Goal: Task Accomplishment & Management: Complete application form

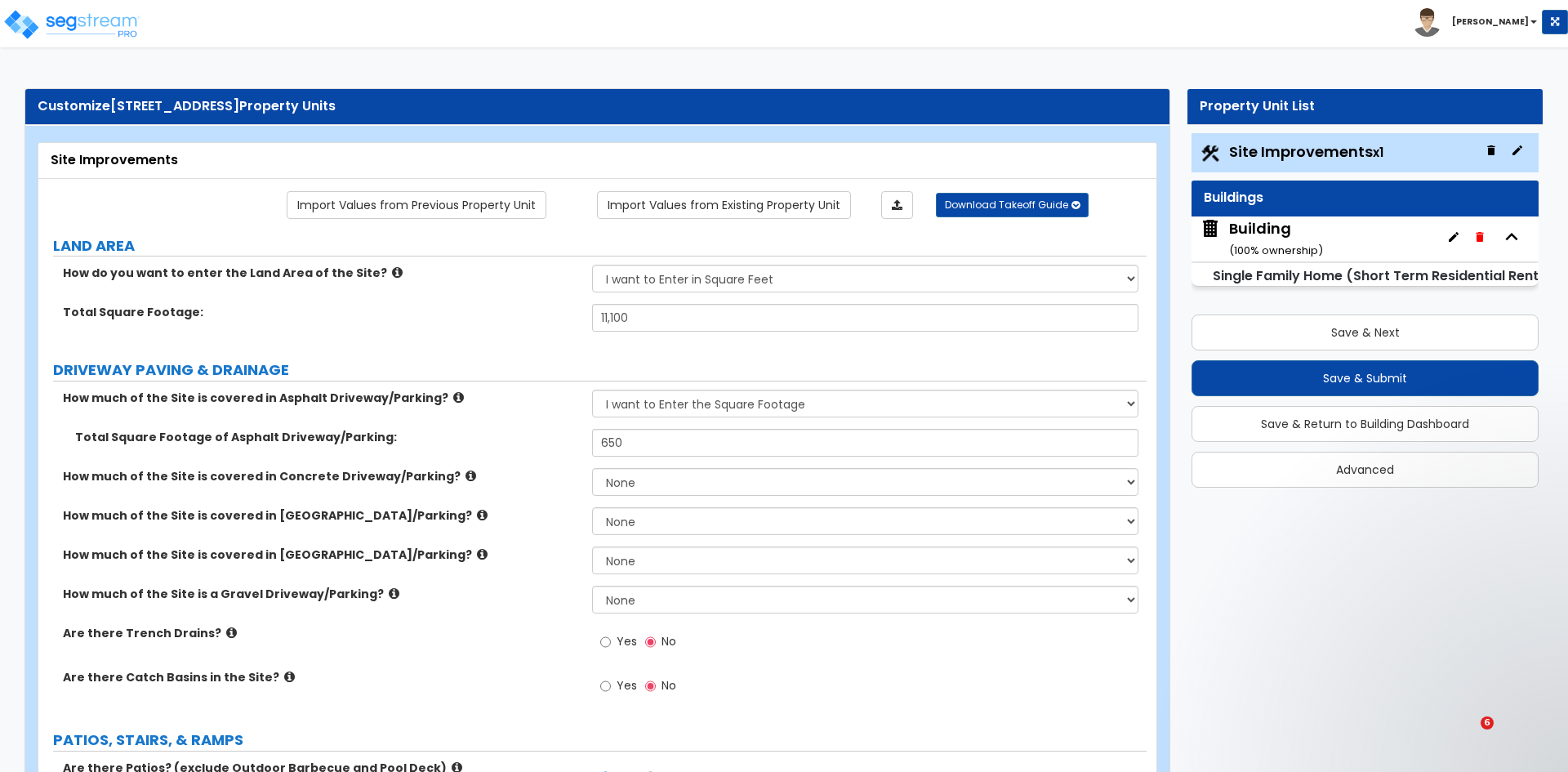
select select "2"
select select "5"
select select "4"
select select "2"
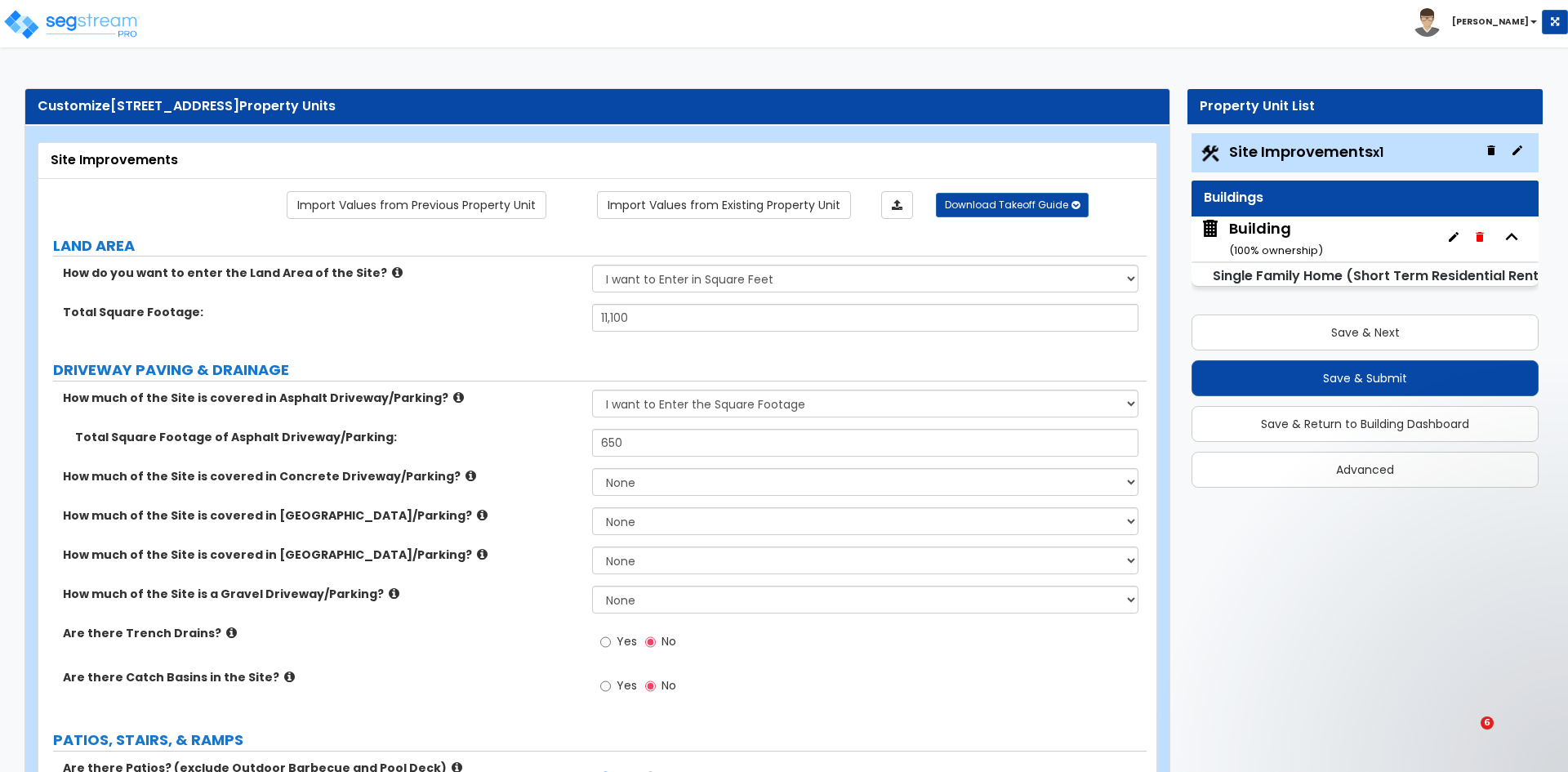
select select "1"
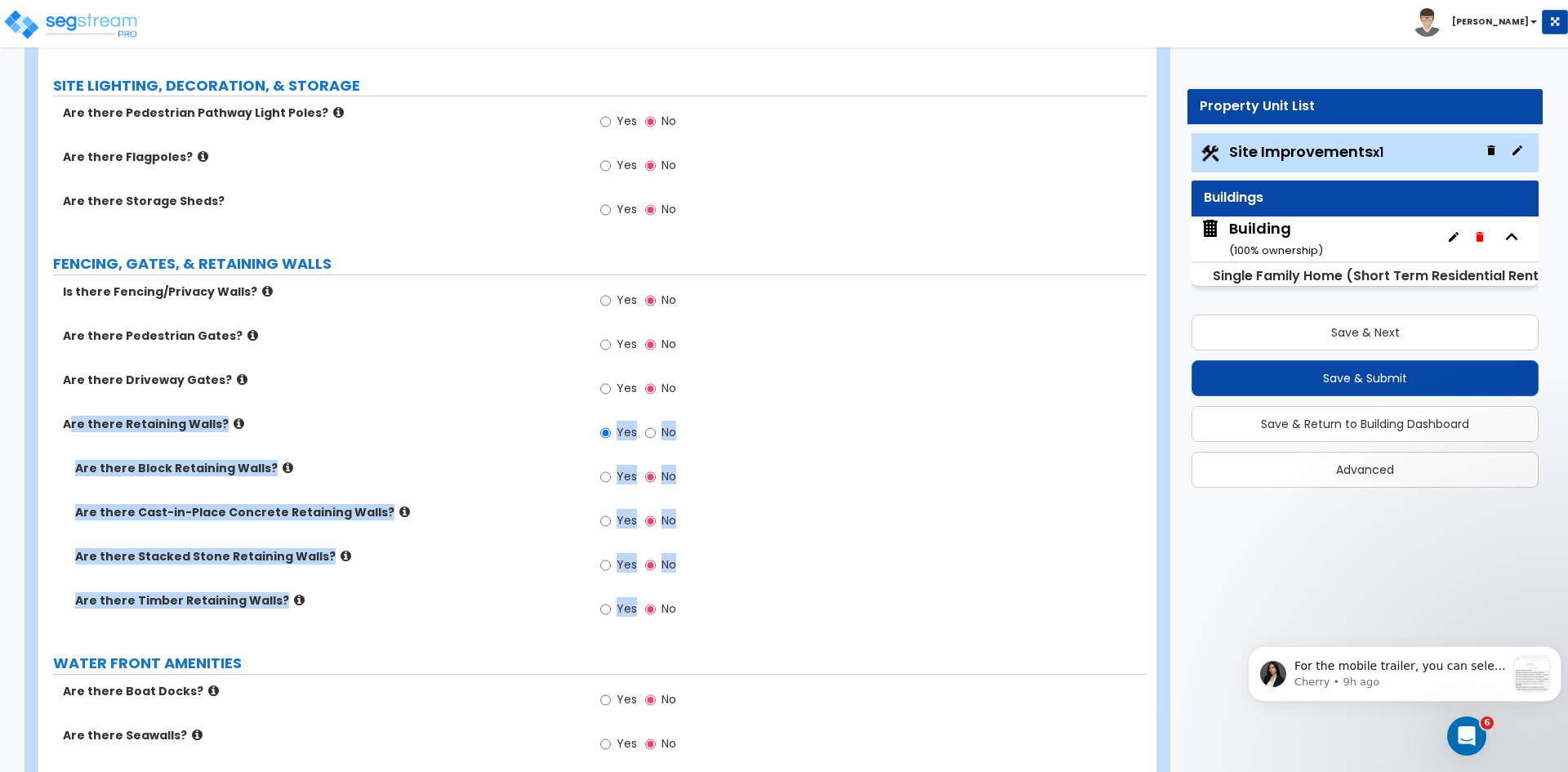
click at [395, 435] on div "Are there Retaining Walls? Yes No" at bounding box center [592, 437] width 1108 height 44
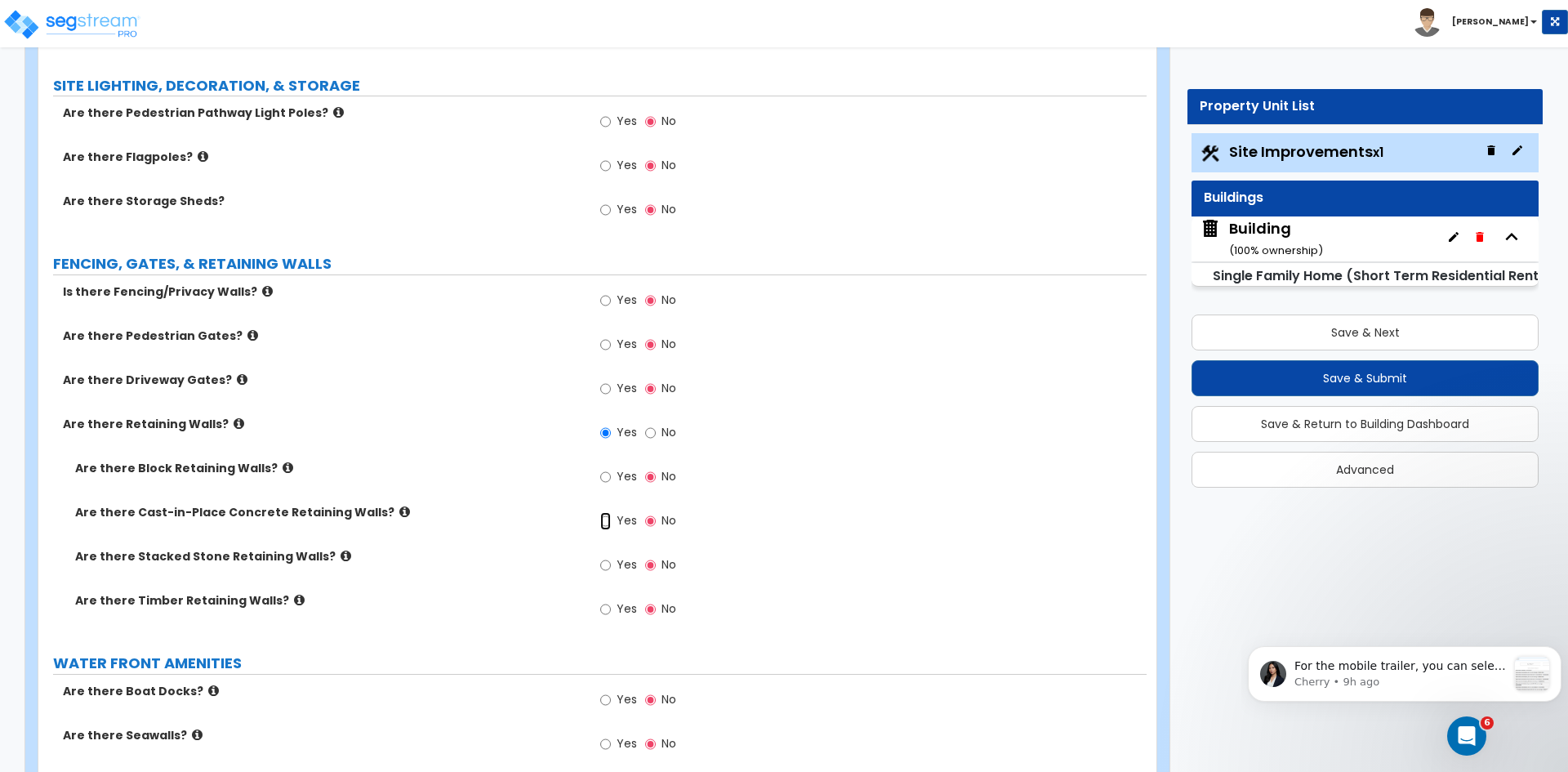
click at [607, 520] on input "Yes" at bounding box center [605, 520] width 10 height 18
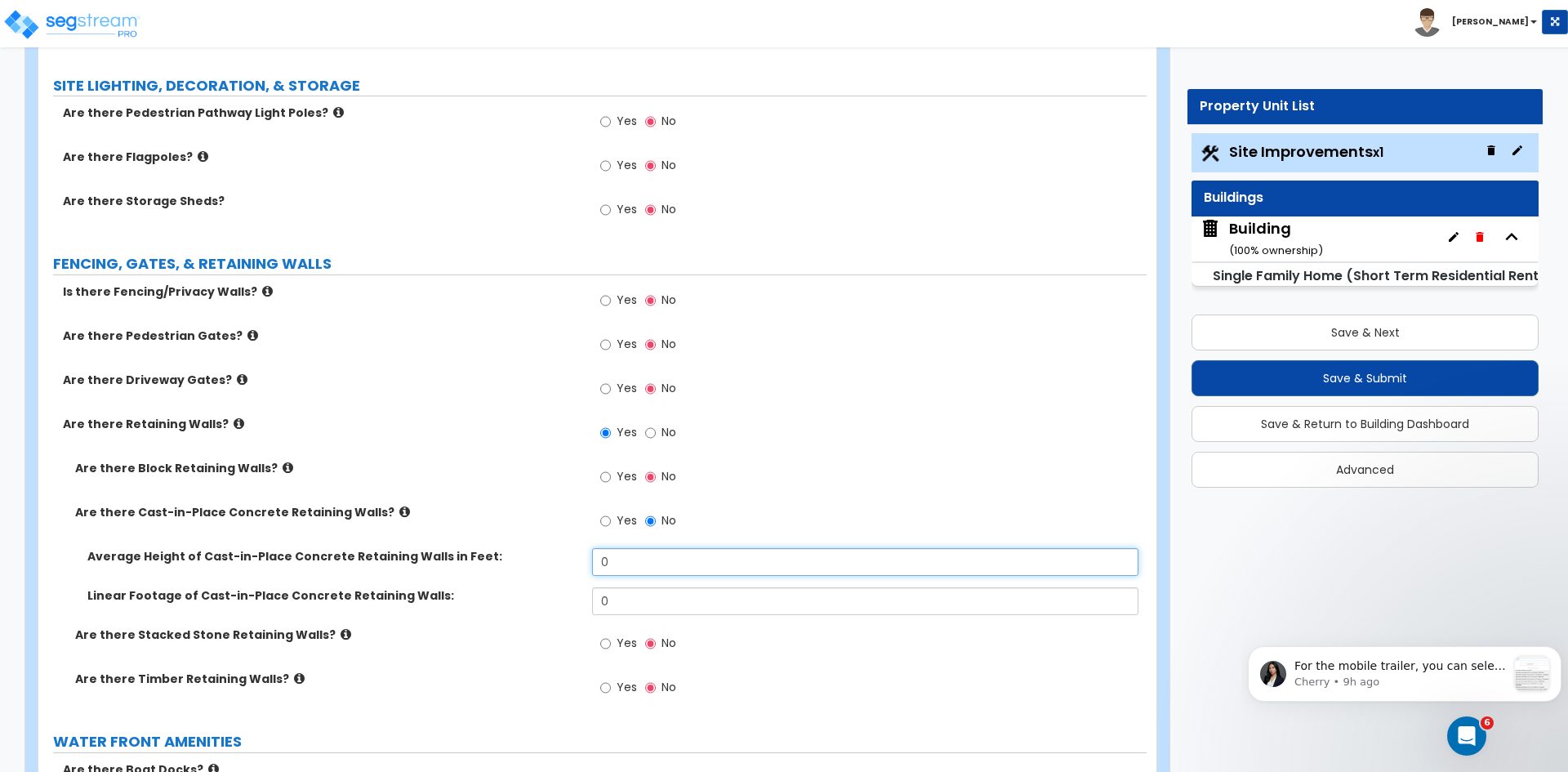
click at [628, 559] on input "0" at bounding box center [865, 562] width 546 height 28
type input "5"
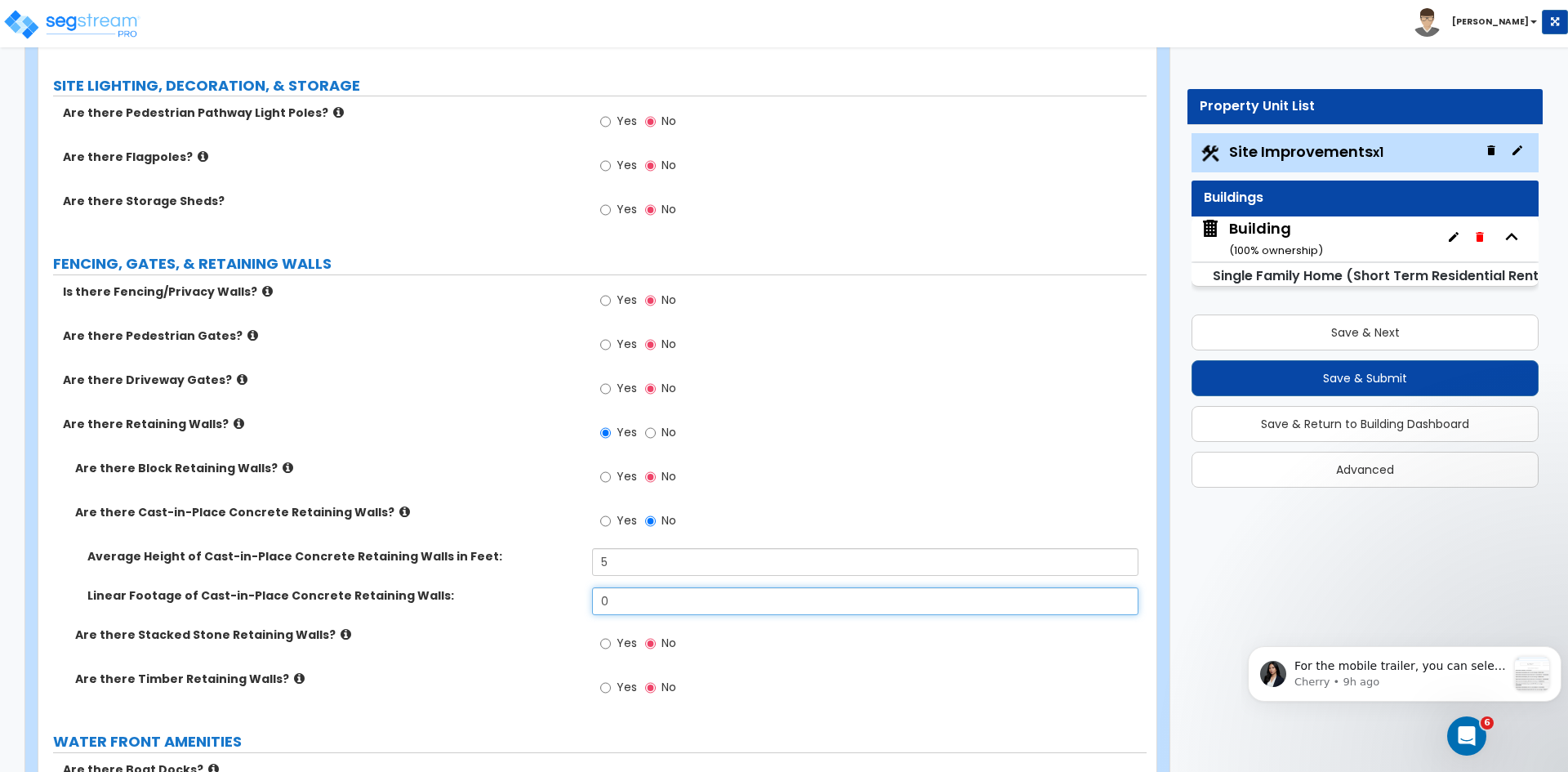
click at [631, 597] on input "0" at bounding box center [865, 601] width 546 height 28
type input "30"
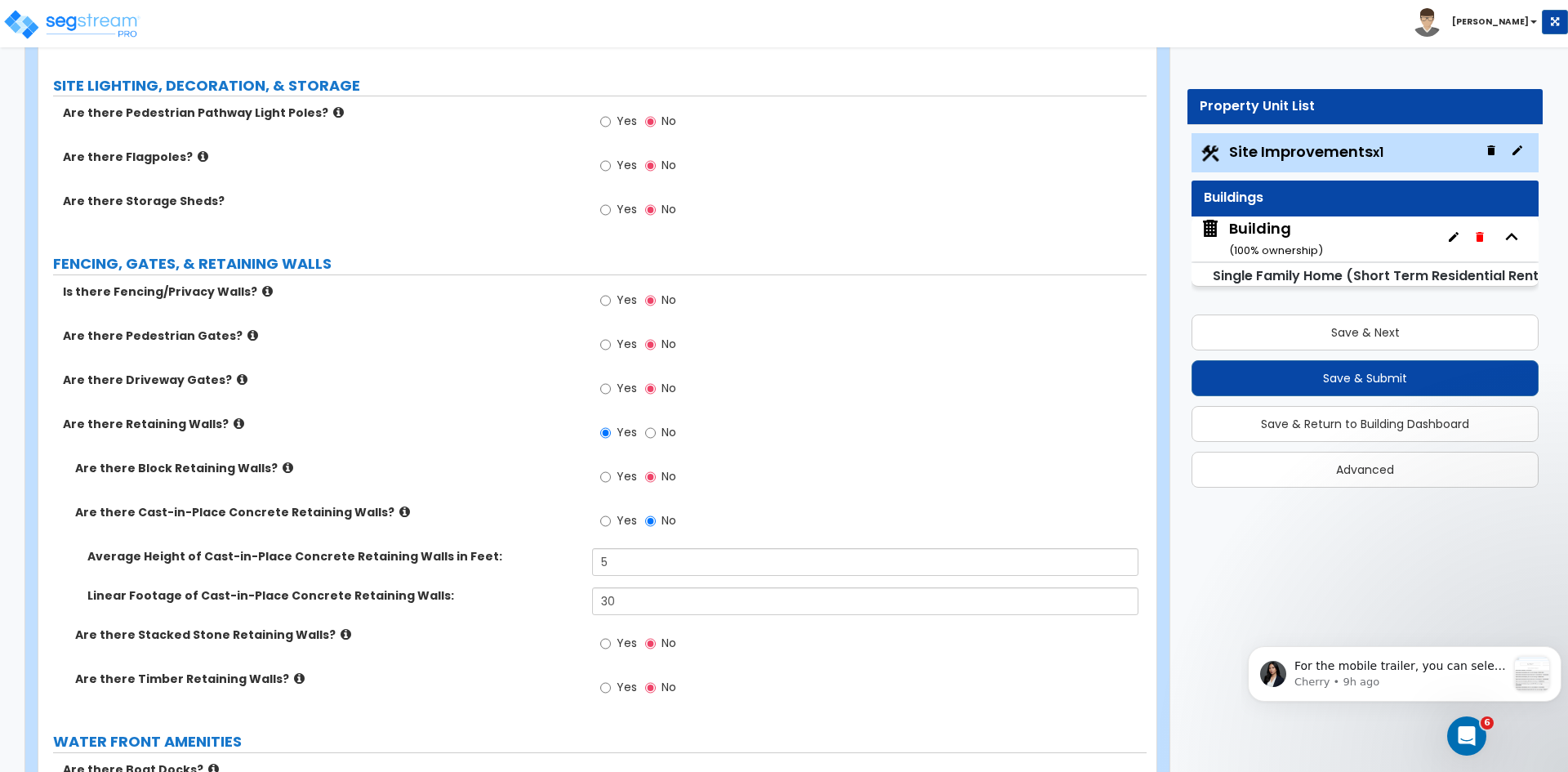
click at [552, 525] on div "Are there Cast-in-Place Concrete Retaining Walls? Yes No" at bounding box center [592, 526] width 1108 height 44
click at [557, 504] on label "Are there Cast-in-Place Concrete Retaining Walls?" at bounding box center [327, 513] width 504 height 17
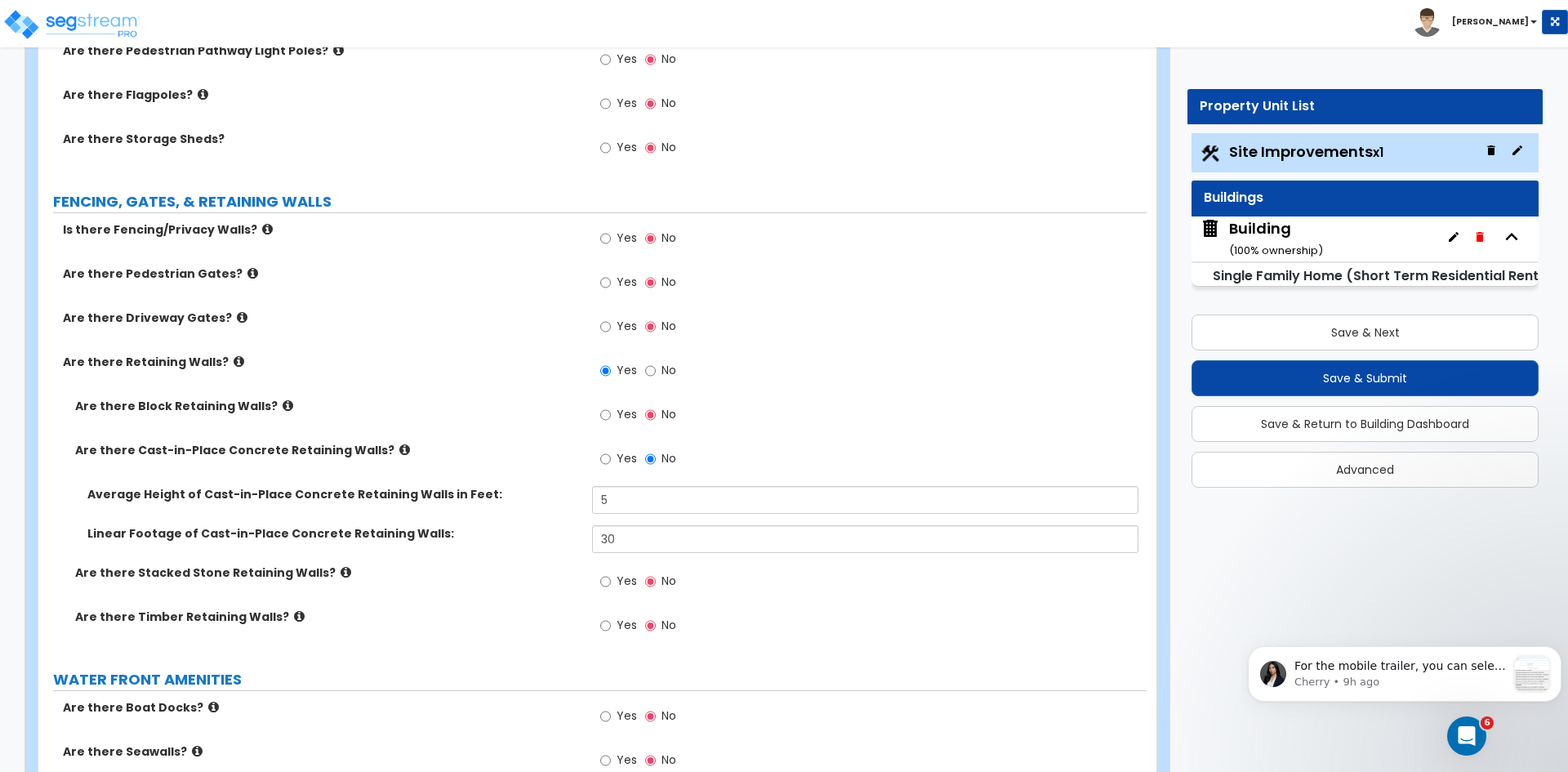
scroll to position [2253, 0]
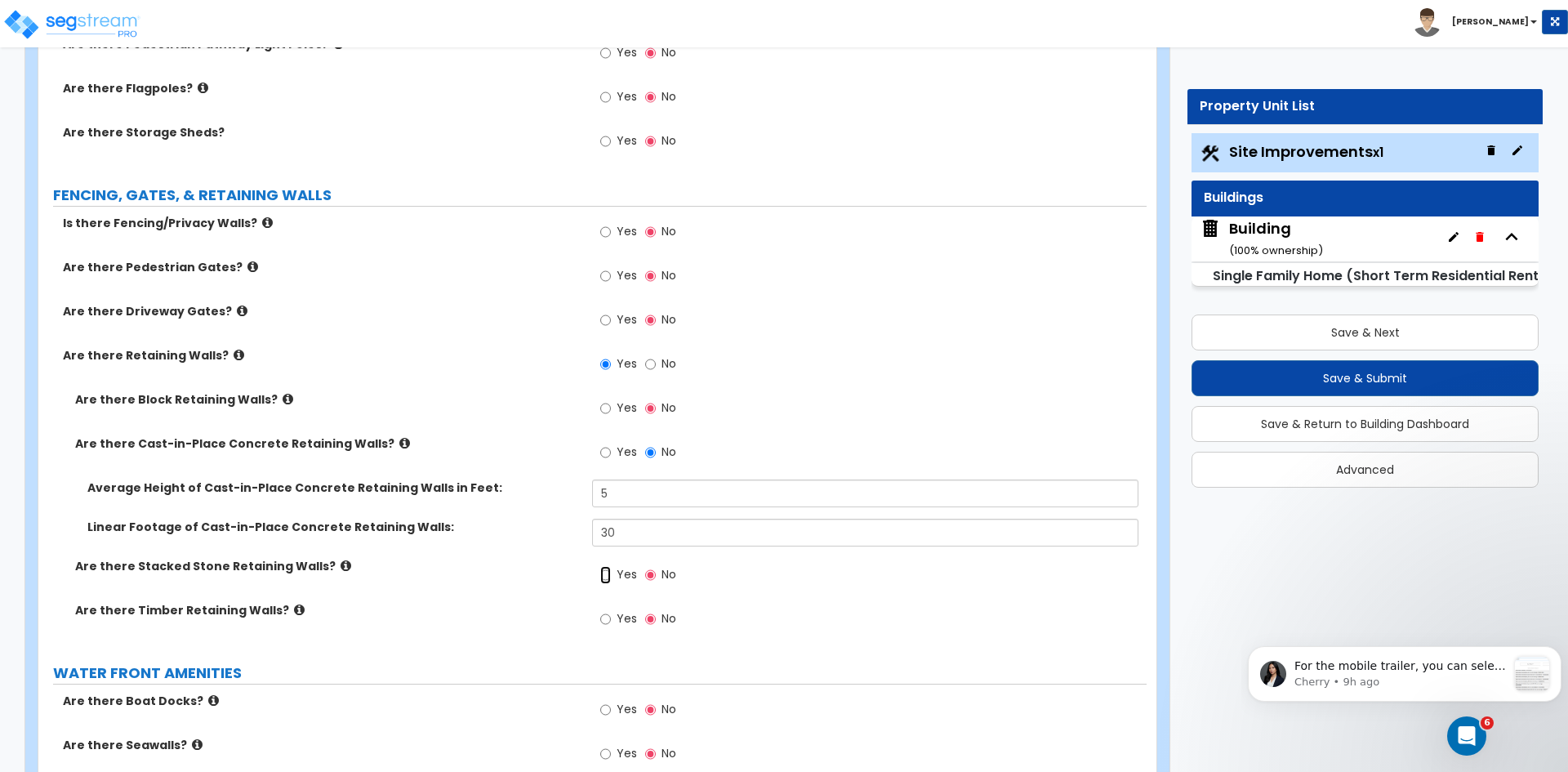
click at [607, 576] on input "Yes" at bounding box center [605, 575] width 10 height 18
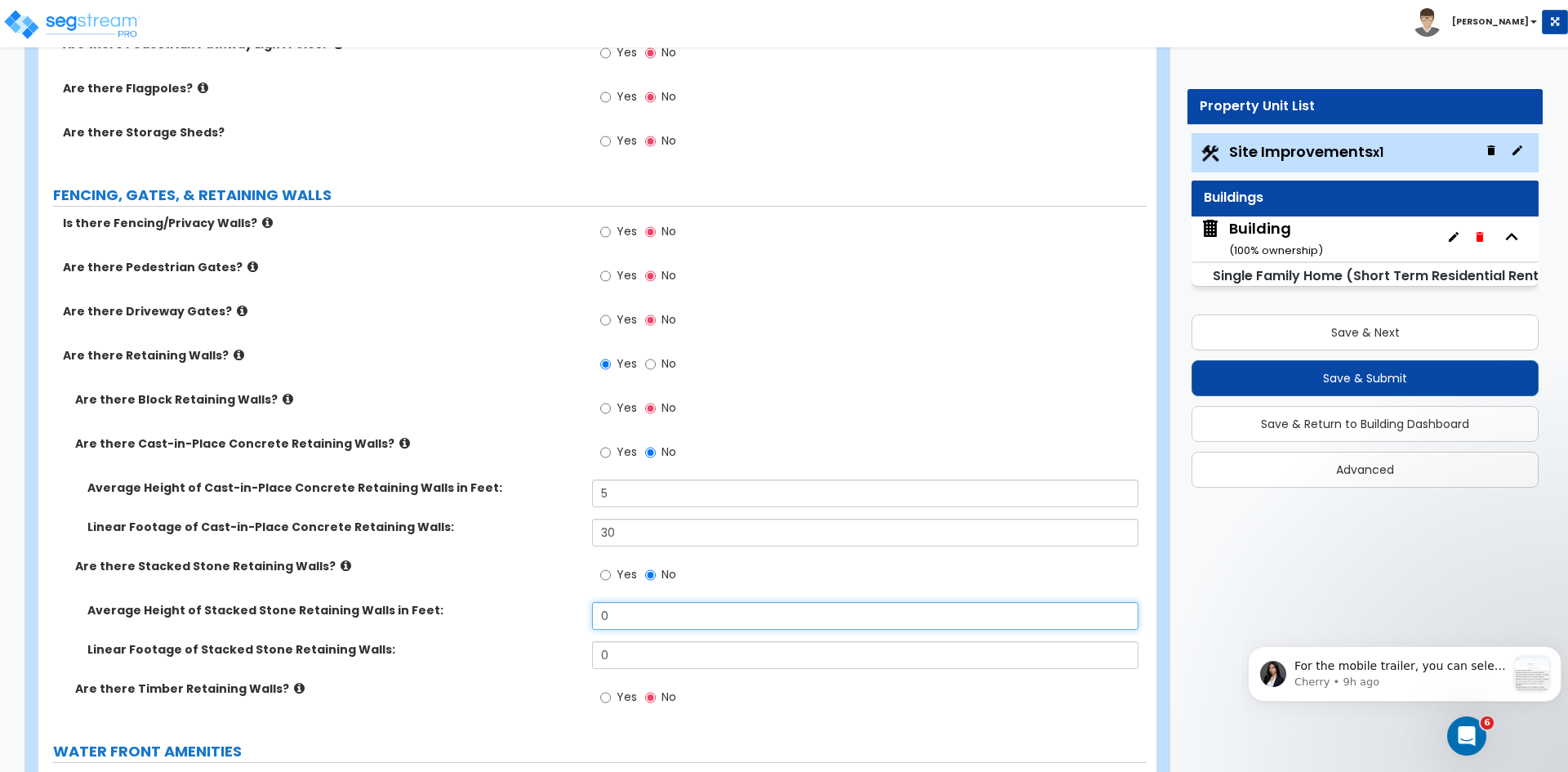
click at [626, 619] on input "0" at bounding box center [865, 615] width 546 height 28
type input "2"
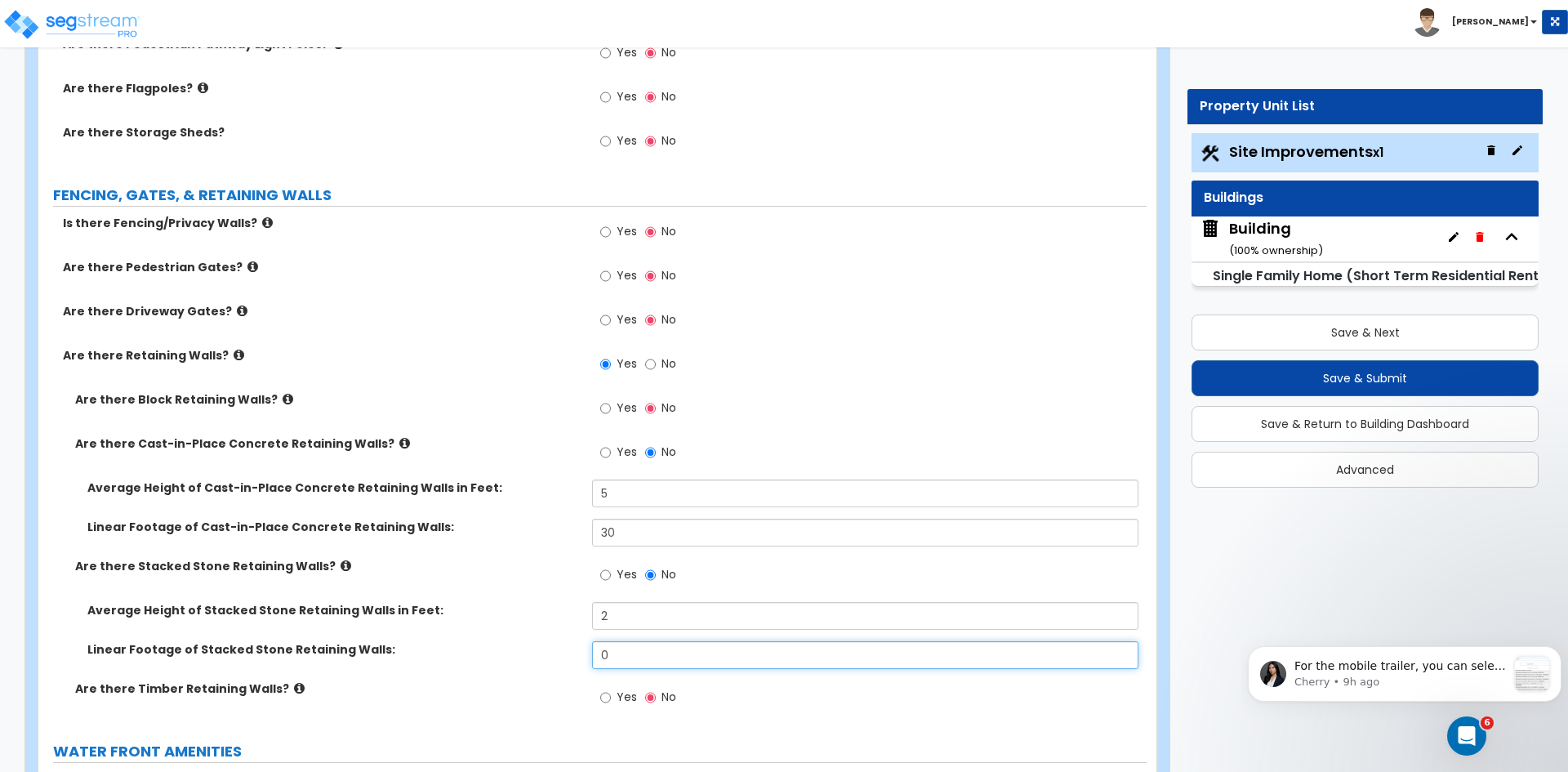
click at [628, 657] on input "0" at bounding box center [865, 655] width 546 height 28
type input "25"
click at [510, 382] on div "Are there Retaining Walls? Yes No" at bounding box center [592, 369] width 1108 height 44
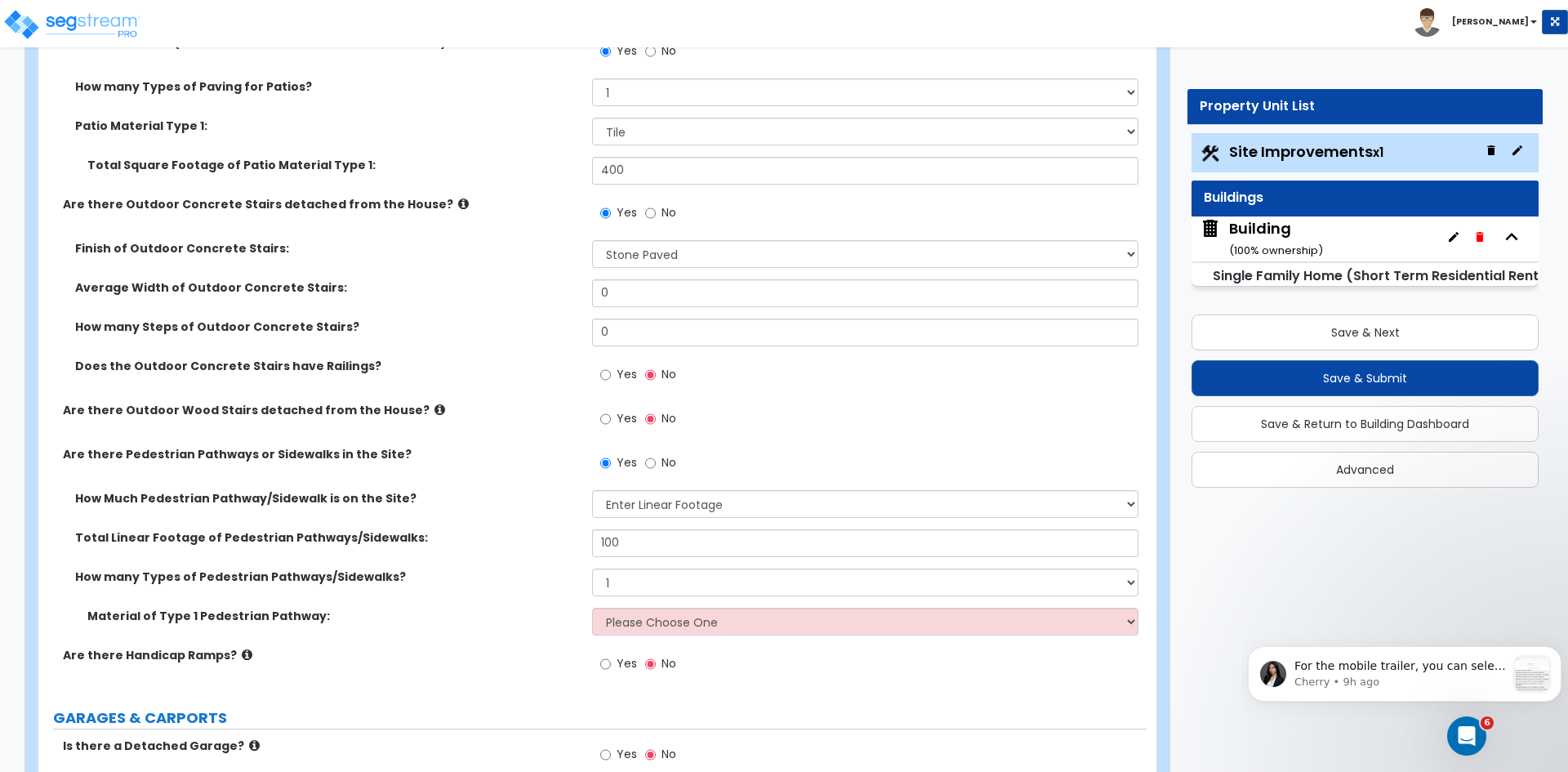
scroll to position [725, 0]
click at [603, 664] on input "Yes" at bounding box center [605, 664] width 10 height 18
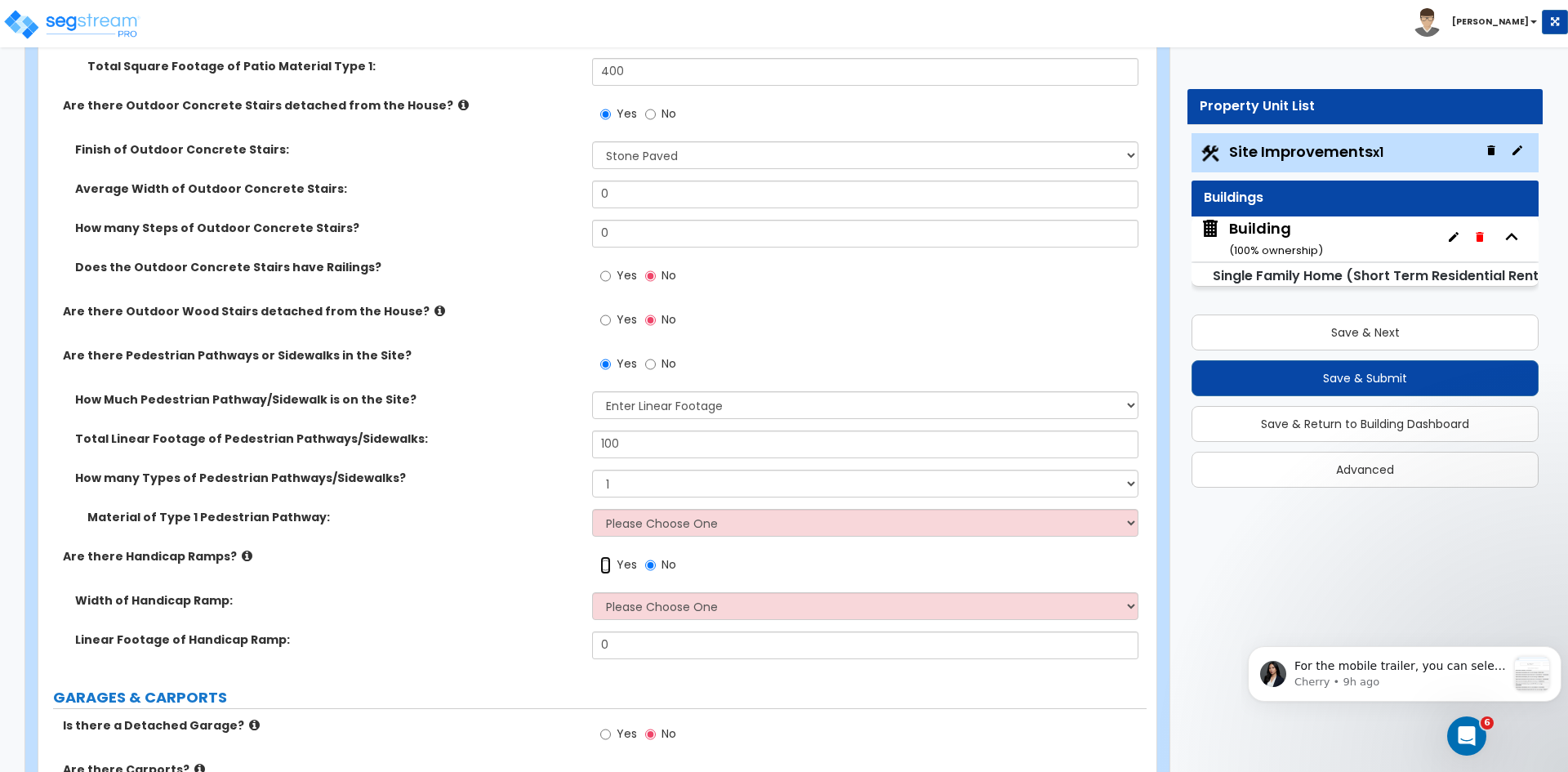
scroll to position [825, 0]
click at [654, 566] on input "No" at bounding box center [650, 563] width 10 height 18
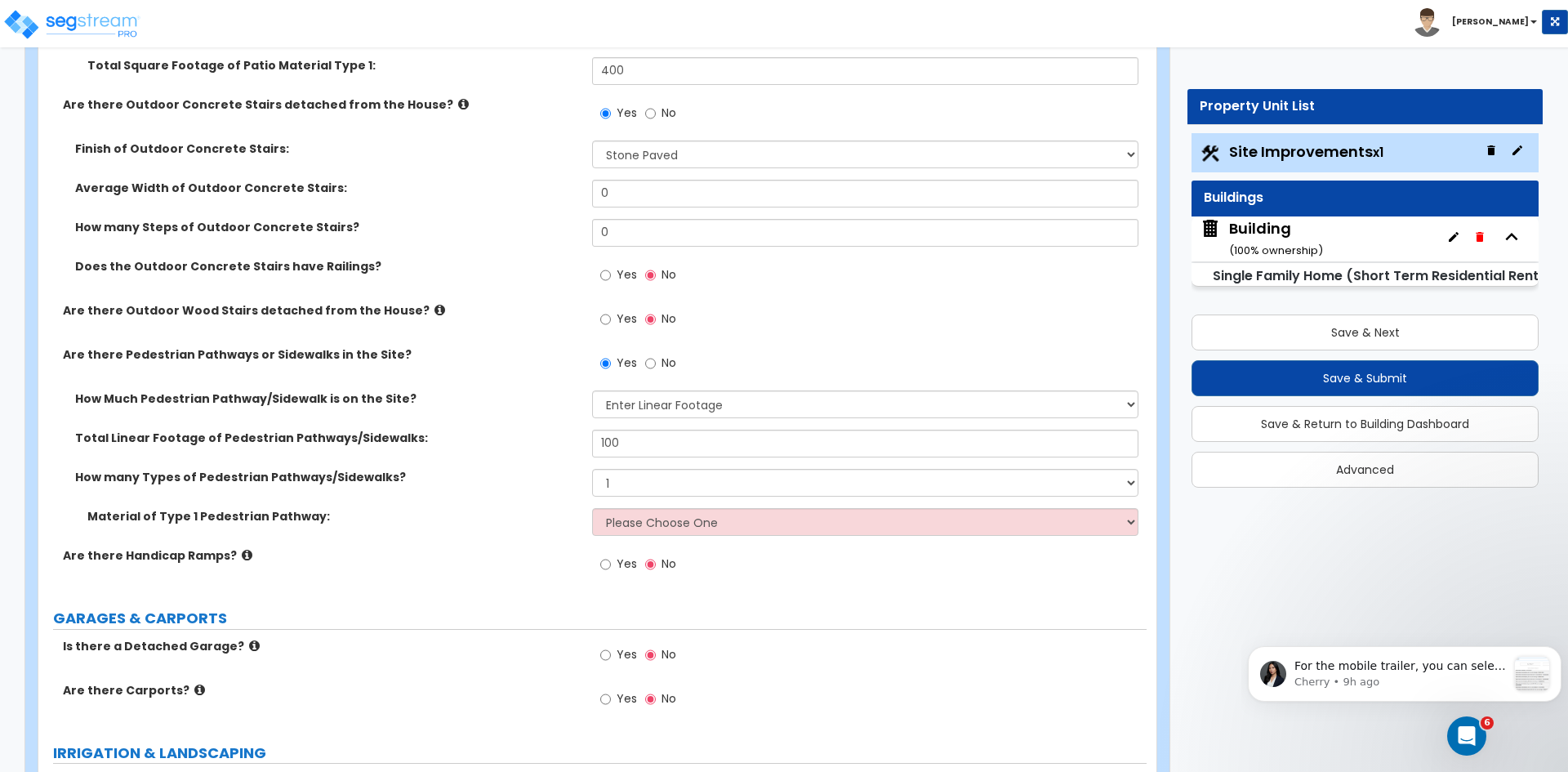
click at [468, 429] on label "Total Linear Footage of Pedestrian Pathways/Sidewalks:" at bounding box center [327, 437] width 504 height 17
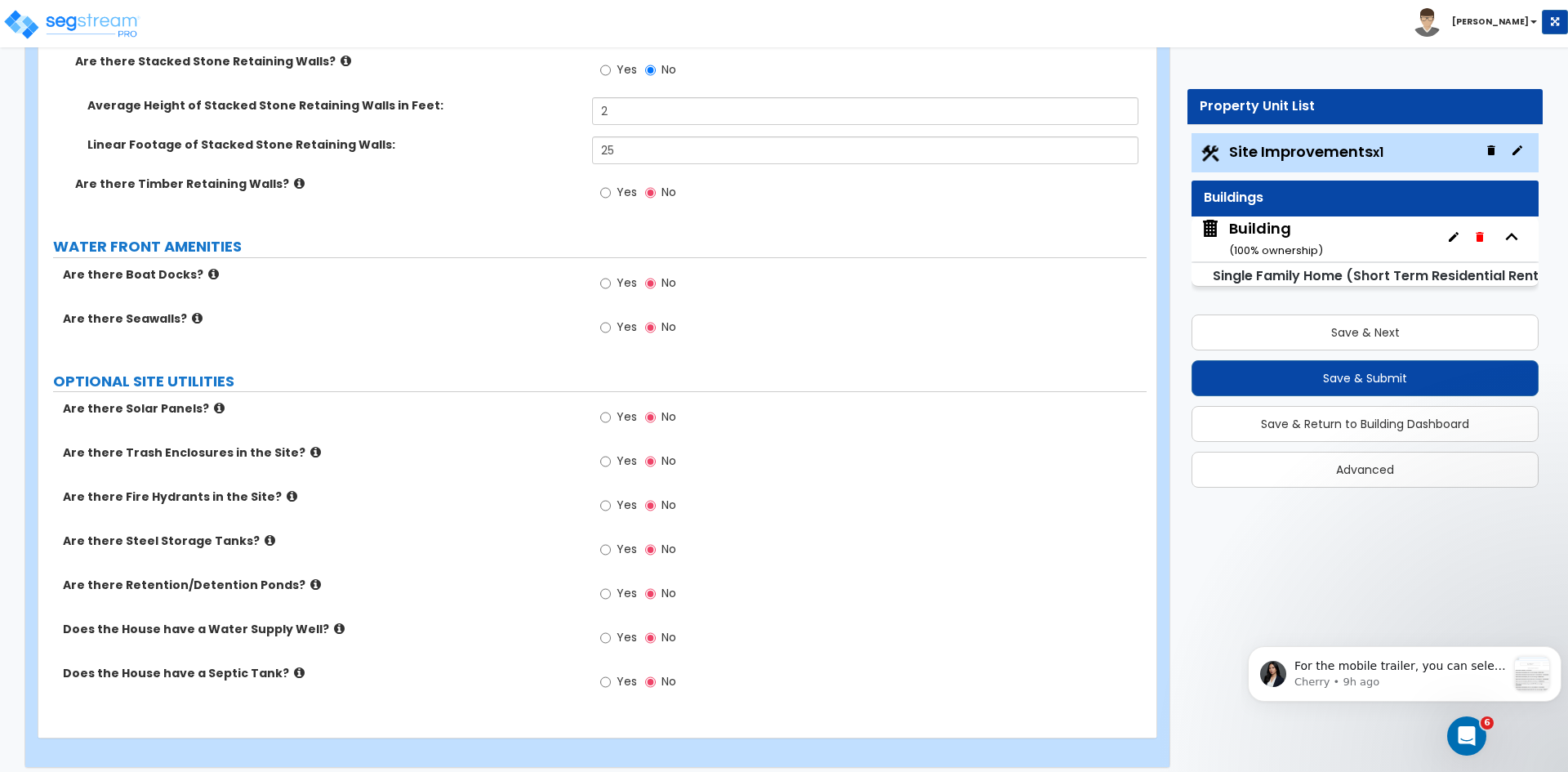
scroll to position [2770, 0]
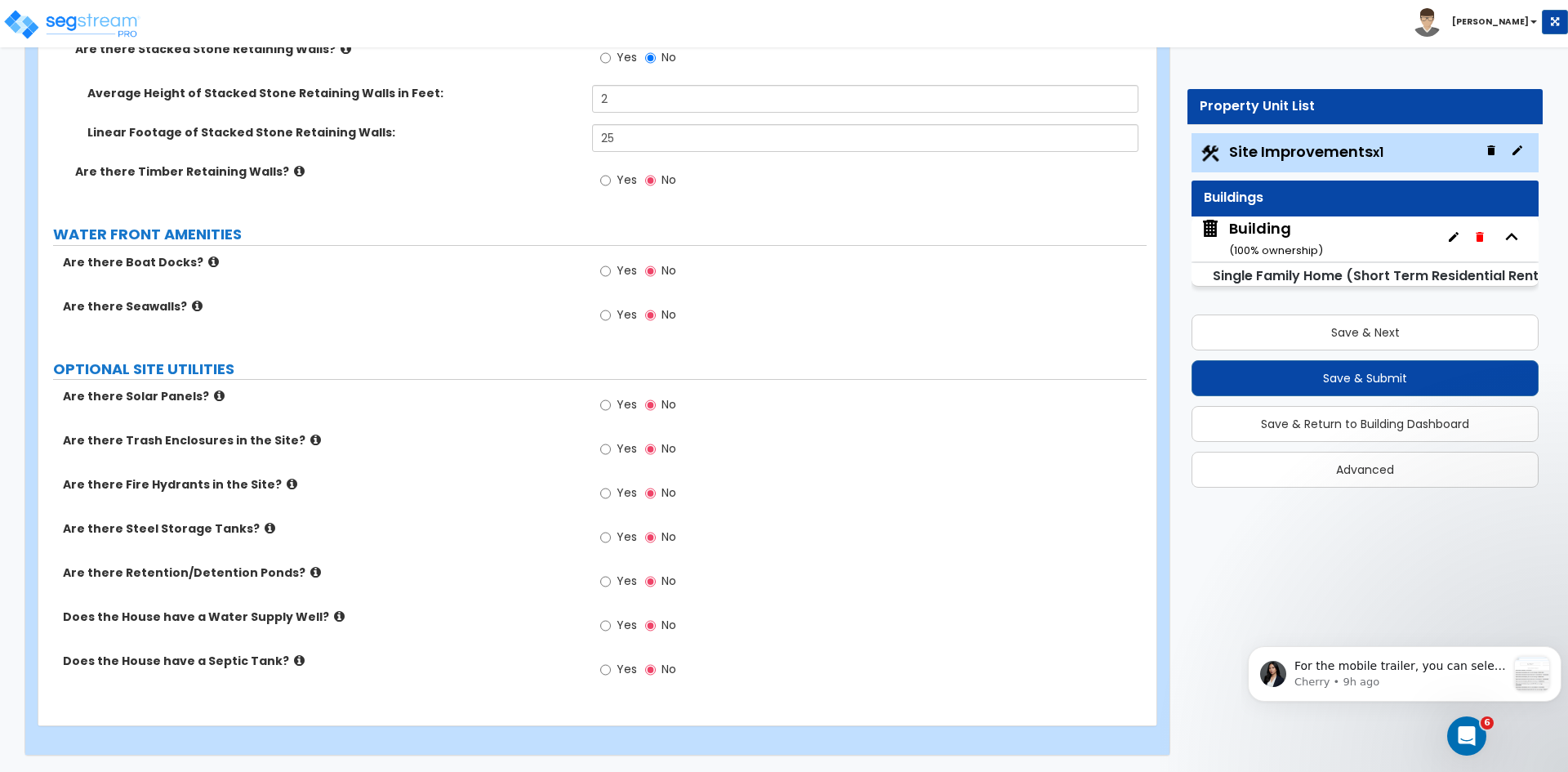
click at [394, 338] on div "Are there Seawalls? Yes No" at bounding box center [592, 321] width 1108 height 44
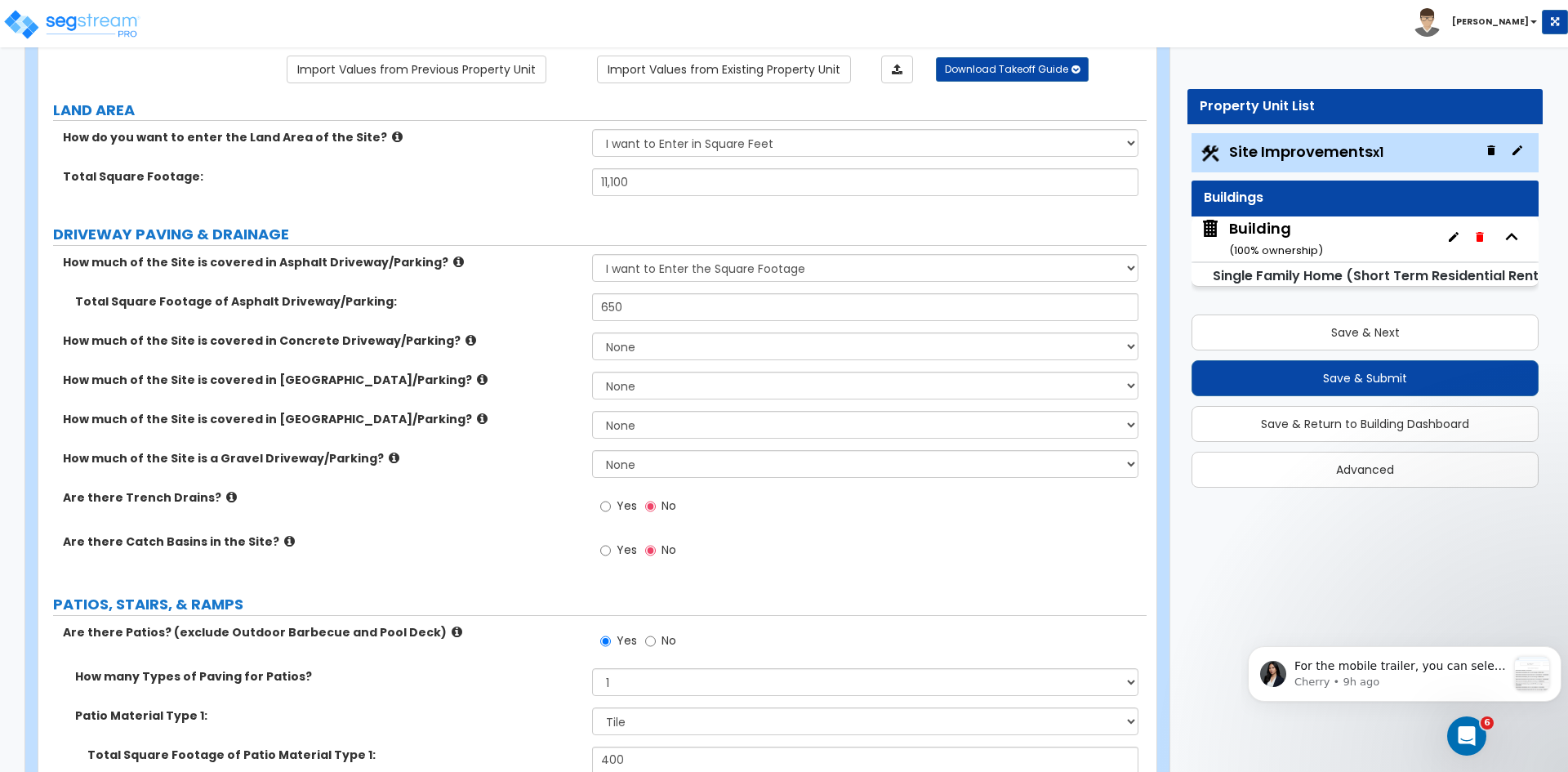
scroll to position [0, 0]
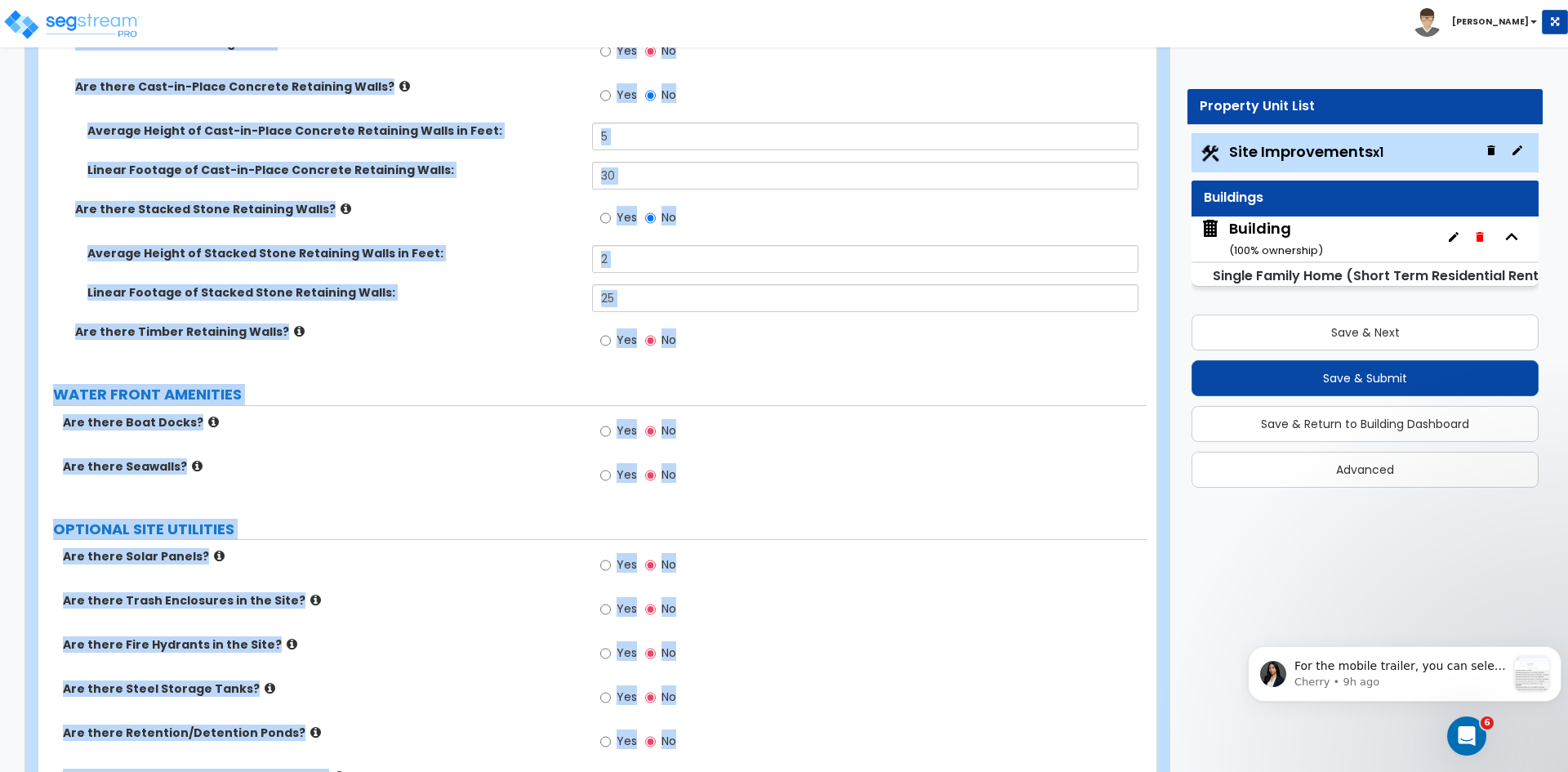
scroll to position [2770, 0]
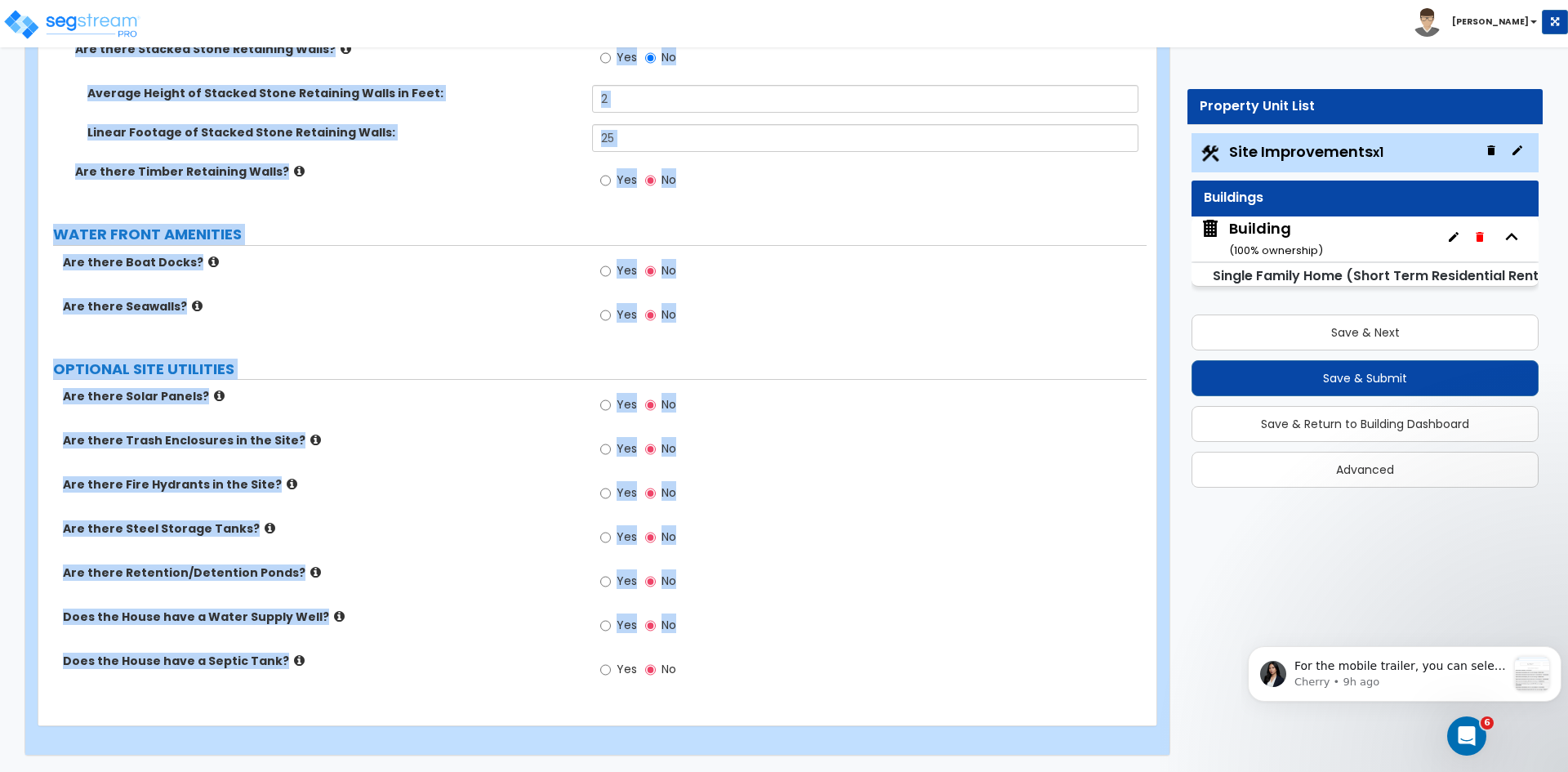
drag, startPoint x: 52, startPoint y: 158, endPoint x: 579, endPoint y: 810, distance: 838.4
copy div "Site Improvements Import Values from Previous Property Unit Import Values from …"
click at [401, 361] on label "OPTIONAL SITE UTILITIES" at bounding box center [600, 369] width 1094 height 21
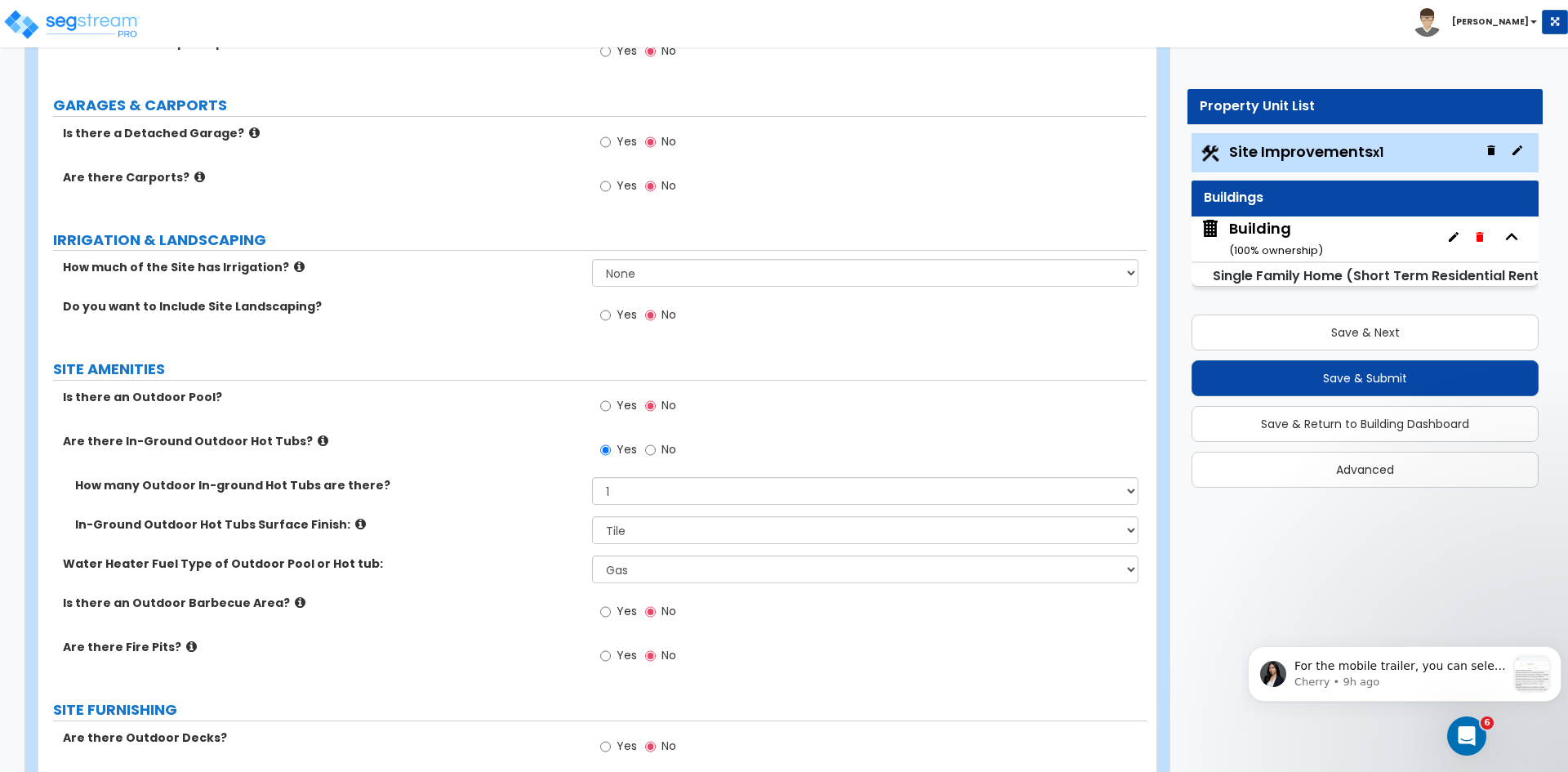
scroll to position [1336, 0]
click at [608, 315] on input "Yes" at bounding box center [605, 315] width 10 height 18
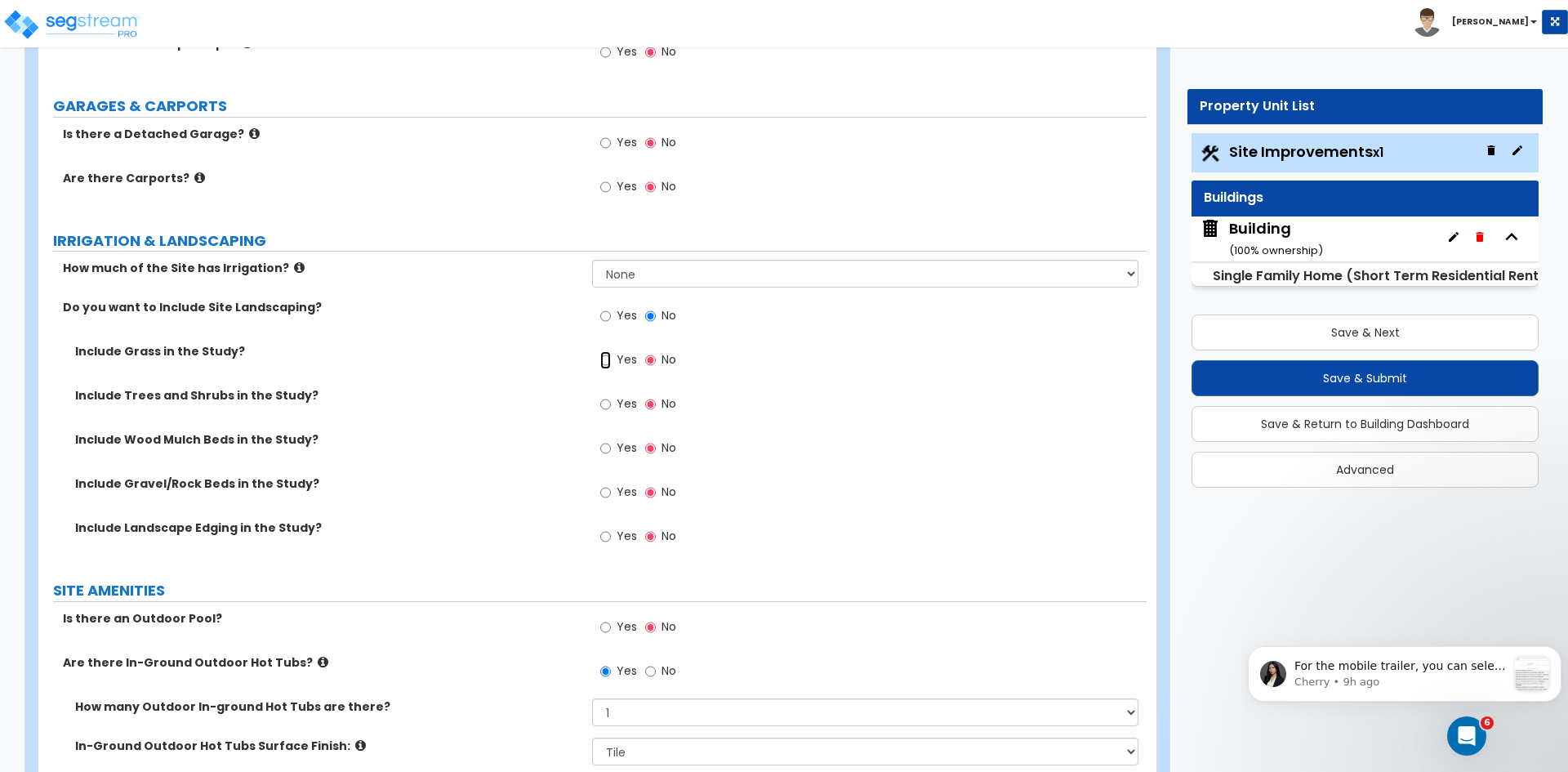
click at [606, 361] on input "Yes" at bounding box center [605, 360] width 10 height 18
radio input "true"
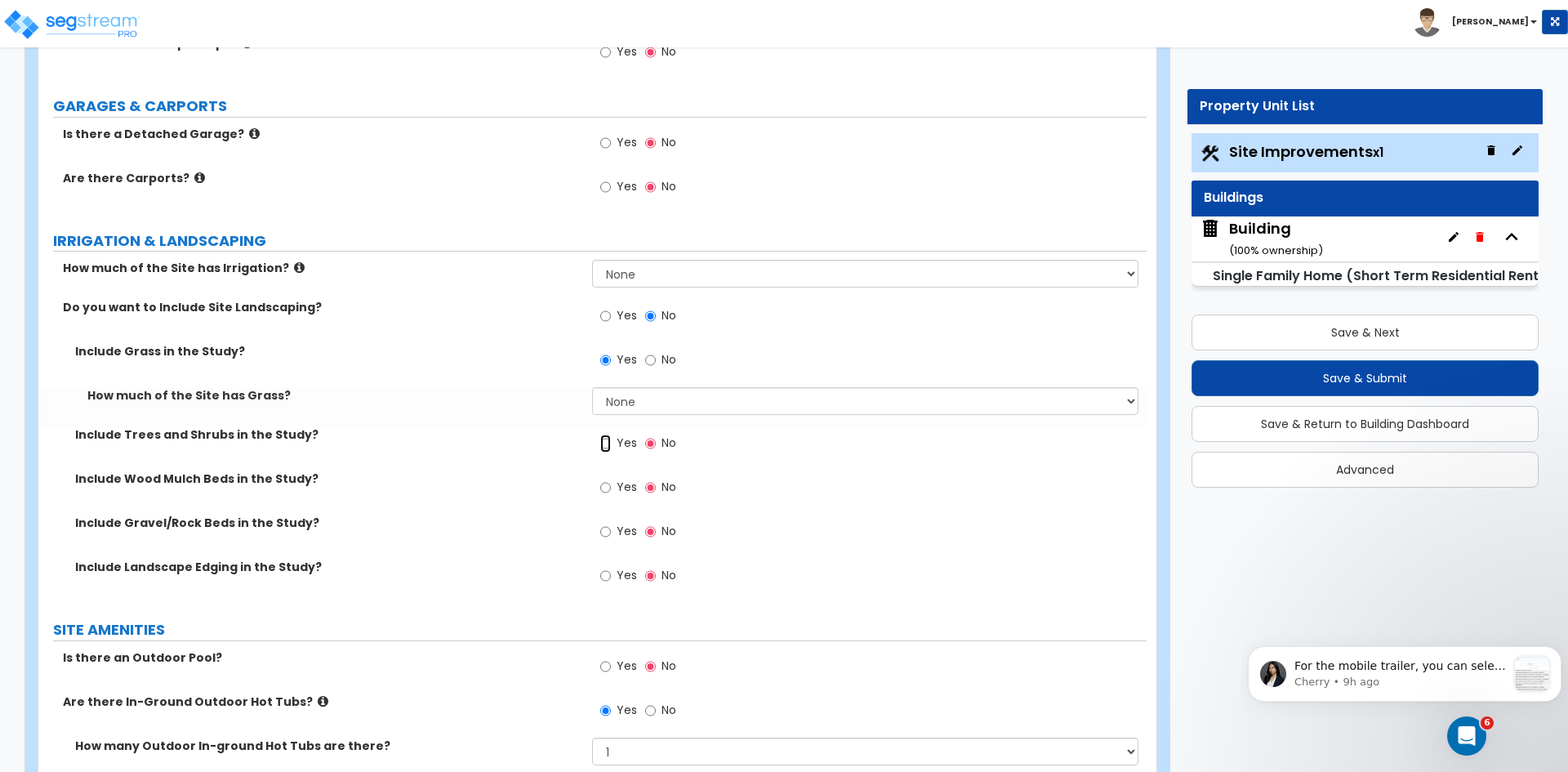
click at [603, 443] on input "Yes" at bounding box center [605, 443] width 10 height 18
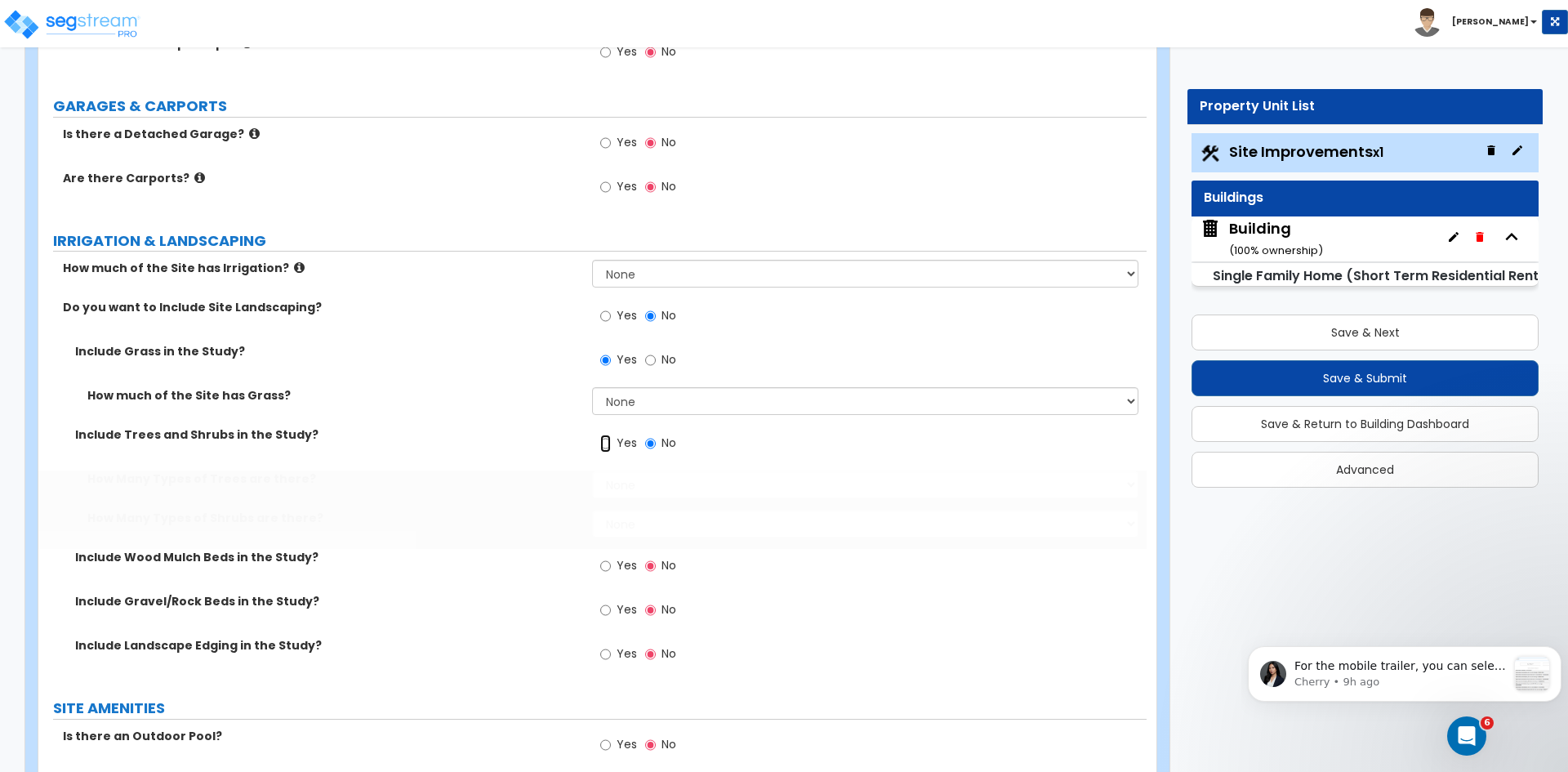
radio input "true"
click at [606, 563] on input "Yes" at bounding box center [605, 565] width 10 height 18
radio input "true"
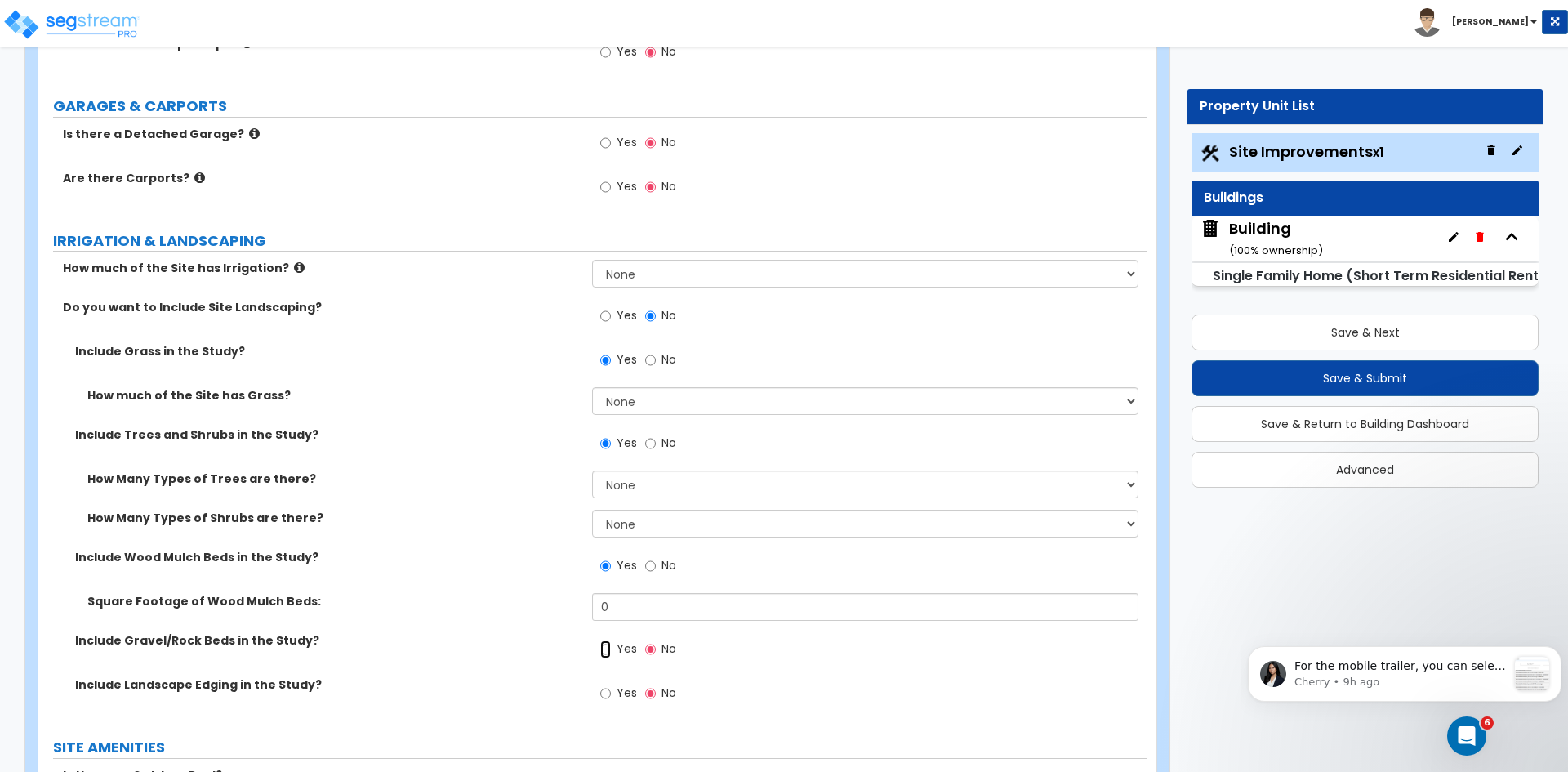
click at [606, 652] on input "Yes" at bounding box center [605, 649] width 10 height 18
radio input "true"
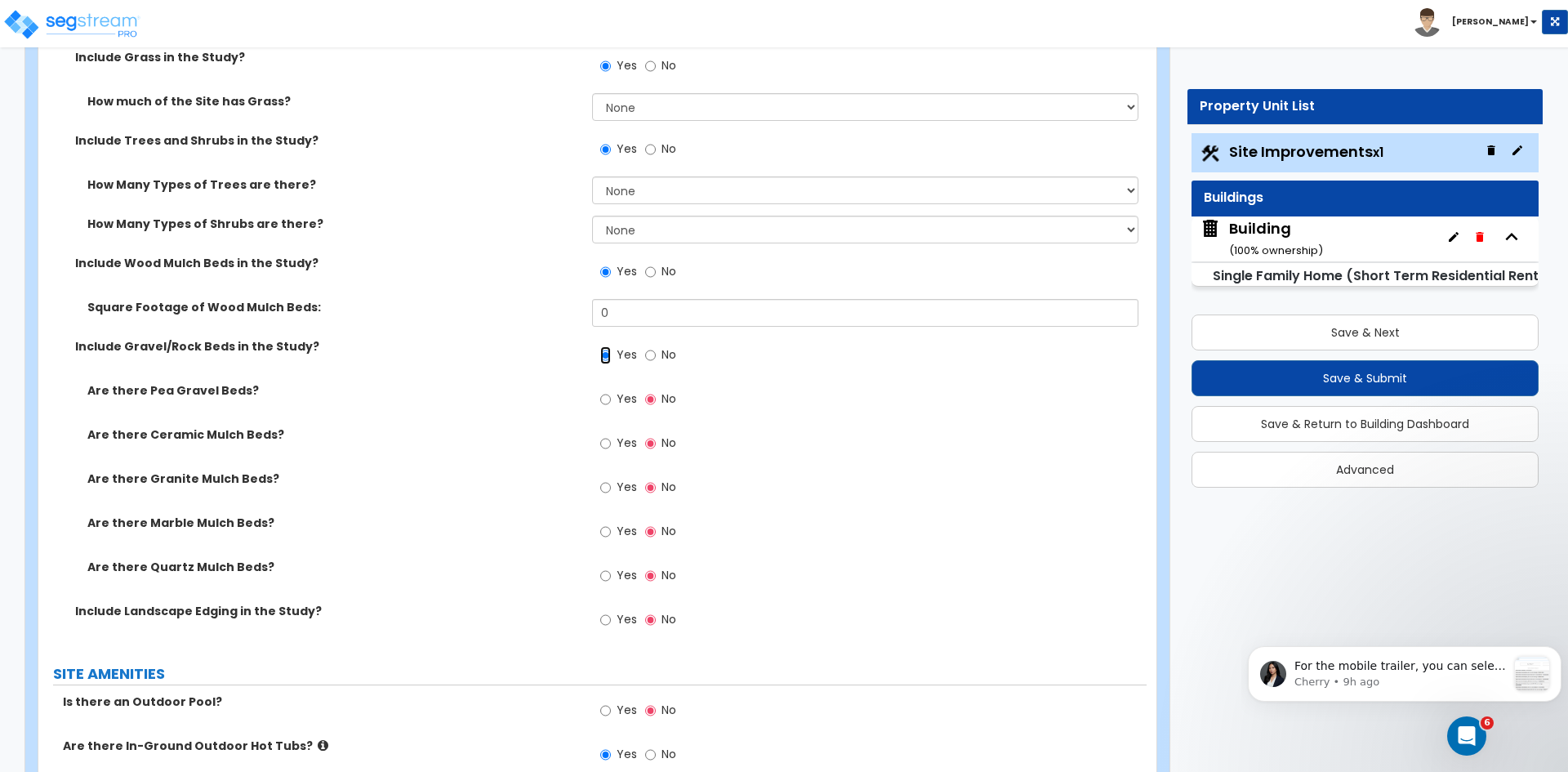
scroll to position [1637, 0]
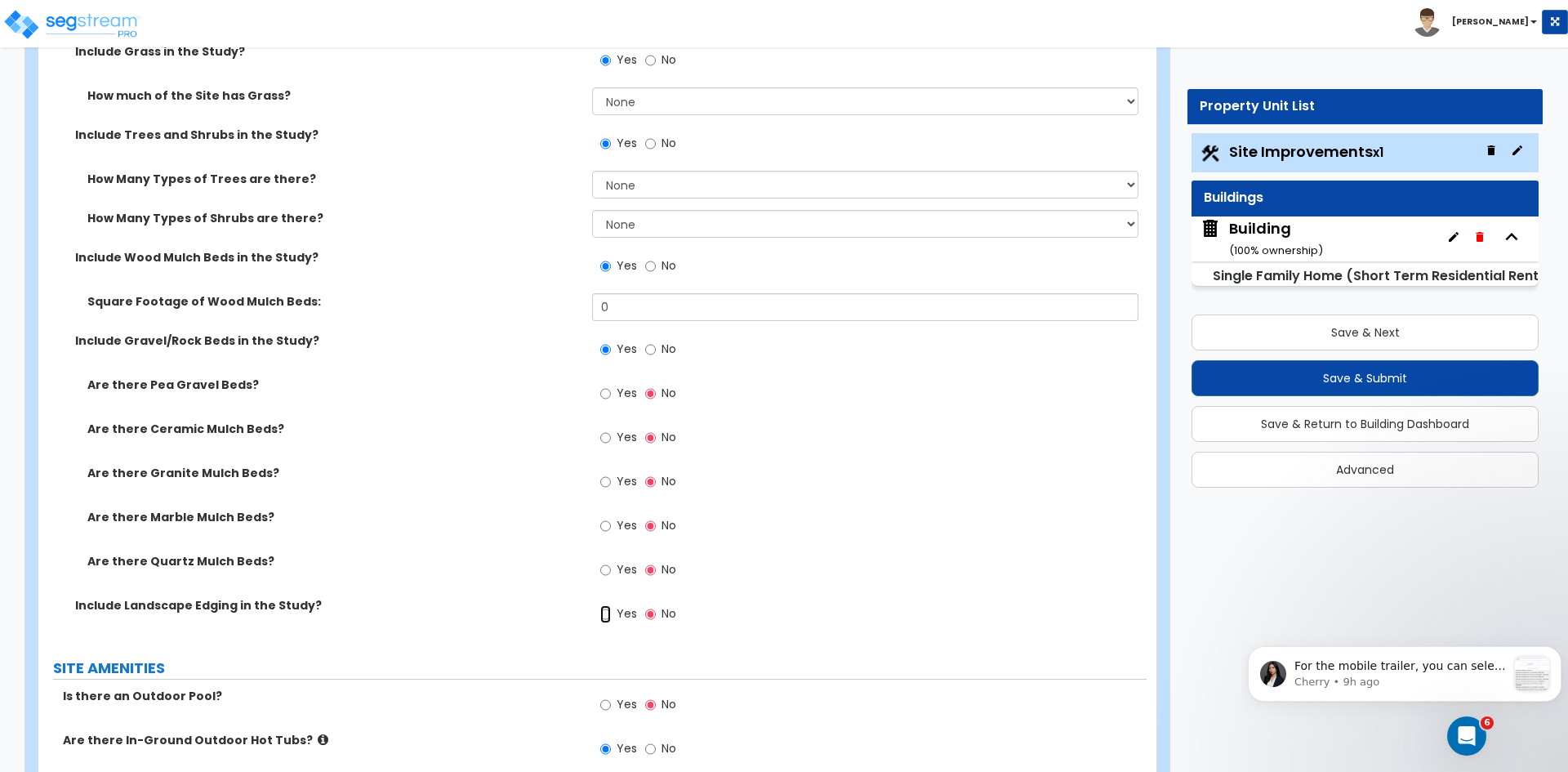
click at [605, 614] on input "Yes" at bounding box center [605, 614] width 10 height 18
radio input "true"
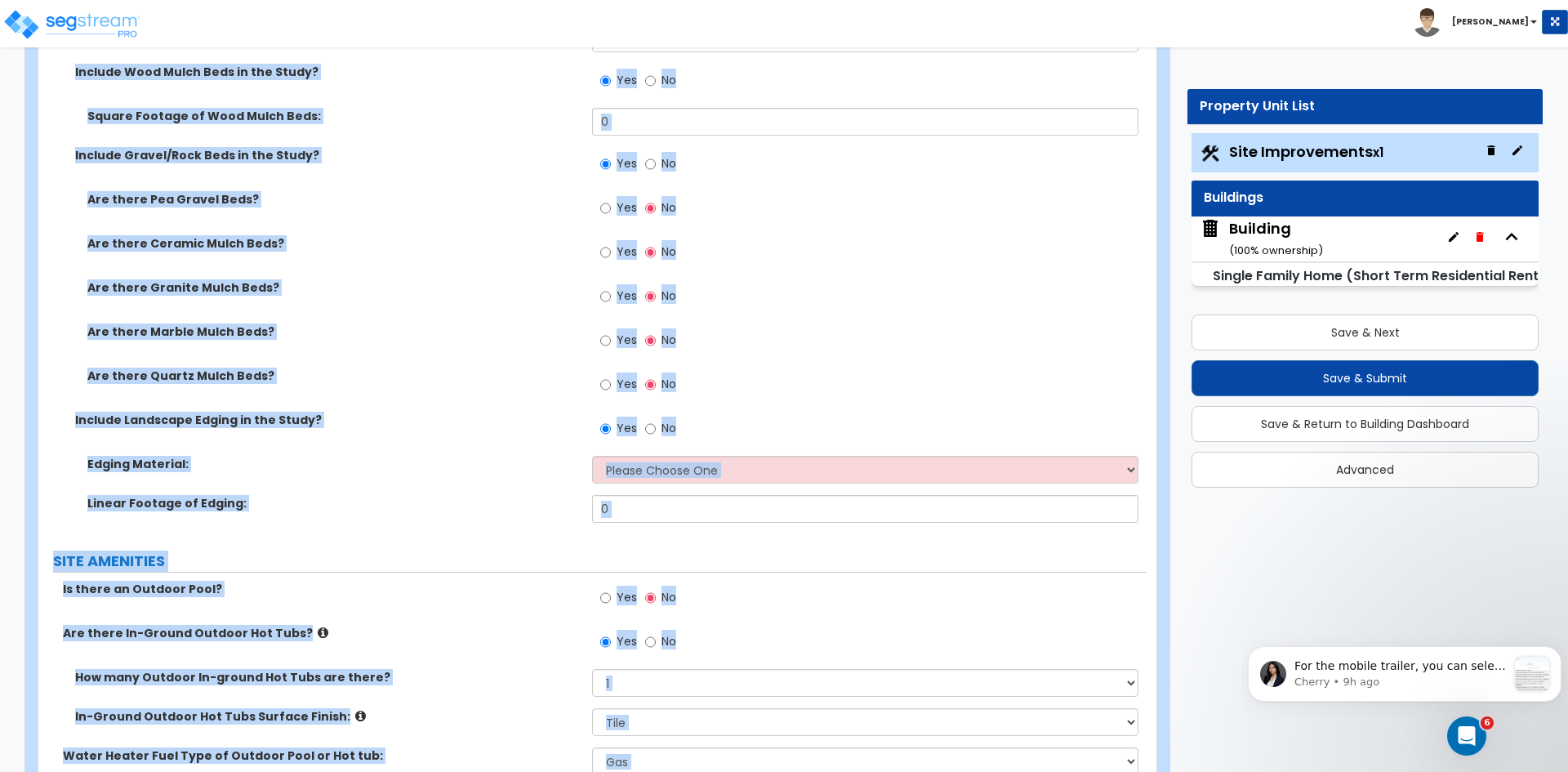
scroll to position [2039, 0]
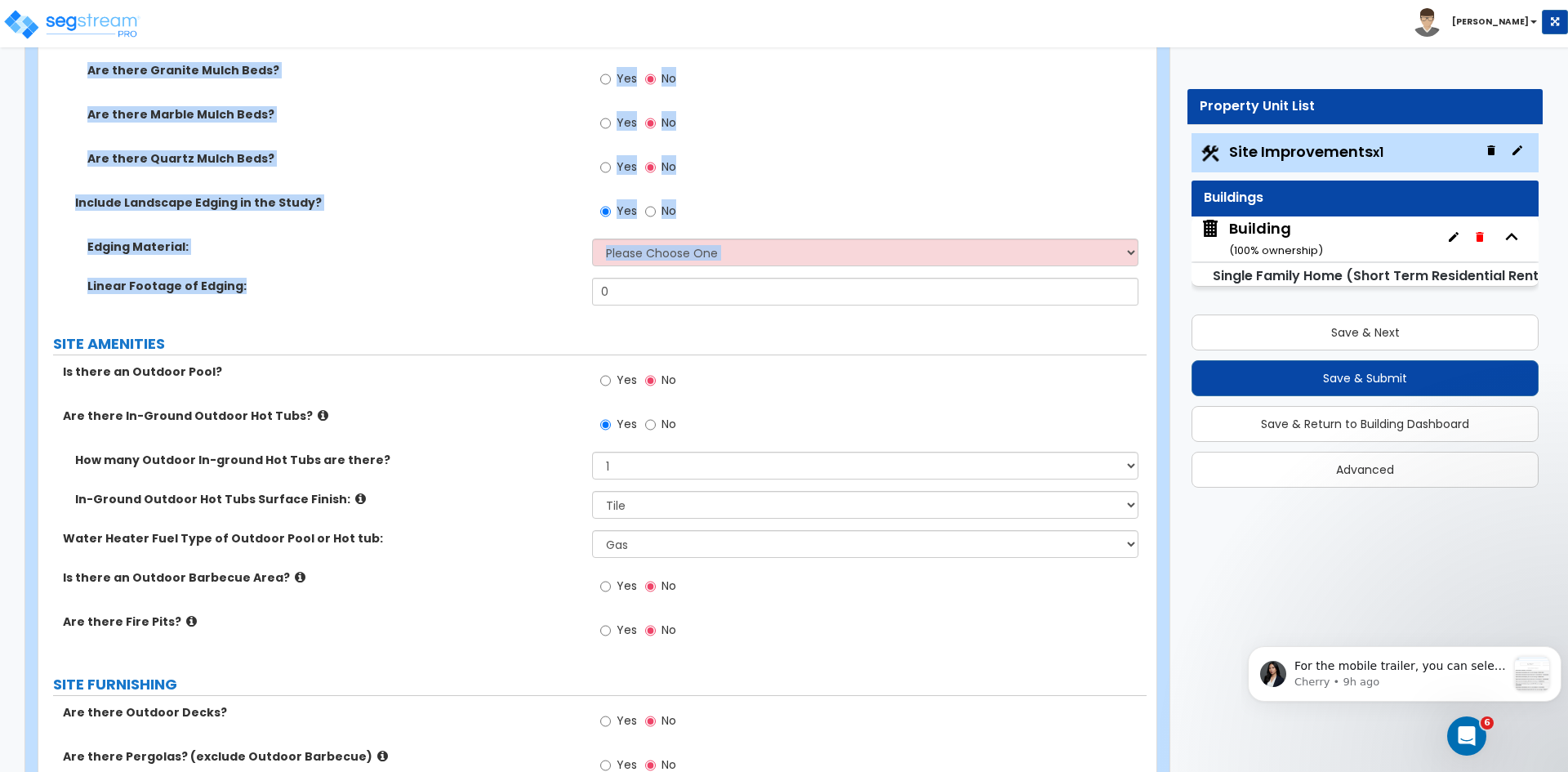
drag, startPoint x: 59, startPoint y: 175, endPoint x: 673, endPoint y: 297, distance: 626.0
copy div "How much of the Site has Irrigation? None I want to Enter an Approximate Percen…"
click at [445, 209] on label "Include Landscape Edging in the Study?" at bounding box center [327, 203] width 504 height 17
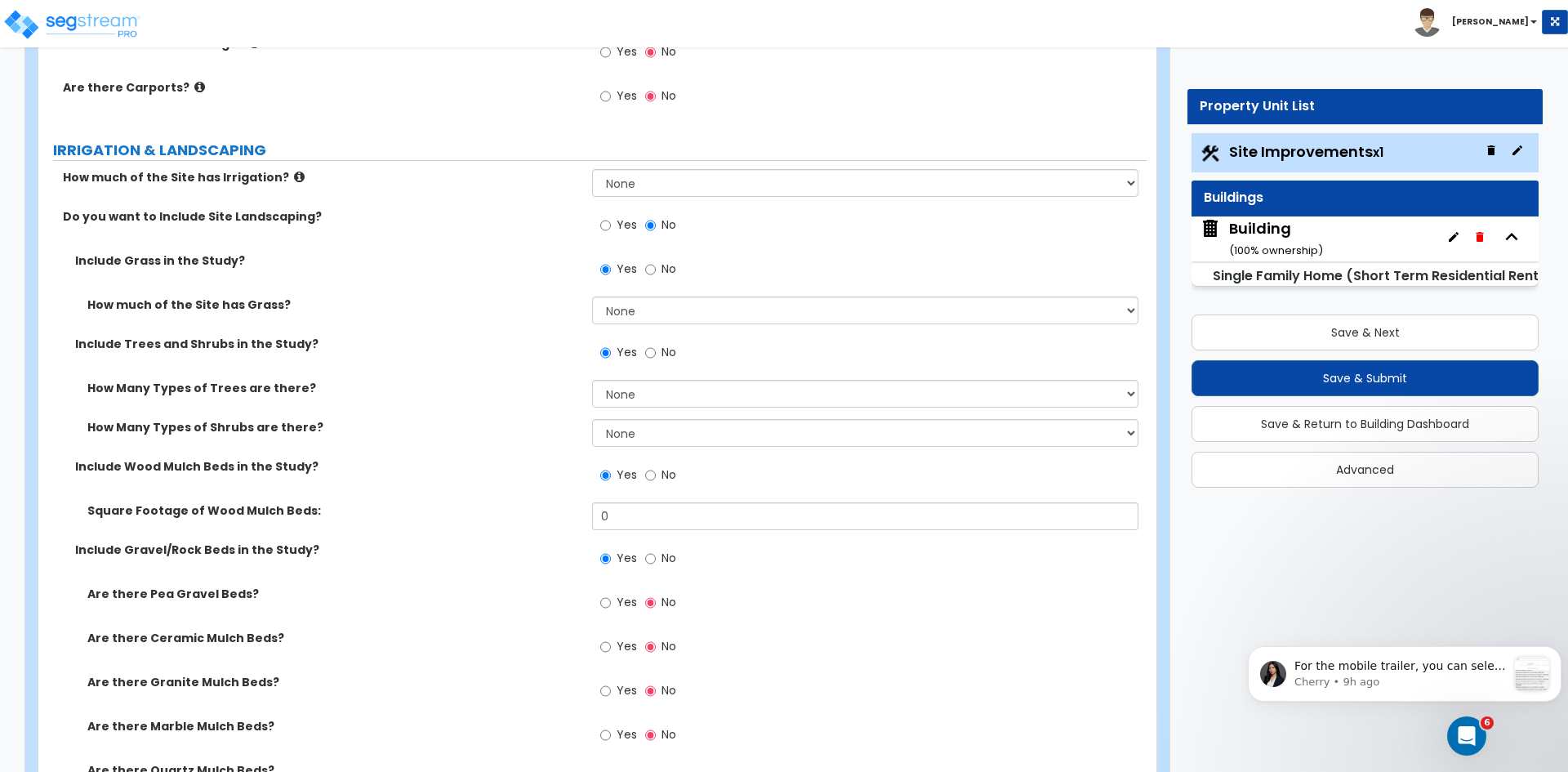
scroll to position [1424, 0]
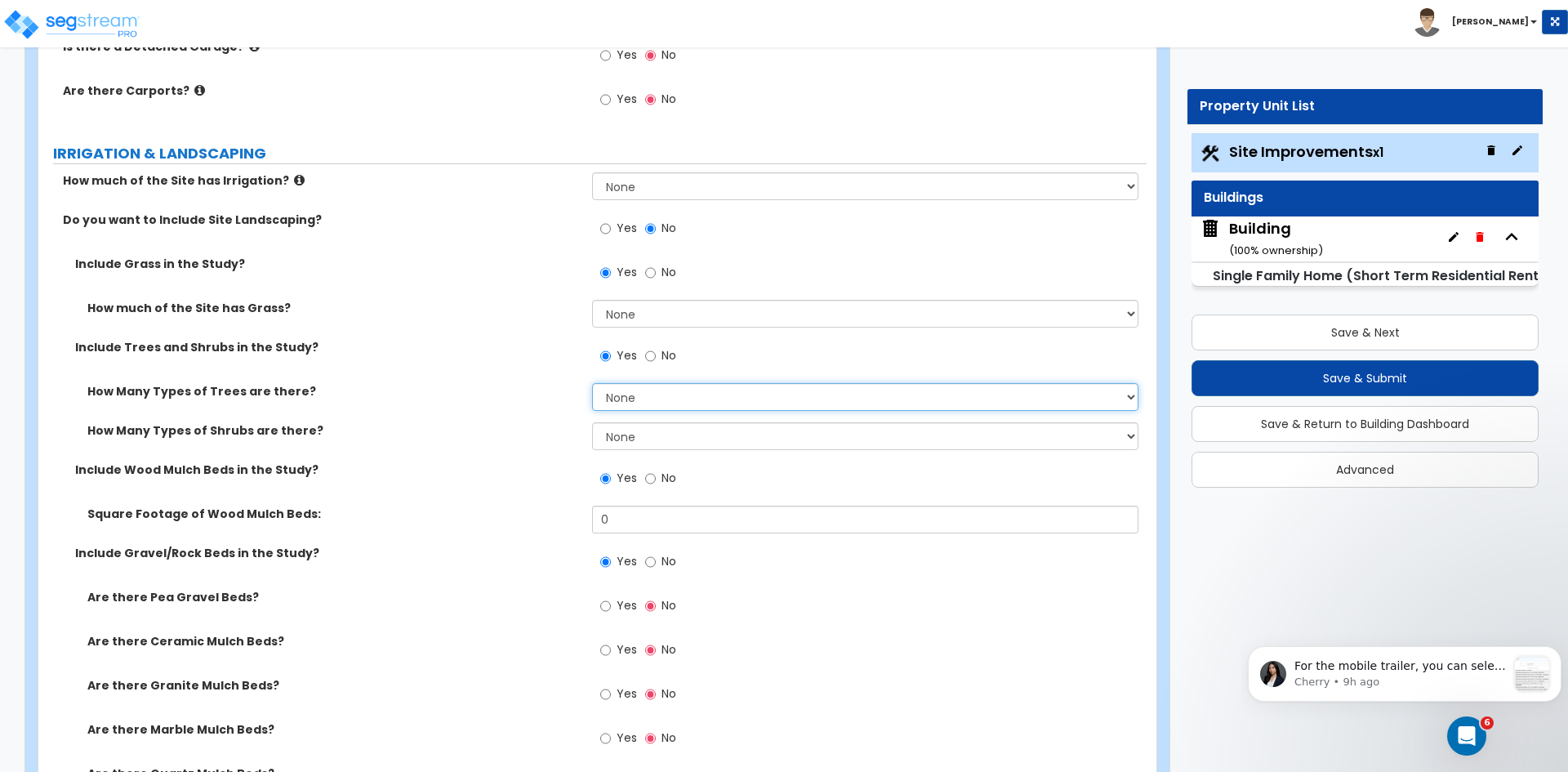
click at [603, 399] on select "None 1 2 3" at bounding box center [865, 397] width 546 height 28
select select "2"
click at [592, 383] on select "None 1 2 3" at bounding box center [865, 397] width 546 height 28
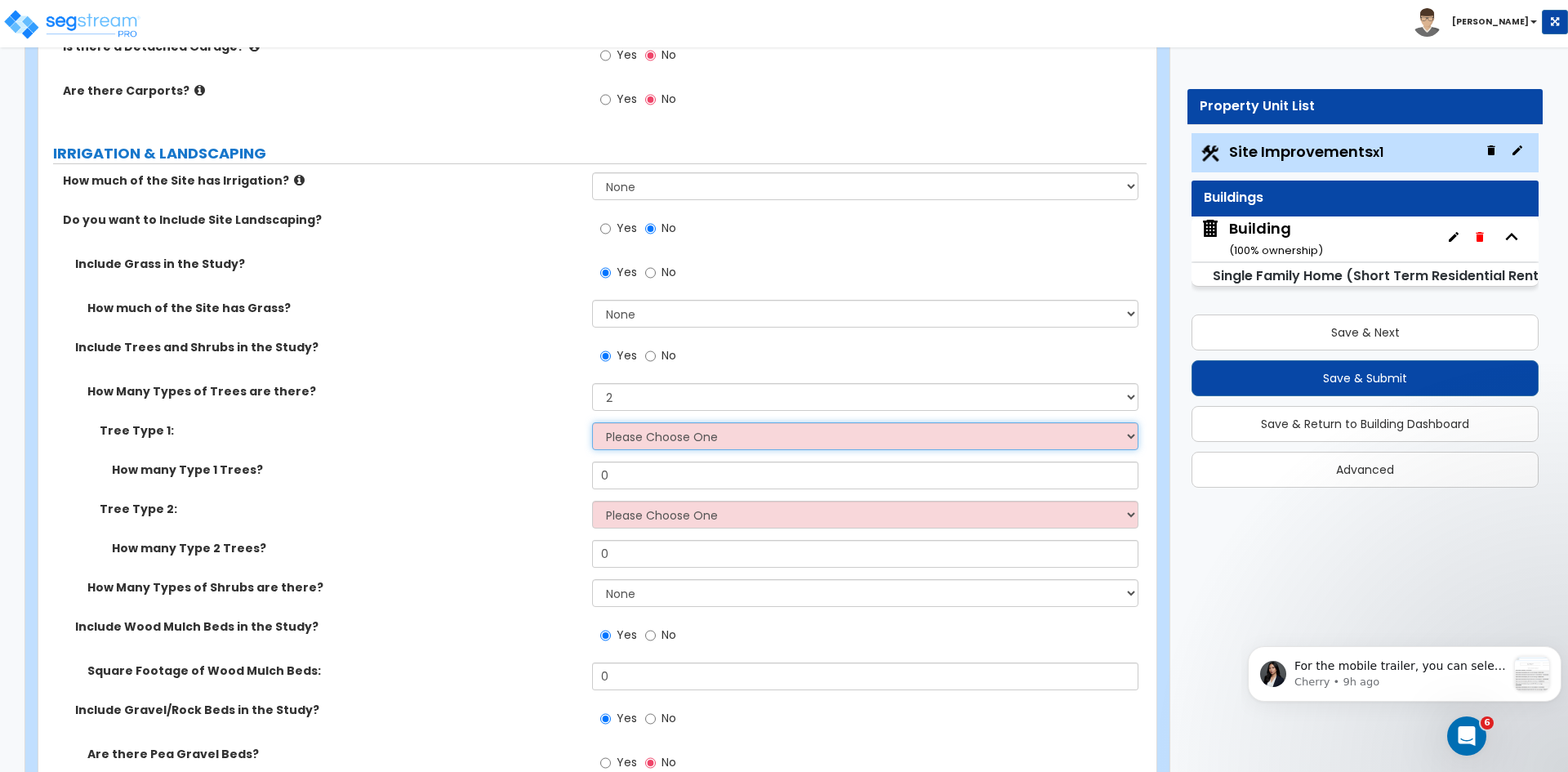
click at [623, 438] on select "Please Choose One Honey Locust Planetree Poplar Elm Hawthorn Linden Maple Red M…" at bounding box center [865, 437] width 546 height 28
click at [771, 428] on select "Please Choose One Honey Locust Planetree Poplar Elm Hawthorn Linden Maple Red M…" at bounding box center [865, 437] width 546 height 28
select select "10"
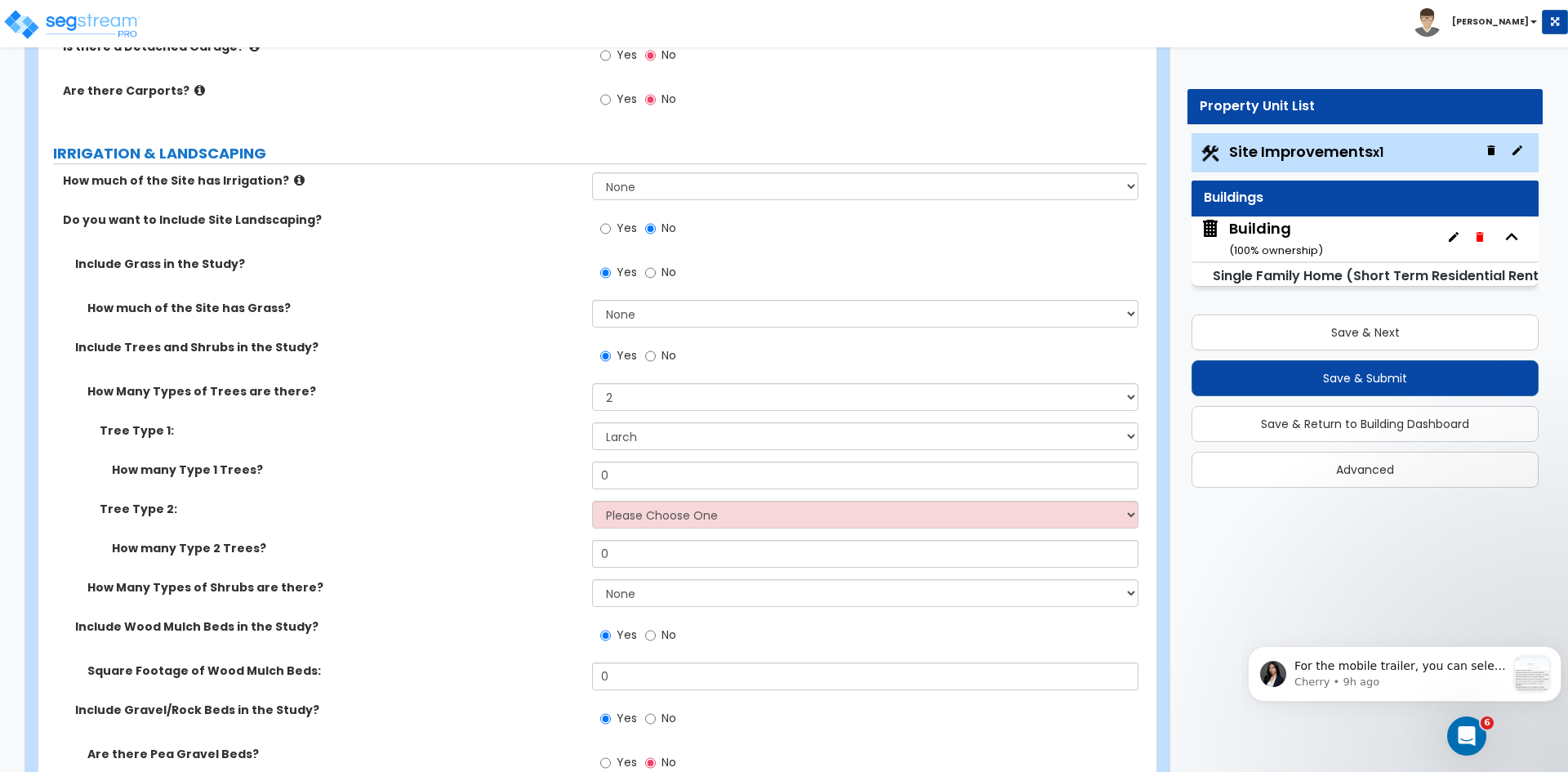
click at [498, 425] on label "Tree Type 1:" at bounding box center [339, 431] width 480 height 17
click at [629, 475] on input "0" at bounding box center [865, 475] width 546 height 28
click at [636, 515] on select "Please Choose One Honey Locust Planetree Poplar Elm Hawthorn Linden Maple Red M…" at bounding box center [865, 514] width 546 height 28
click at [556, 462] on label "How many Type 1 Trees?" at bounding box center [346, 470] width 468 height 17
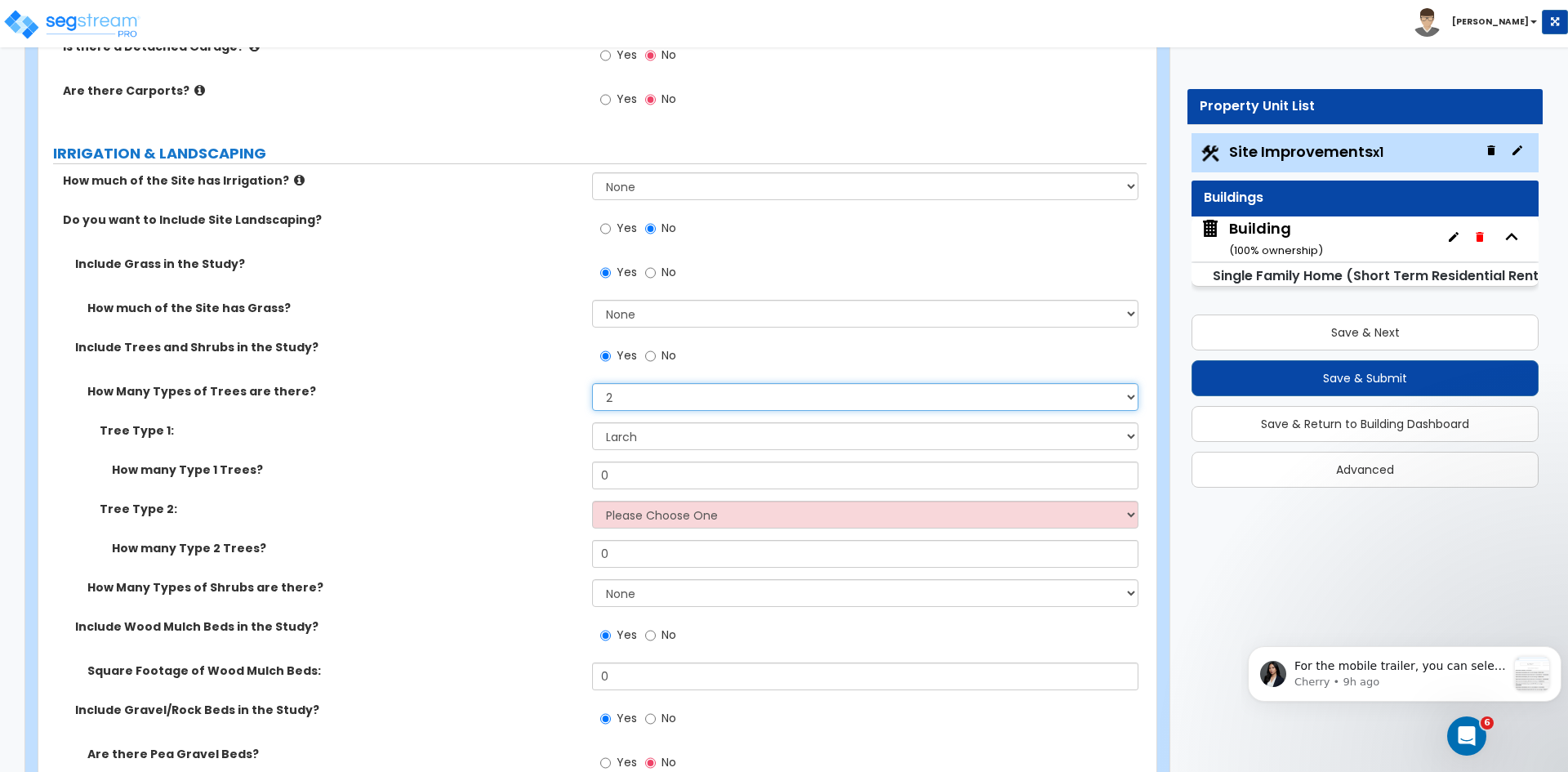
click at [638, 392] on select "None 1 2 3" at bounding box center [865, 397] width 546 height 28
select select "1"
click at [592, 383] on select "None 1 2 3" at bounding box center [865, 397] width 546 height 28
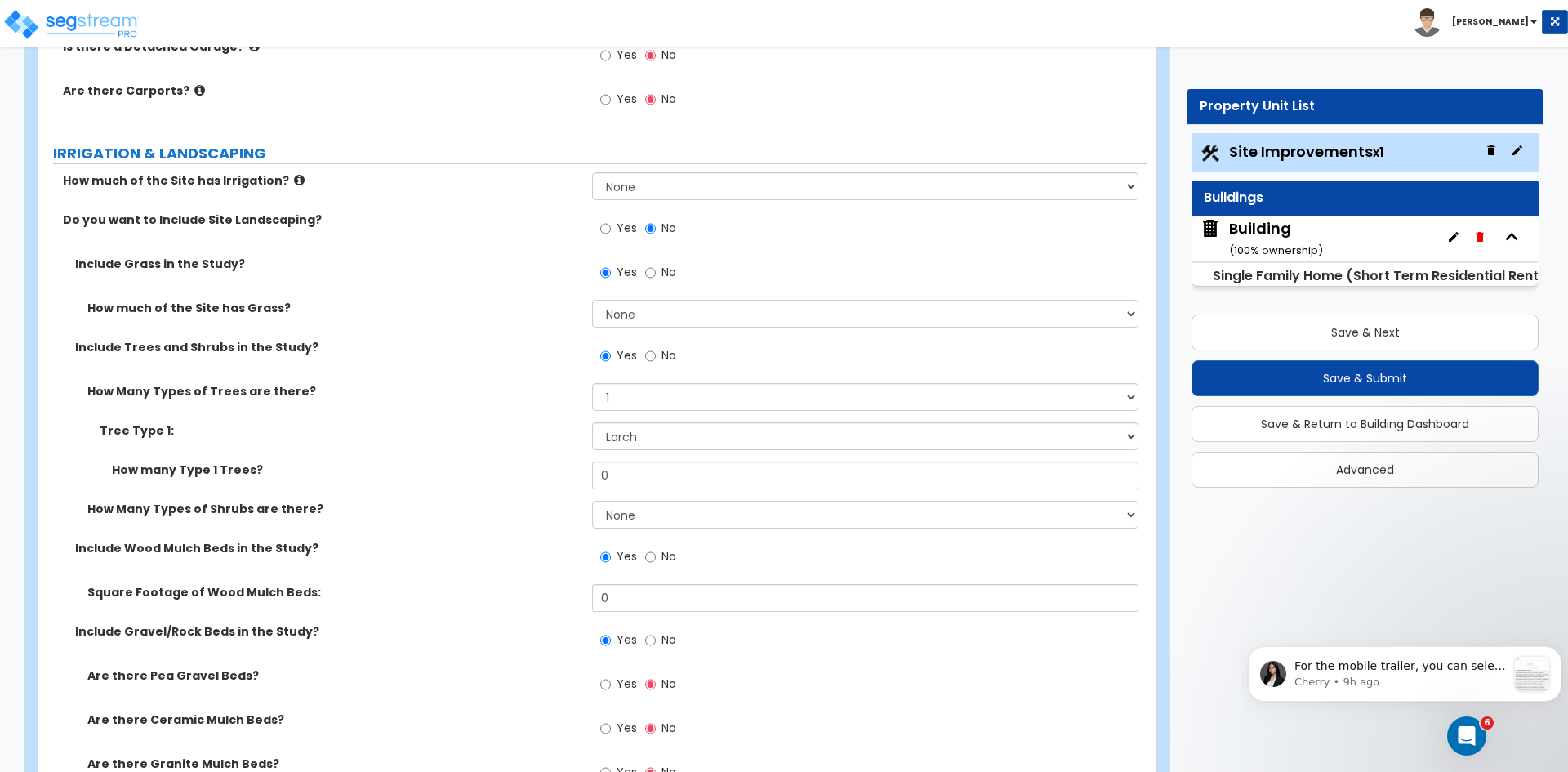
click at [536, 430] on label "Tree Type 1:" at bounding box center [339, 431] width 480 height 17
click at [629, 518] on select "None 1 2 3" at bounding box center [865, 514] width 546 height 28
select select "2"
click at [592, 500] on select "None 1 2 3" at bounding box center [865, 514] width 546 height 28
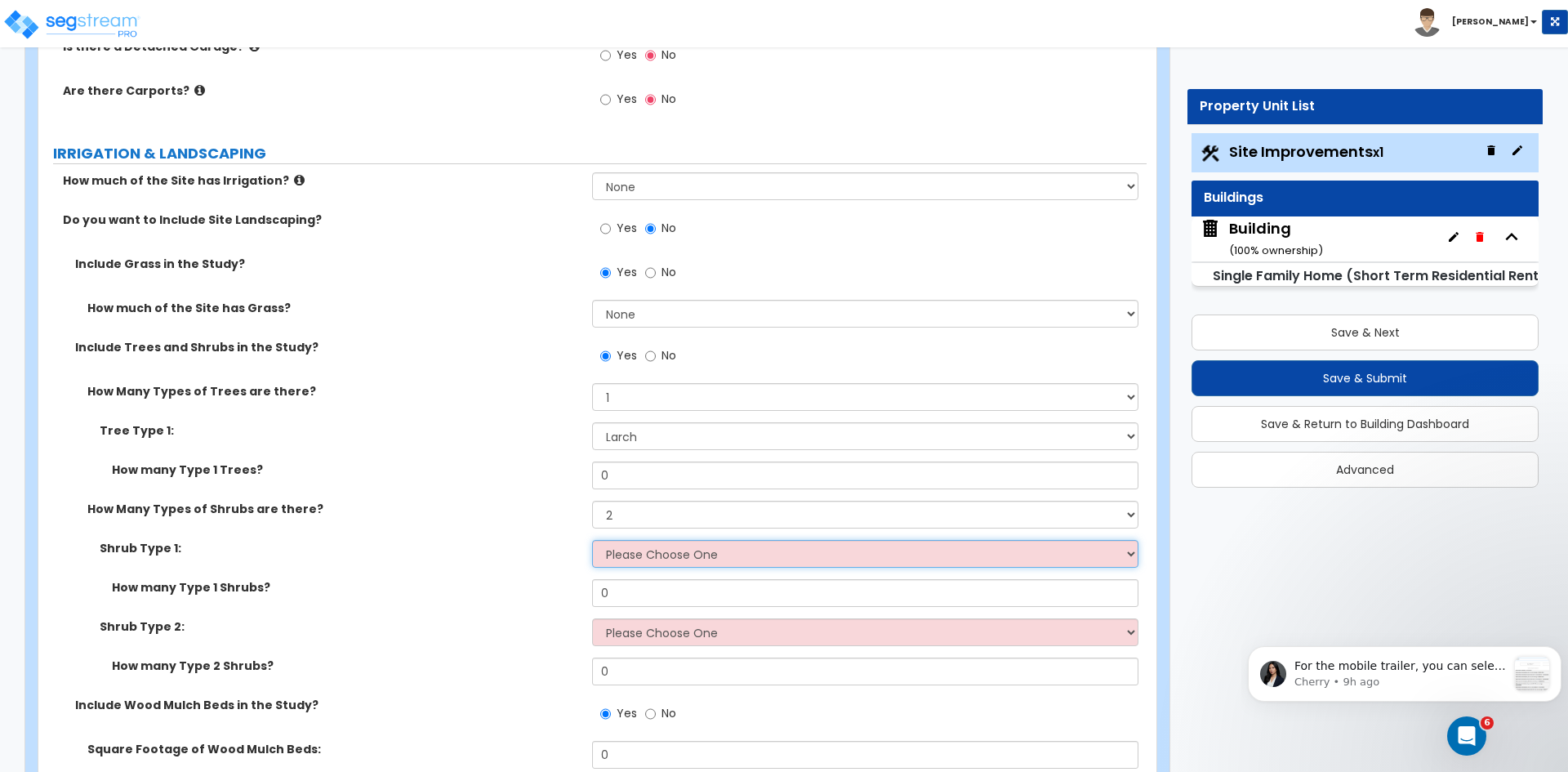
click at [629, 554] on select "Please Choose One Arborvitae Azalea Yew Boxwood Juniper [PERSON_NAME] Cotoneast…" at bounding box center [865, 553] width 546 height 28
select select "5"
click at [592, 539] on select "Please Choose One Arborvitae Azalea Yew Boxwood Juniper [PERSON_NAME] Cotoneast…" at bounding box center [865, 553] width 546 height 28
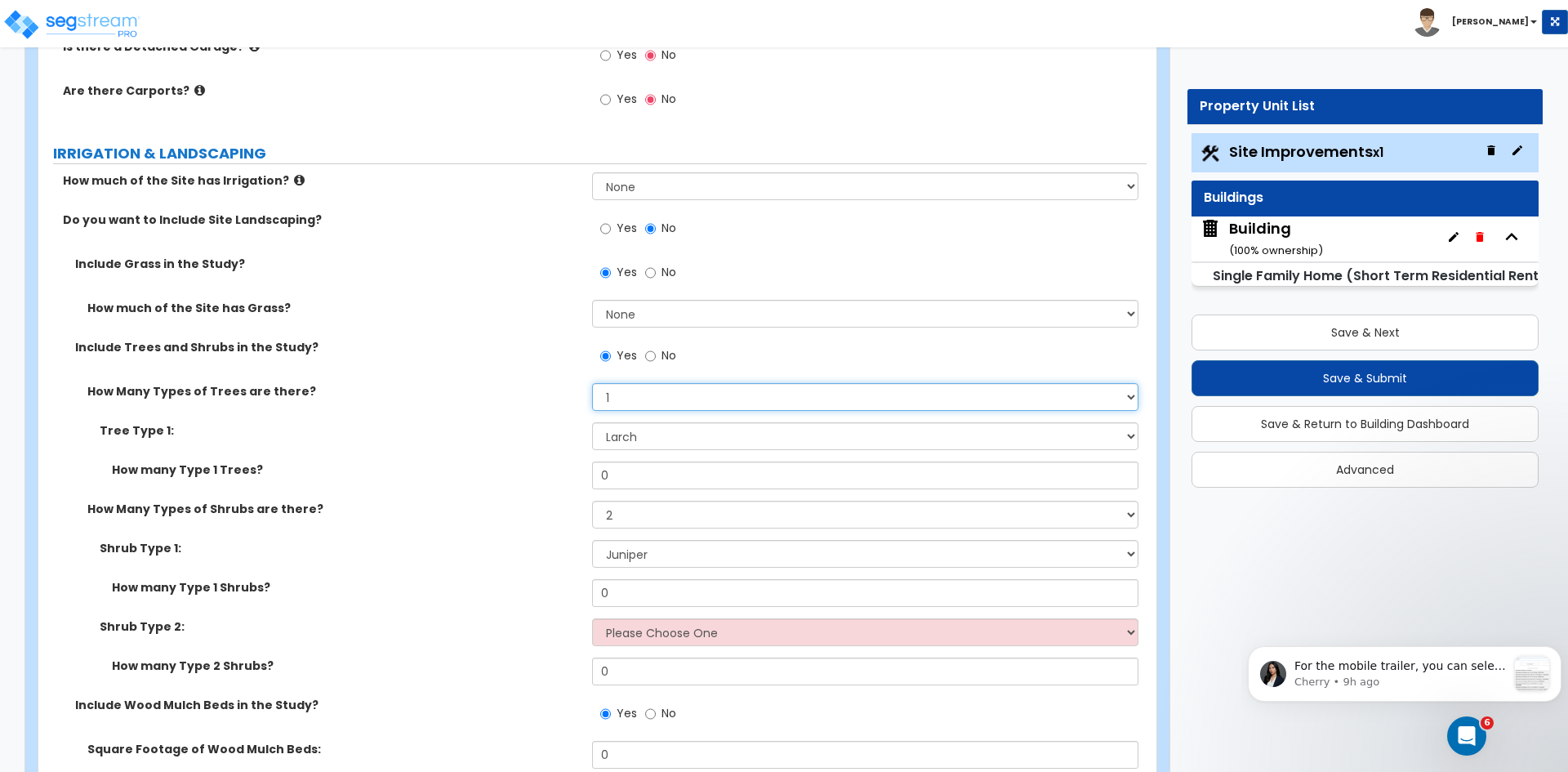
click at [642, 402] on select "None 1 2 3" at bounding box center [865, 397] width 546 height 28
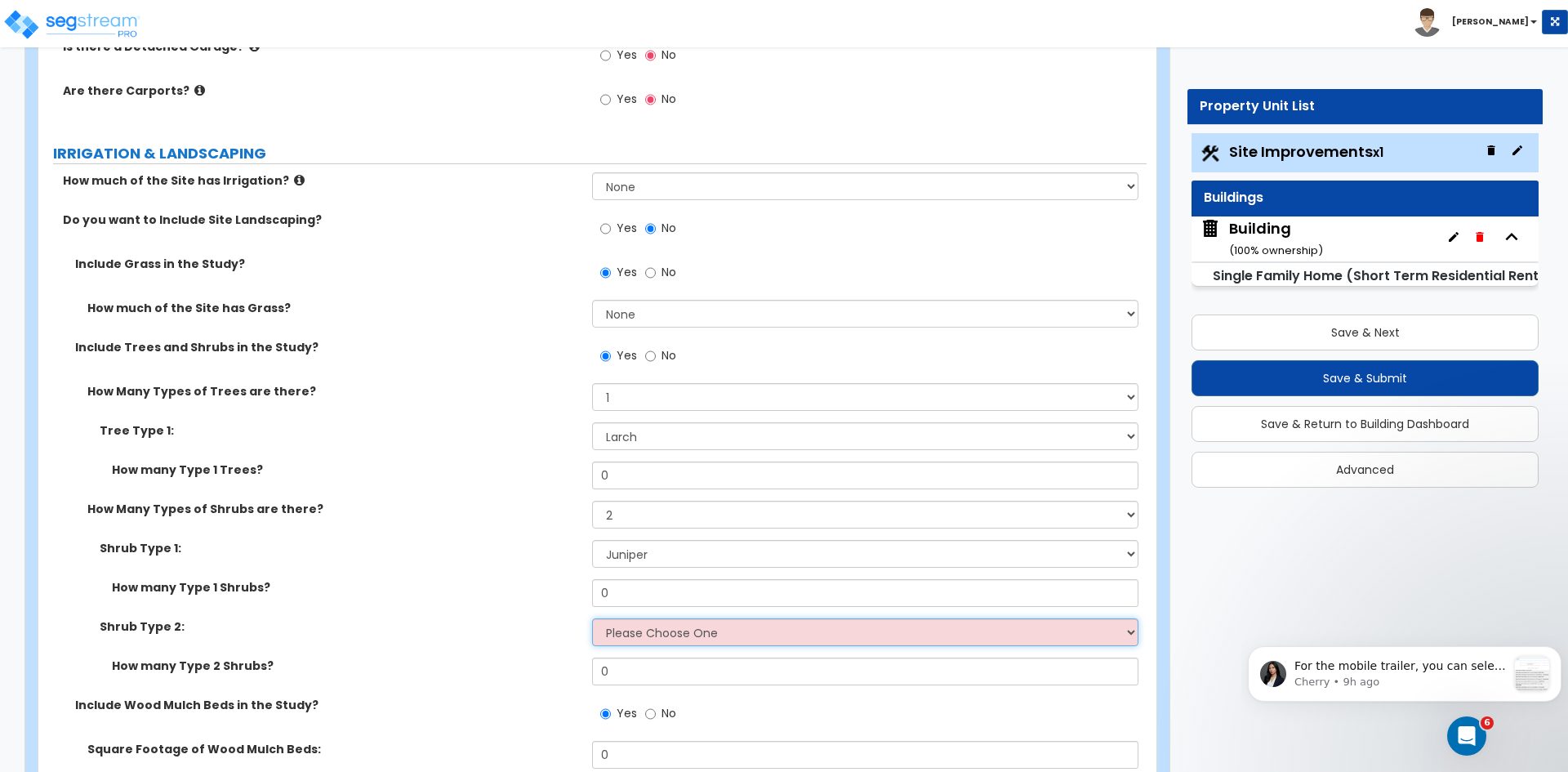
click at [627, 632] on select "Please Choose One Arborvitae Azalea Yew Boxwood Juniper [PERSON_NAME] Cotoneast…" at bounding box center [865, 632] width 546 height 28
select select "9"
click at [592, 618] on select "Please Choose One Arborvitae Azalea Yew Boxwood Juniper [PERSON_NAME] Cotoneast…" at bounding box center [865, 632] width 546 height 28
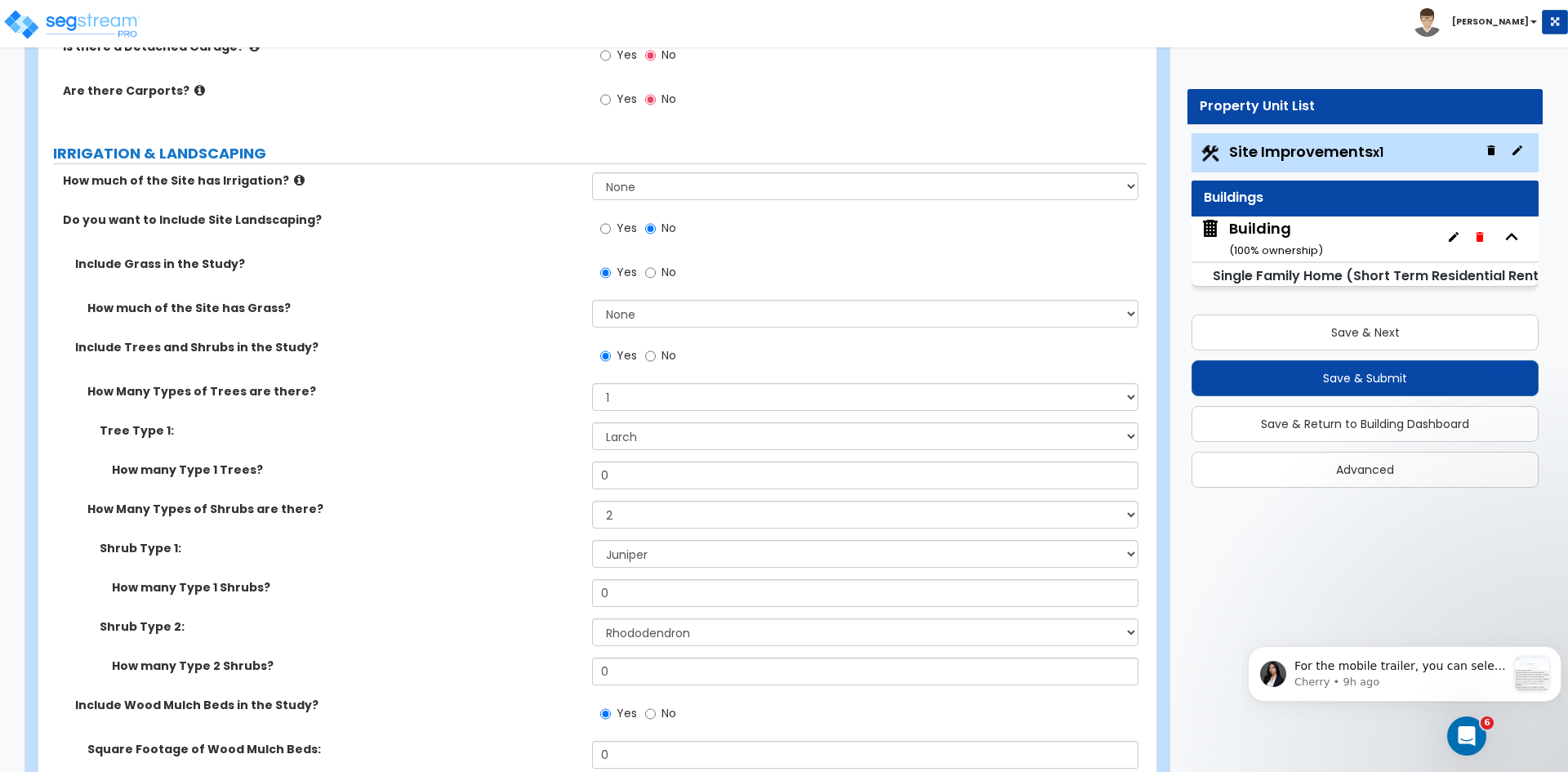
click at [512, 525] on div "How Many Types of Shrubs are there? None 1 2 3" at bounding box center [592, 520] width 1108 height 39
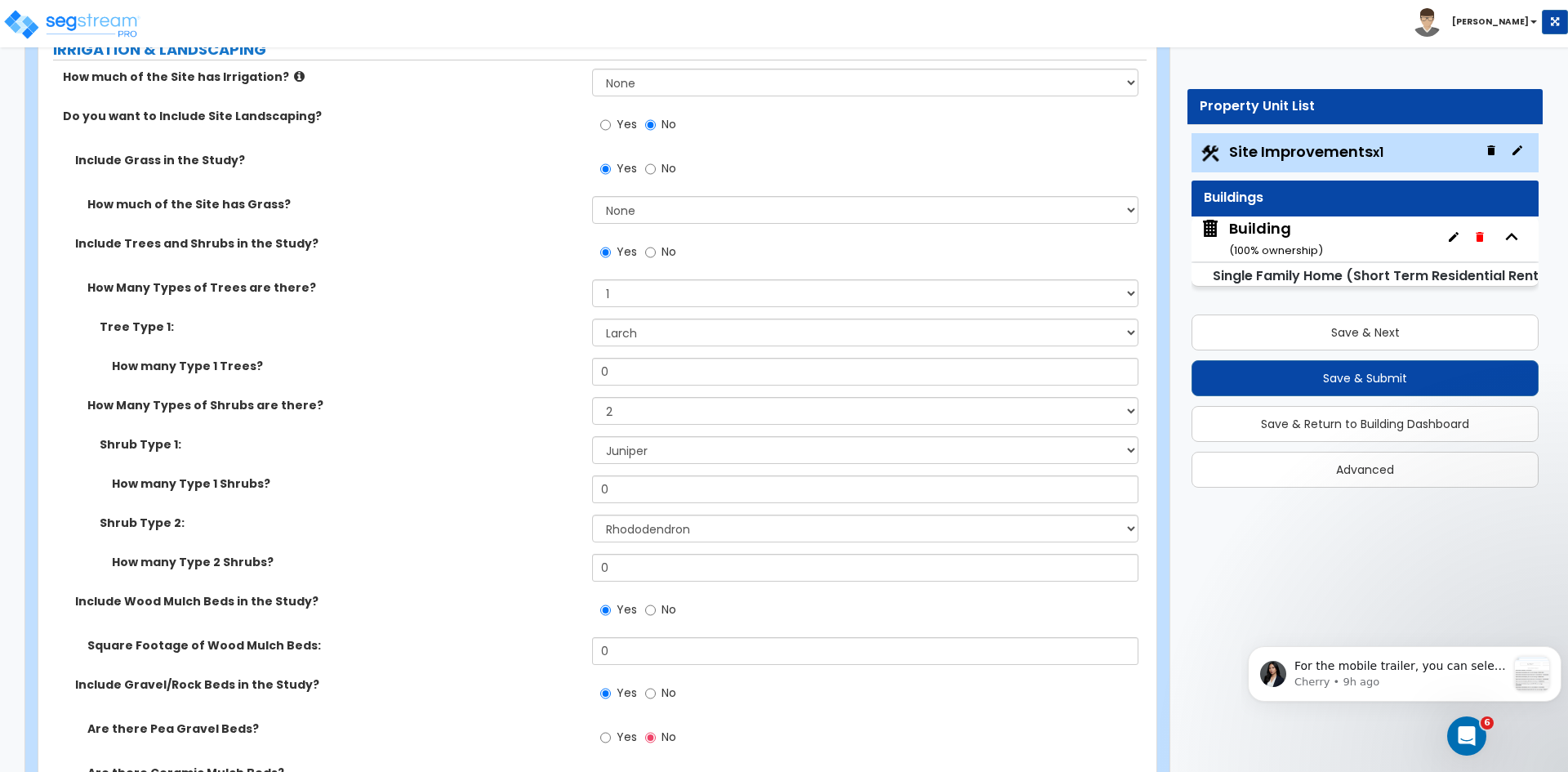
scroll to position [1555, 0]
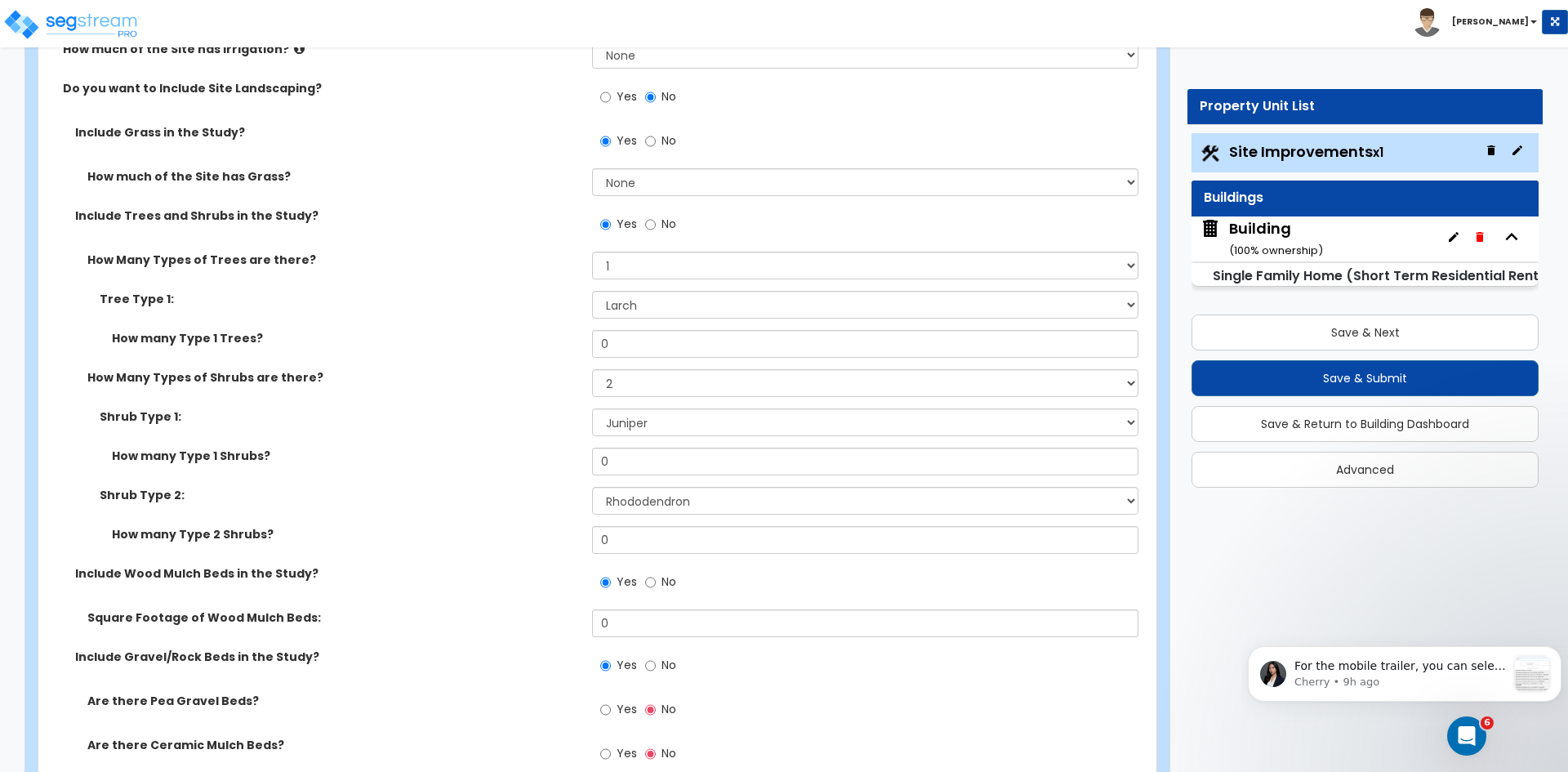
click at [420, 531] on label "How many Type 2 Shrubs?" at bounding box center [346, 534] width 468 height 17
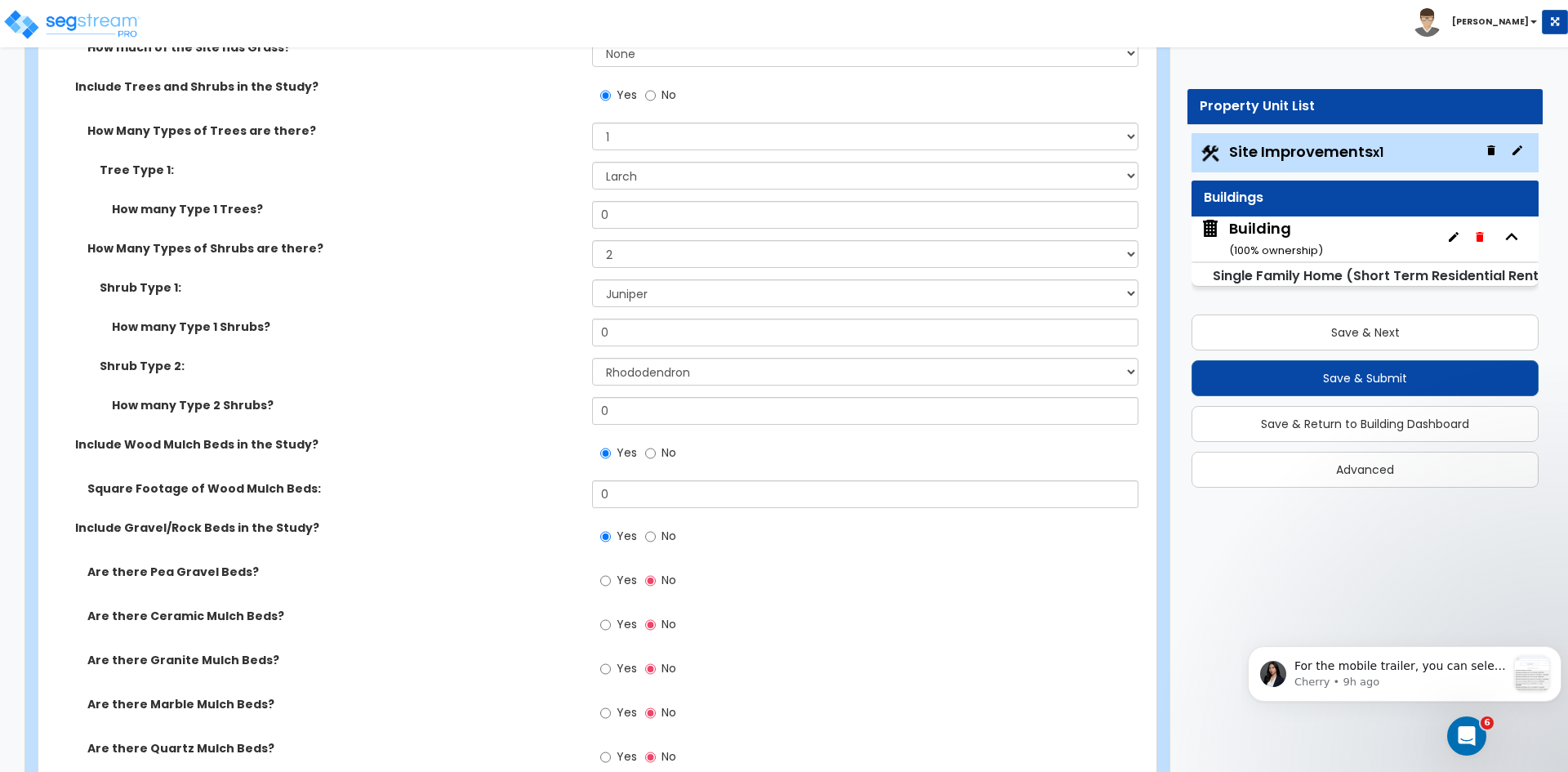
scroll to position [1686, 0]
click at [630, 496] on input "0" at bounding box center [865, 493] width 546 height 28
type input "250"
click at [560, 477] on div "Include Wood Mulch Beds in the Study? Yes No" at bounding box center [592, 458] width 1108 height 44
click at [398, 462] on div "Include Wood Mulch Beds in the Study? Yes No" at bounding box center [592, 458] width 1108 height 44
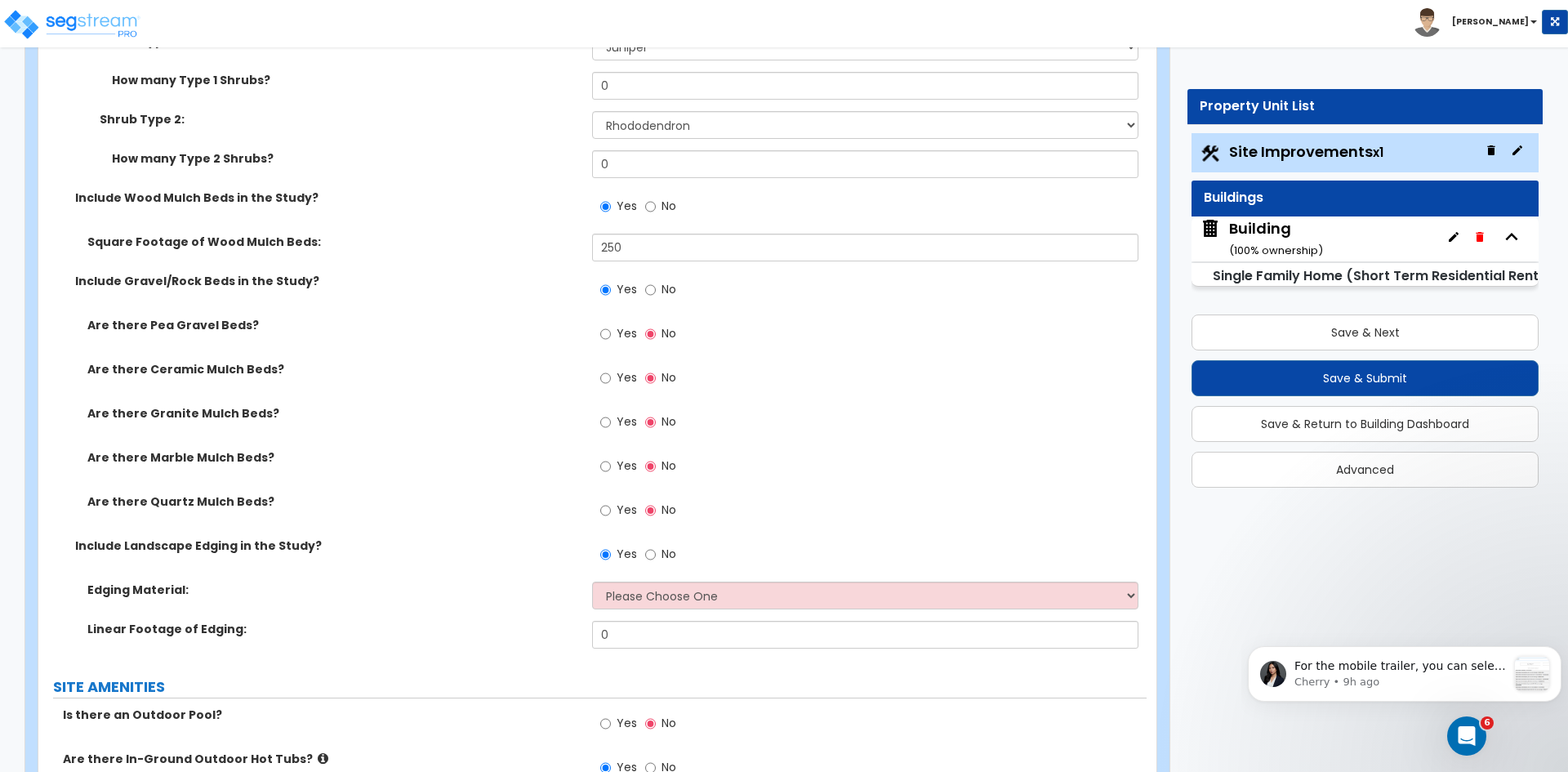
scroll to position [1932, 0]
click at [632, 594] on select "Please Choose One Metal Brick Railroad Ties Concrete" at bounding box center [865, 594] width 546 height 28
select select "1"
click at [592, 580] on select "Please Choose One Metal Brick Railroad Ties Concrete" at bounding box center [865, 594] width 546 height 28
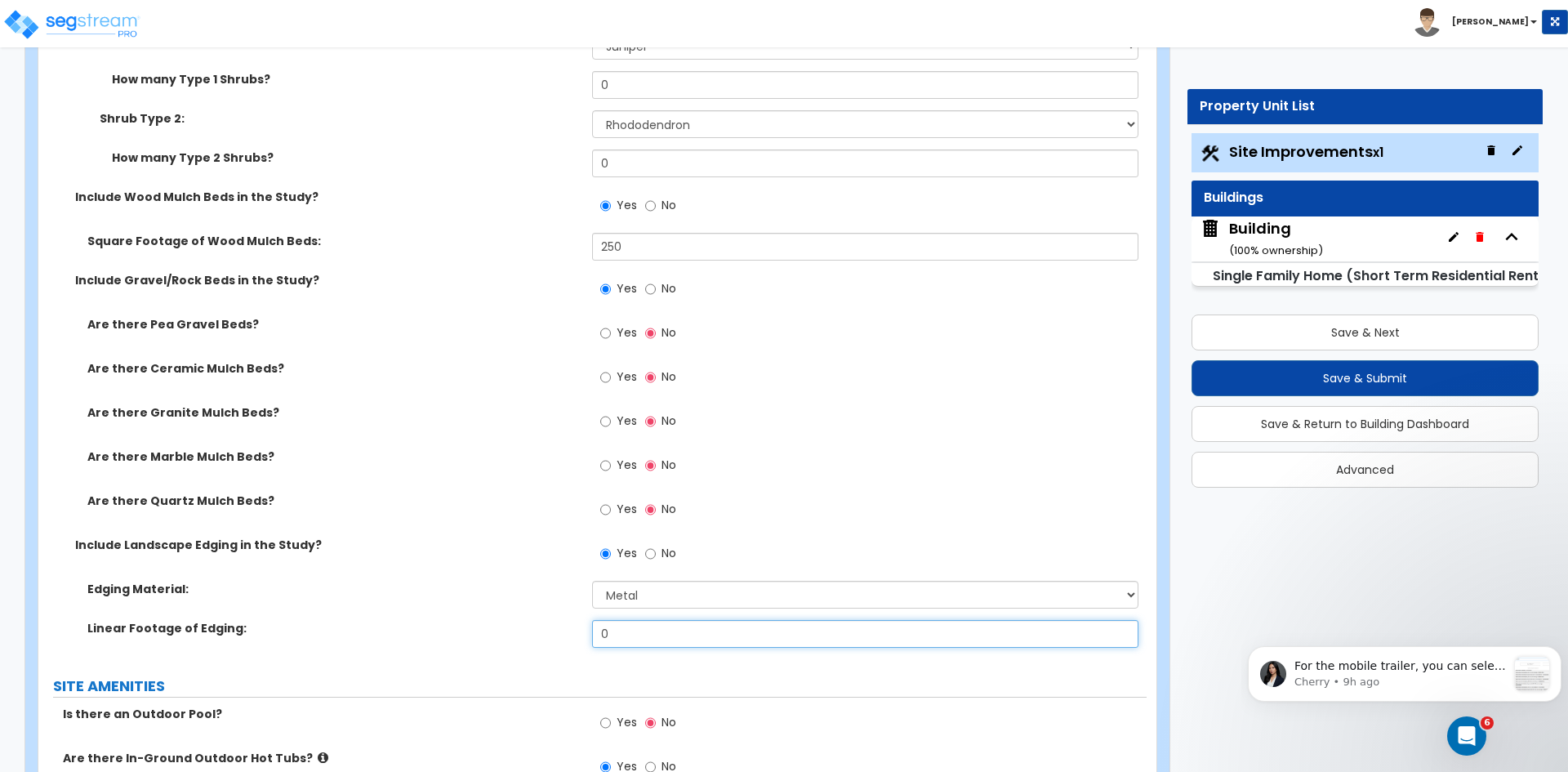
click at [631, 635] on input "0" at bounding box center [865, 634] width 546 height 28
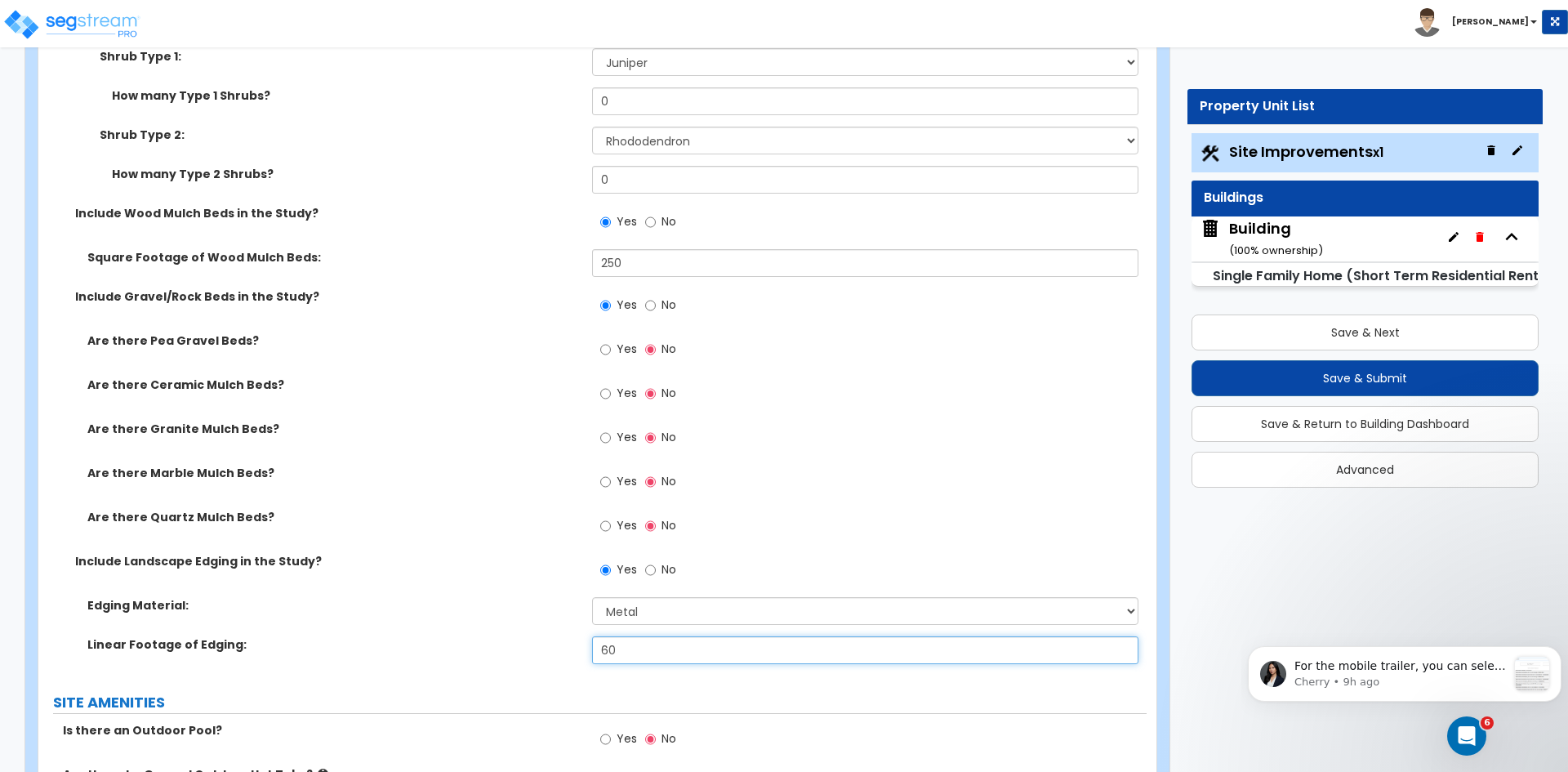
scroll to position [1914, 0]
type input "60"
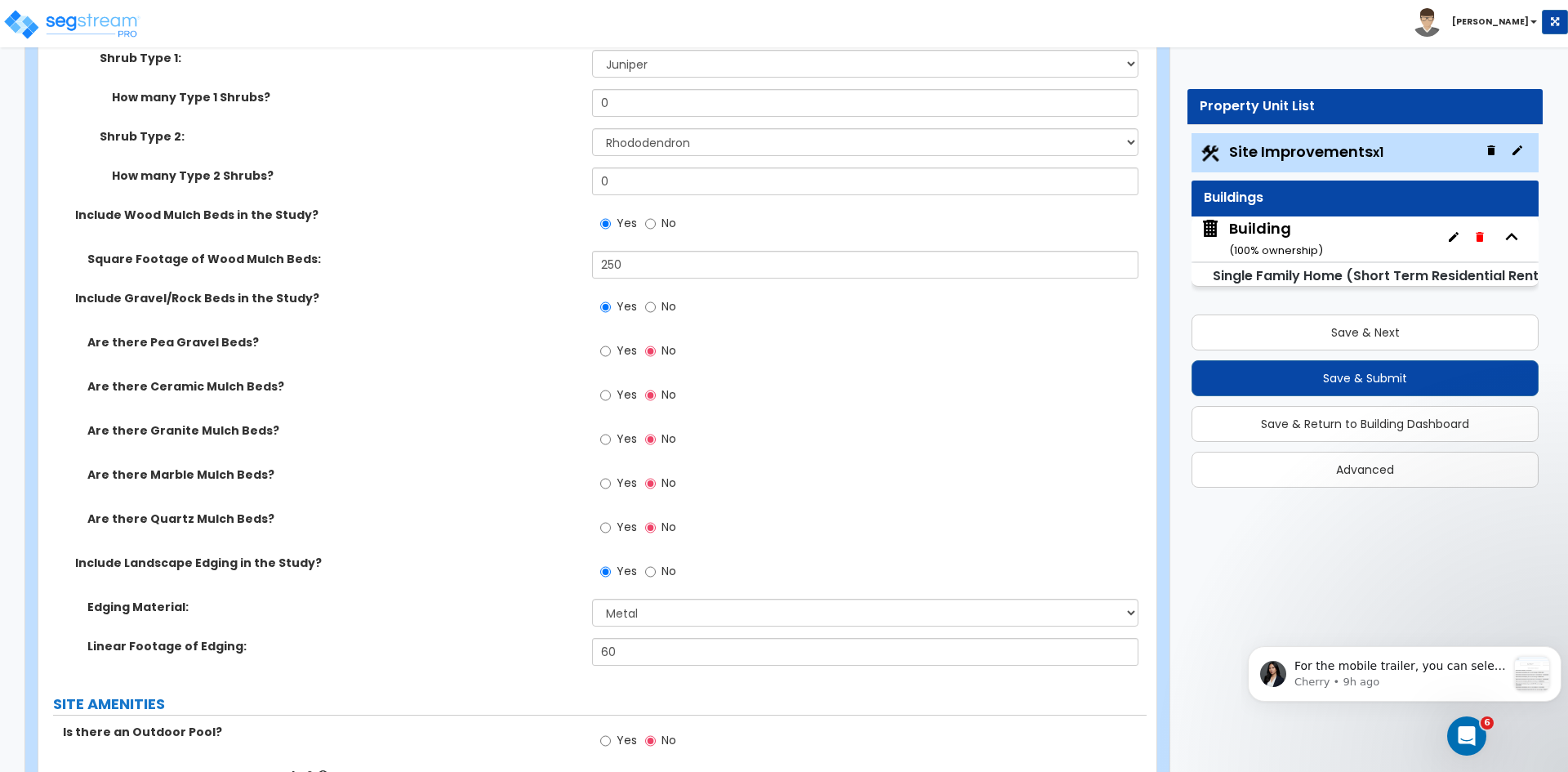
click at [403, 339] on label "Are there Pea Gravel Beds?" at bounding box center [333, 342] width 492 height 17
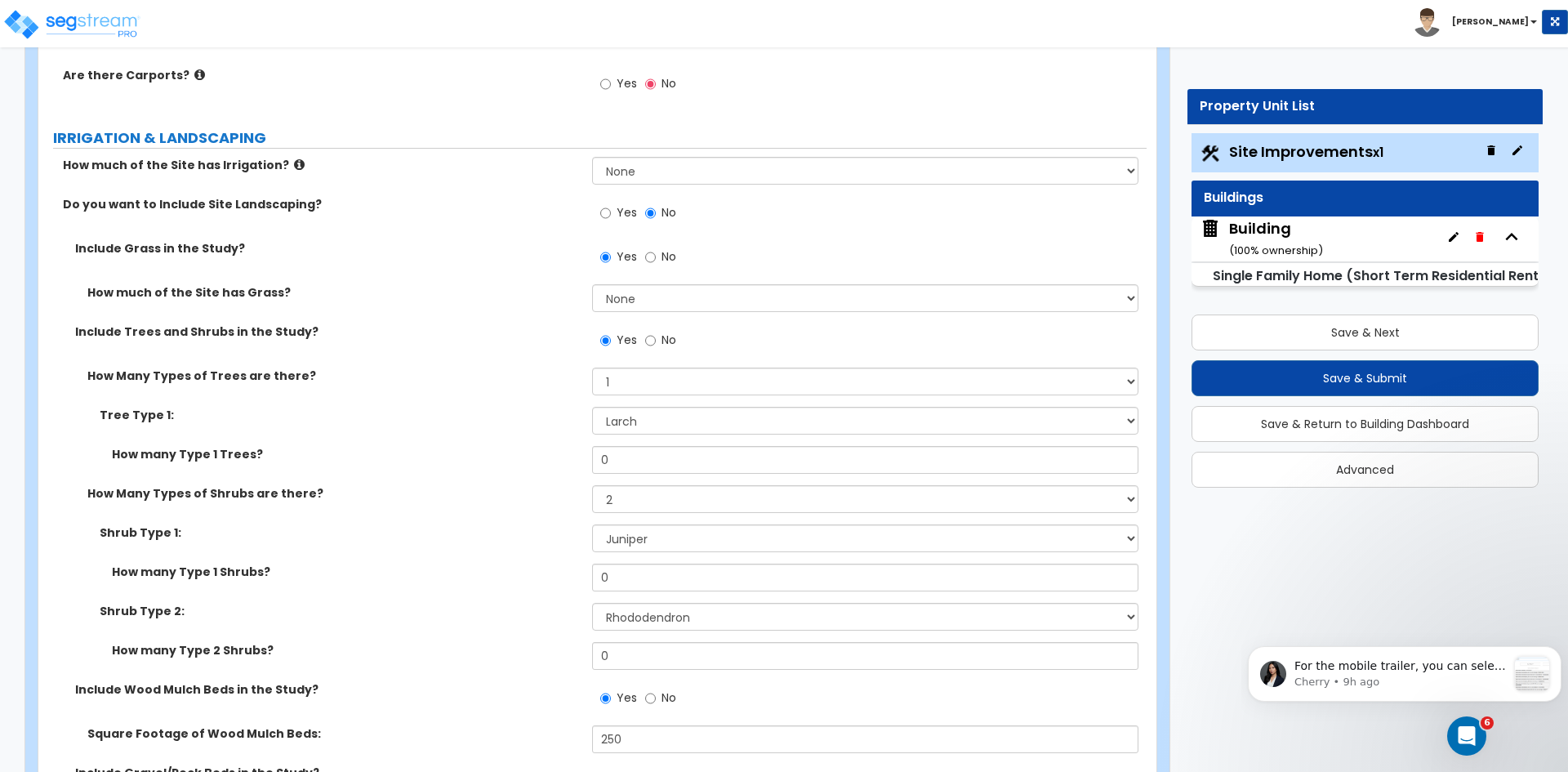
scroll to position [1415, 0]
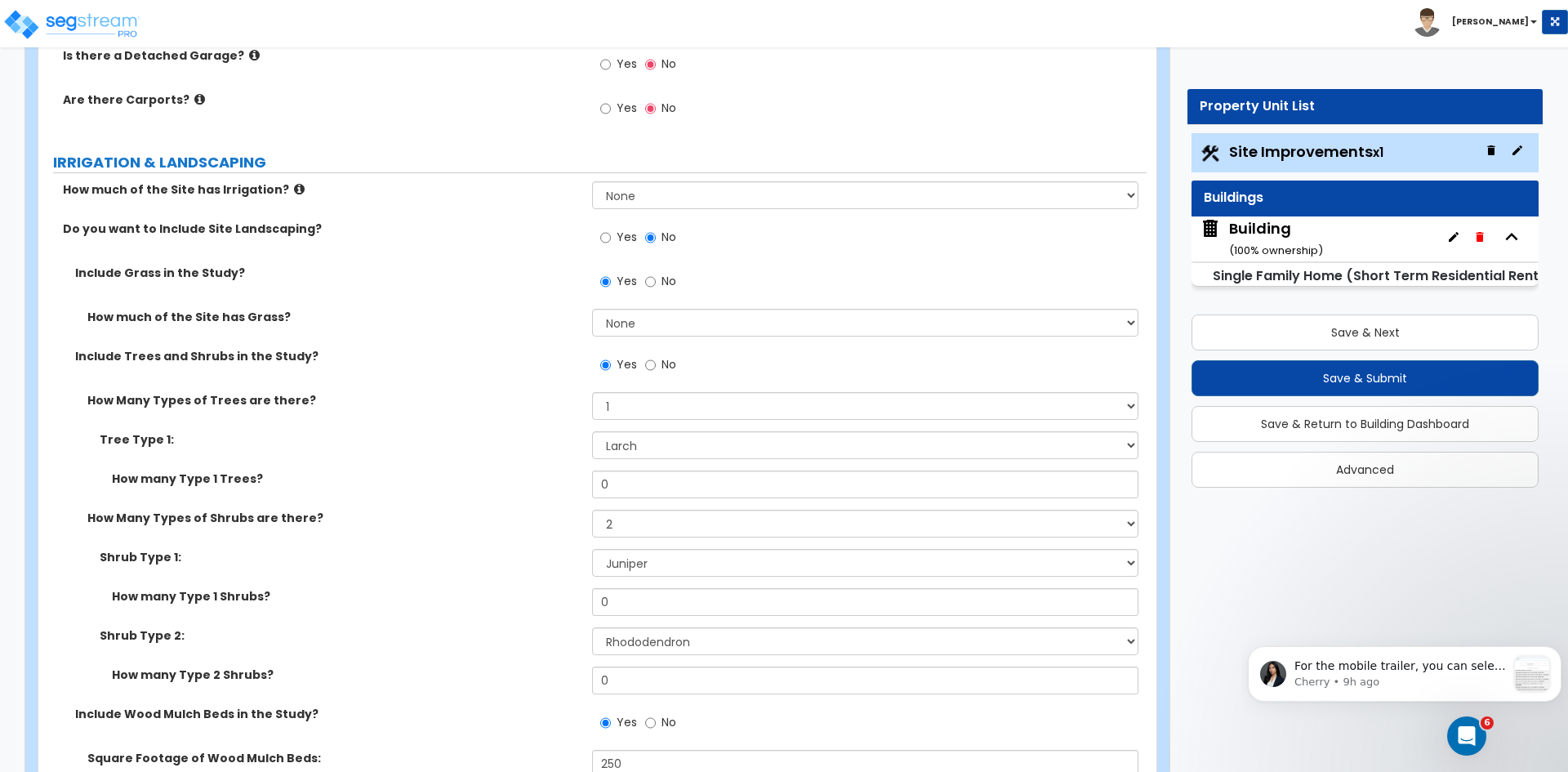
click at [110, 166] on label "IRRIGATION & LANDSCAPING" at bounding box center [600, 162] width 1094 height 21
click at [127, 165] on label "IRRIGATION & LANDSCAPING" at bounding box center [600, 162] width 1094 height 21
drag, startPoint x: 186, startPoint y: 168, endPoint x: 312, endPoint y: 244, distance: 147.1
click at [71, 153] on label "IRRIGATION & LANDSCAPING" at bounding box center [600, 162] width 1094 height 21
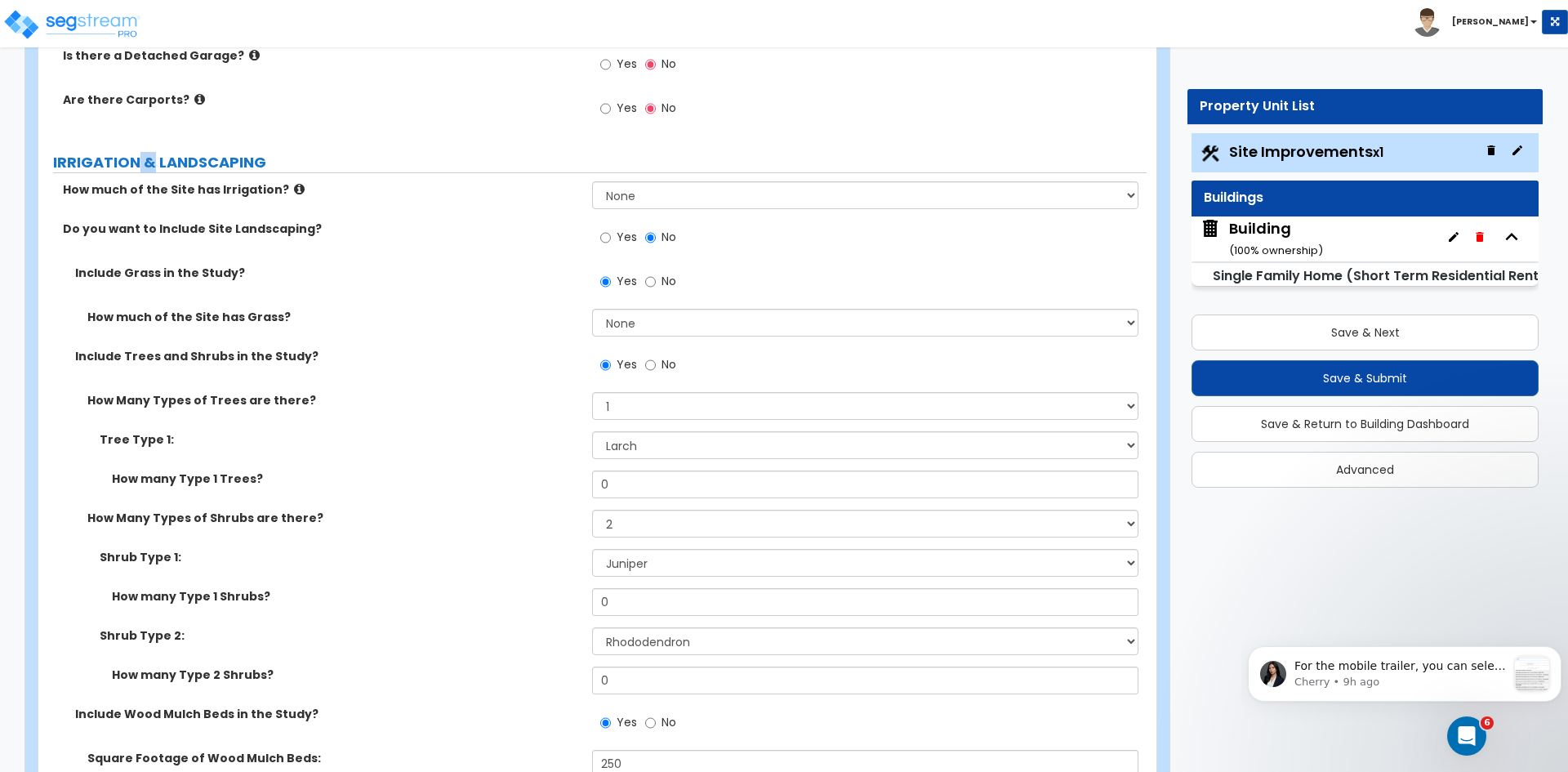
drag, startPoint x: 137, startPoint y: 165, endPoint x: 152, endPoint y: 167, distance: 15.1
click at [152, 167] on label "IRRIGATION & LANDSCAPING" at bounding box center [600, 162] width 1094 height 21
click at [57, 157] on label "IRRIGATION & LANDSCAPING" at bounding box center [600, 162] width 1094 height 21
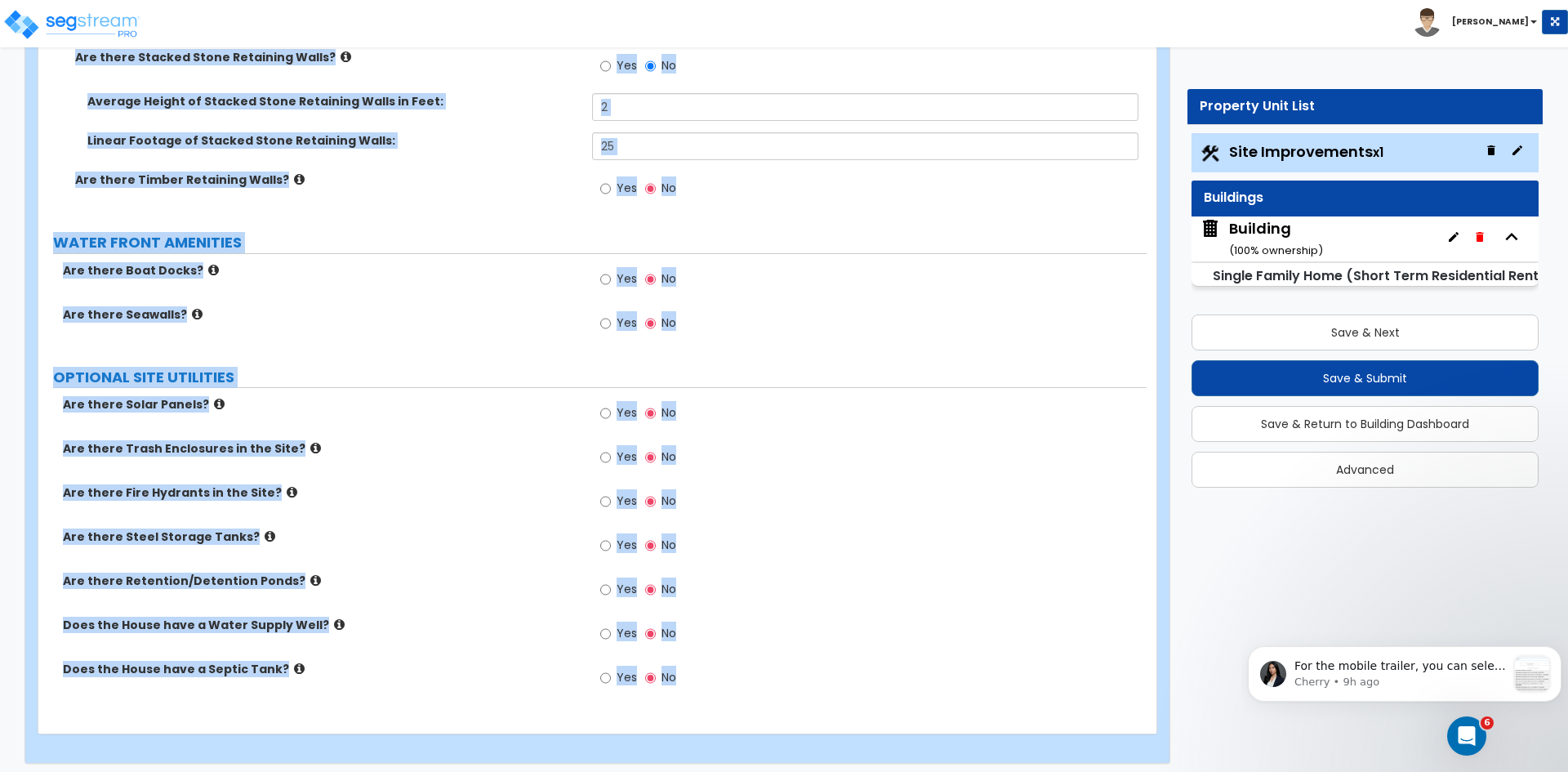
scroll to position [3681, 0]
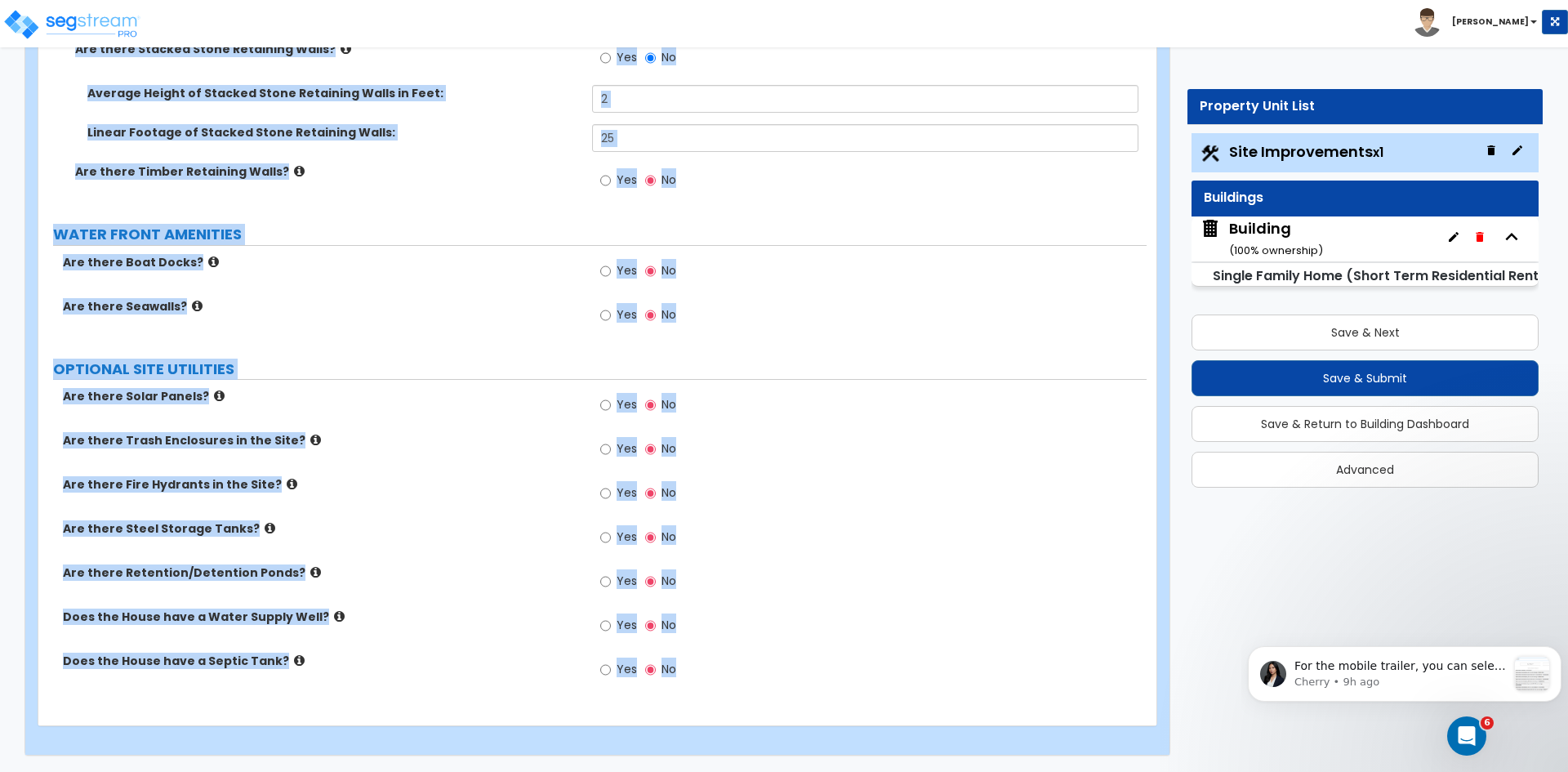
drag, startPoint x: 61, startPoint y: 158, endPoint x: 694, endPoint y: 810, distance: 908.7
copy div "RRIGATION & LANDSCAPING How much of the Site has Irrigation? None I want to Ent…"
click at [341, 291] on div "Are there Boat Docks? Yes No" at bounding box center [592, 276] width 1108 height 44
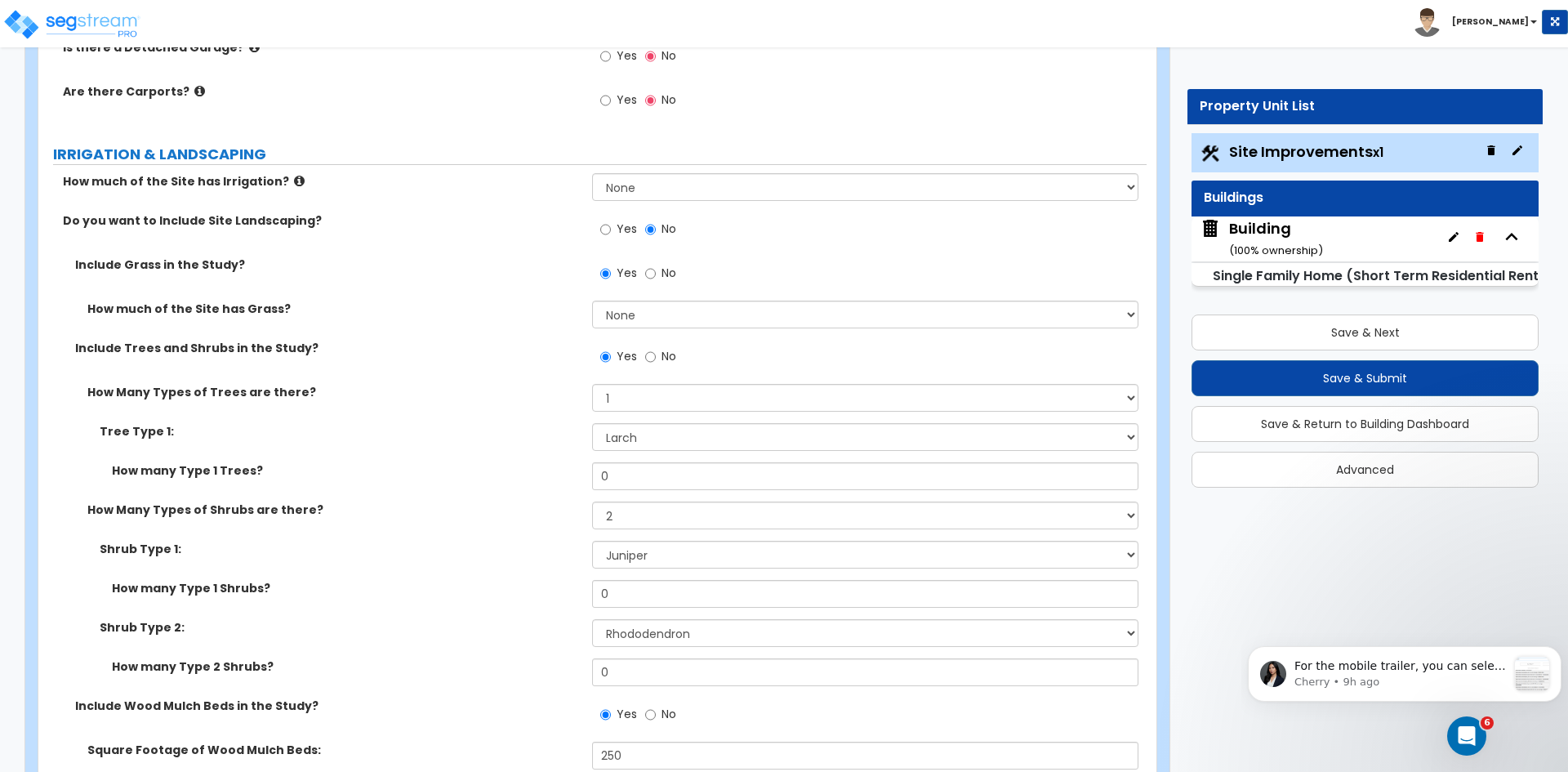
scroll to position [1424, 0]
click at [616, 473] on input "0" at bounding box center [865, 475] width 546 height 28
type input "8"
click at [621, 598] on input "0" at bounding box center [865, 593] width 546 height 28
type input "6"
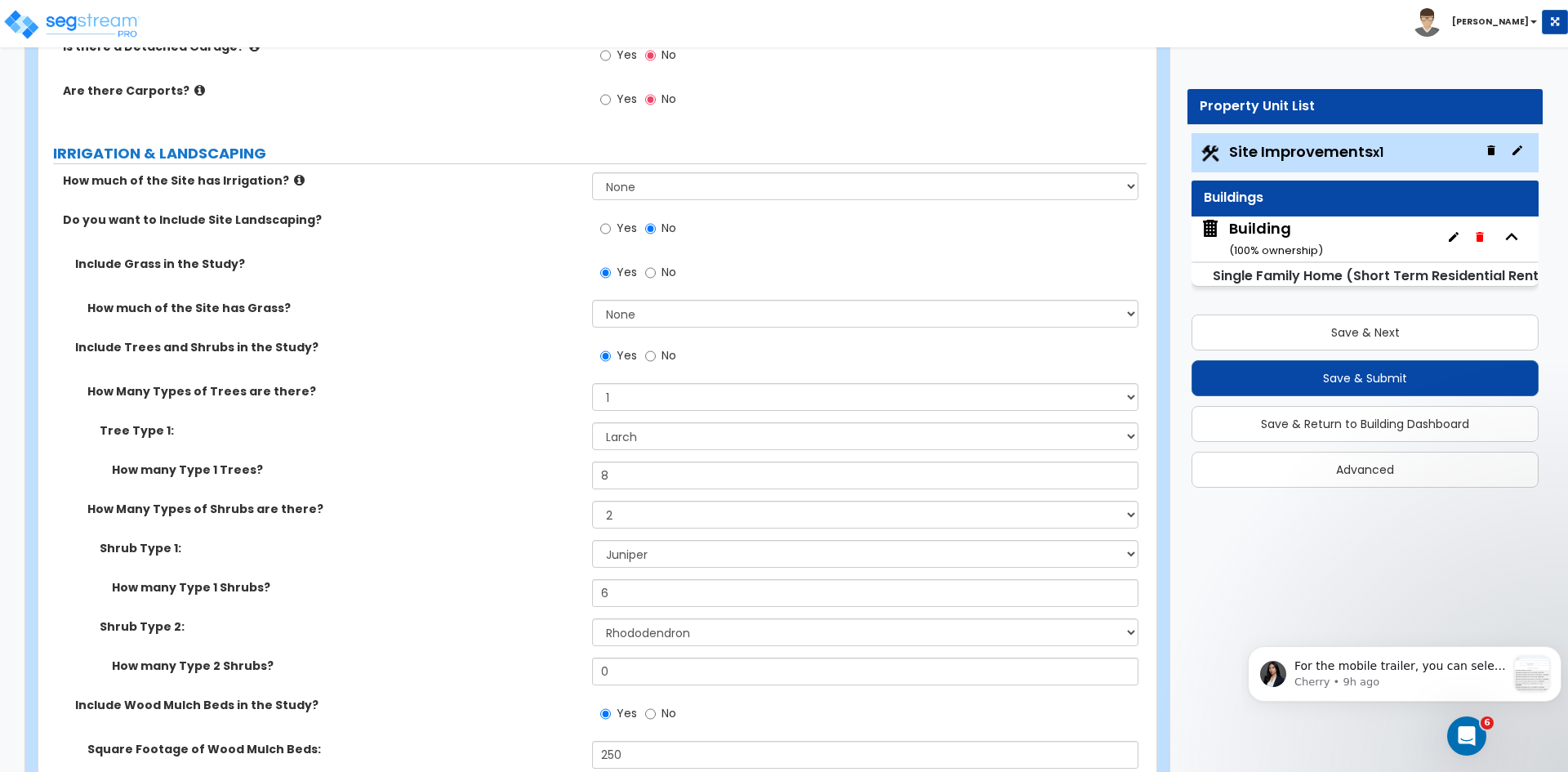
click at [528, 578] on div "Shrub Type 1: Please Choose One Arborvitae Azalea Yew Boxwood Juniper [PERSON_N…" at bounding box center [592, 559] width 1108 height 39
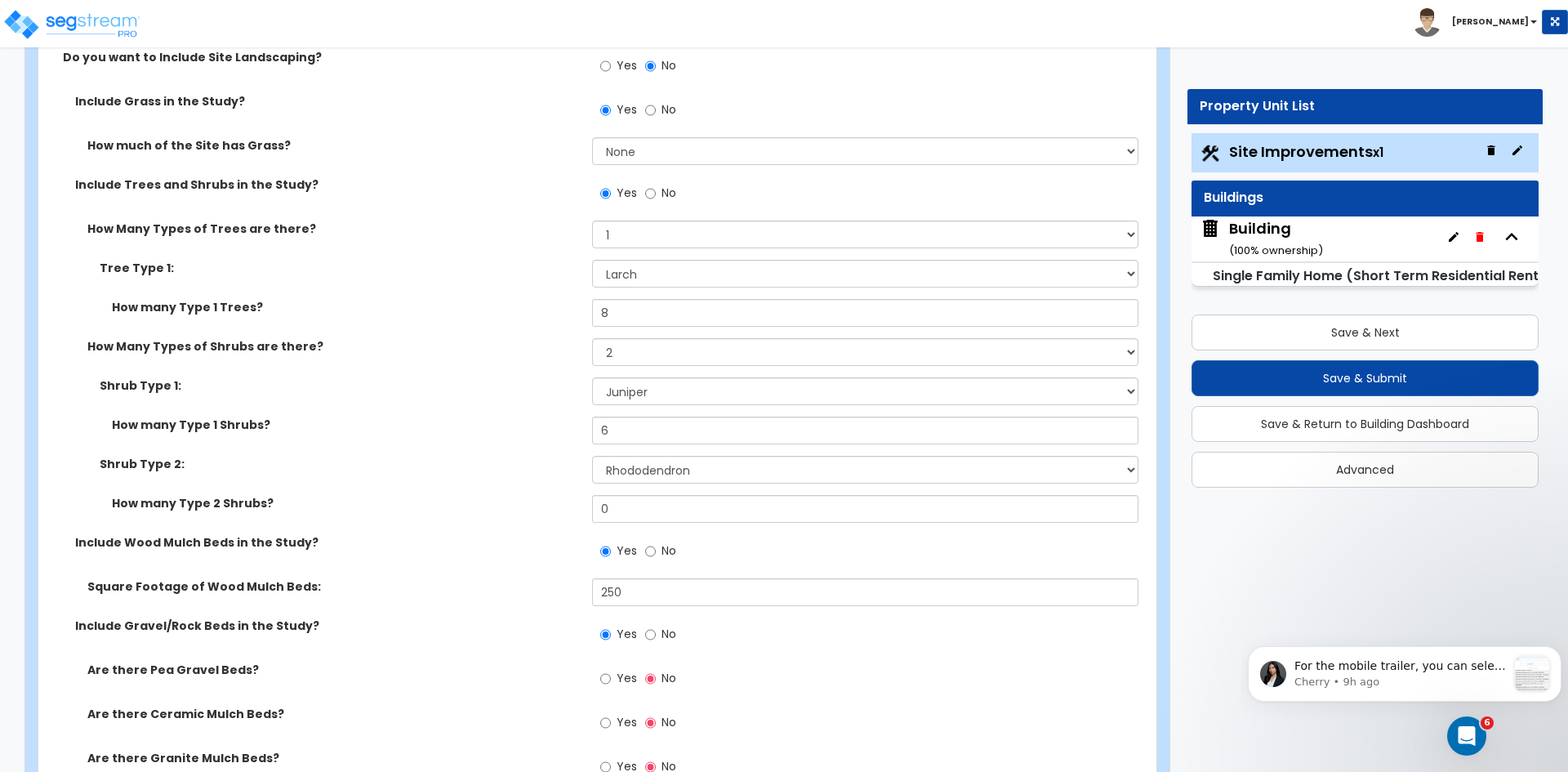
scroll to position [1590, 0]
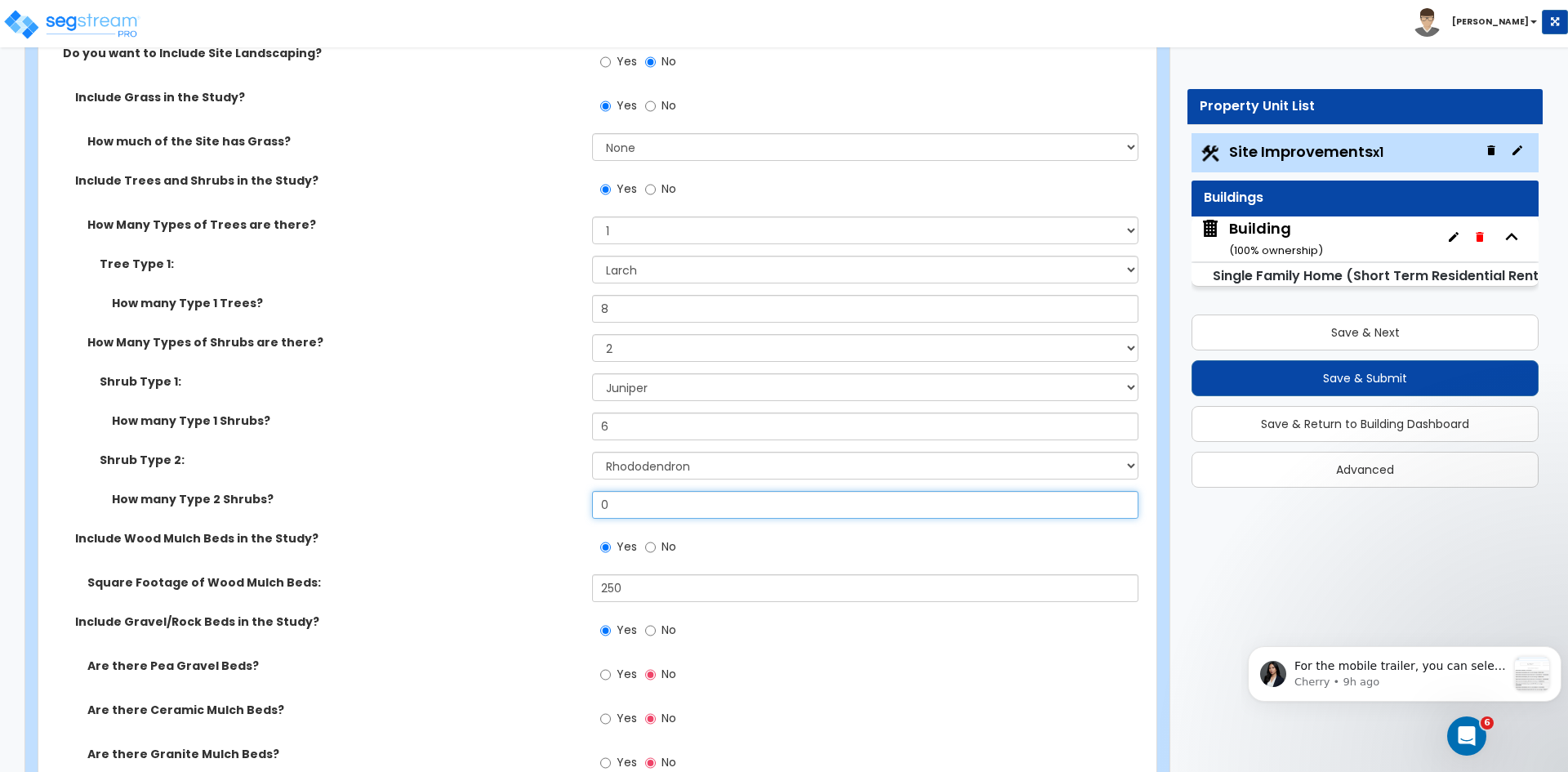
click at [621, 500] on input "0" at bounding box center [865, 505] width 546 height 28
type input "4"
click at [492, 497] on label "How many Type 2 Shrubs?" at bounding box center [346, 500] width 468 height 17
click at [443, 384] on label "Shrub Type 1:" at bounding box center [339, 382] width 480 height 17
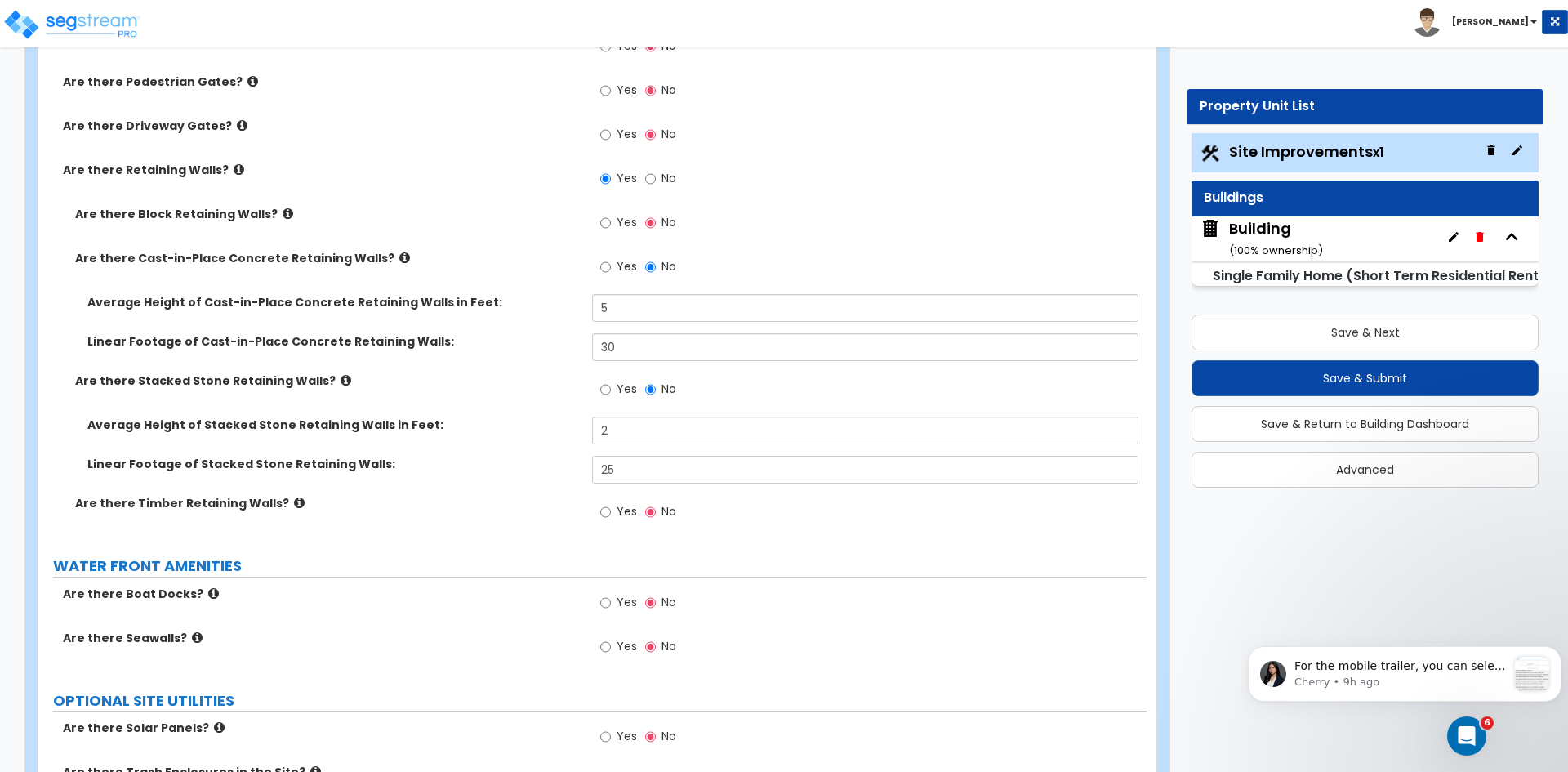
scroll to position [3350, 0]
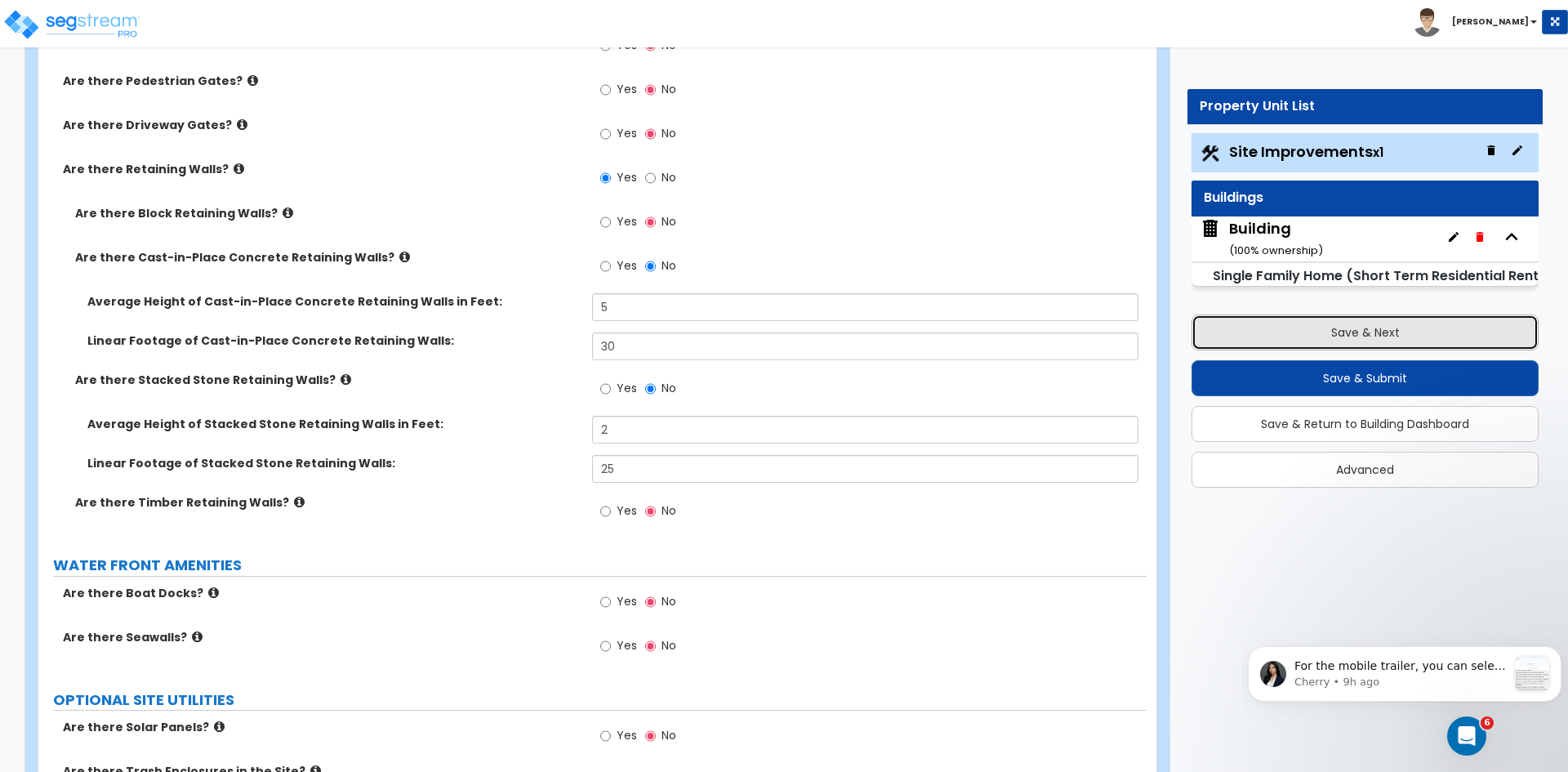
click at [1239, 335] on button "Save & Next" at bounding box center [1364, 332] width 347 height 36
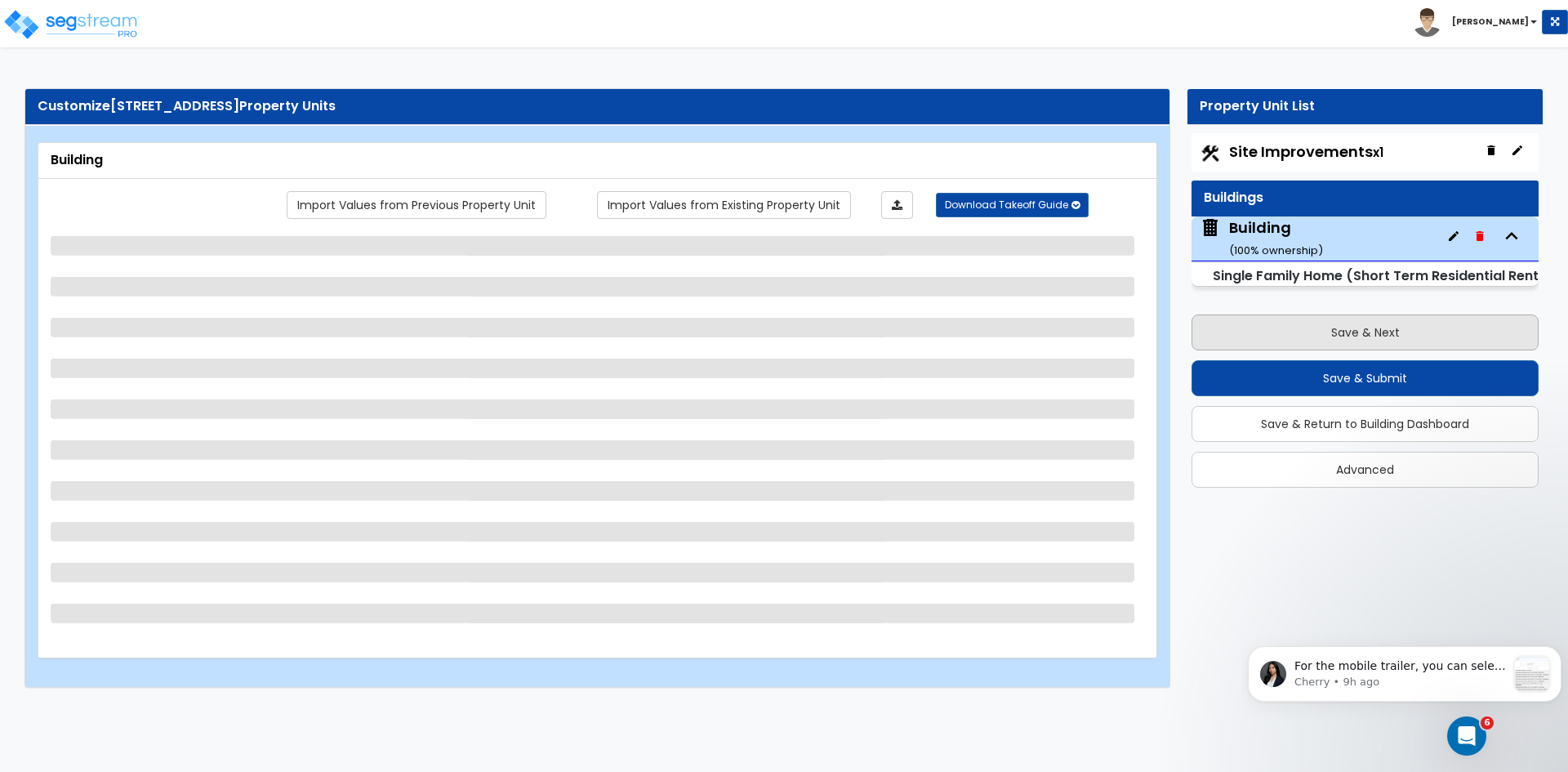
scroll to position [0, 0]
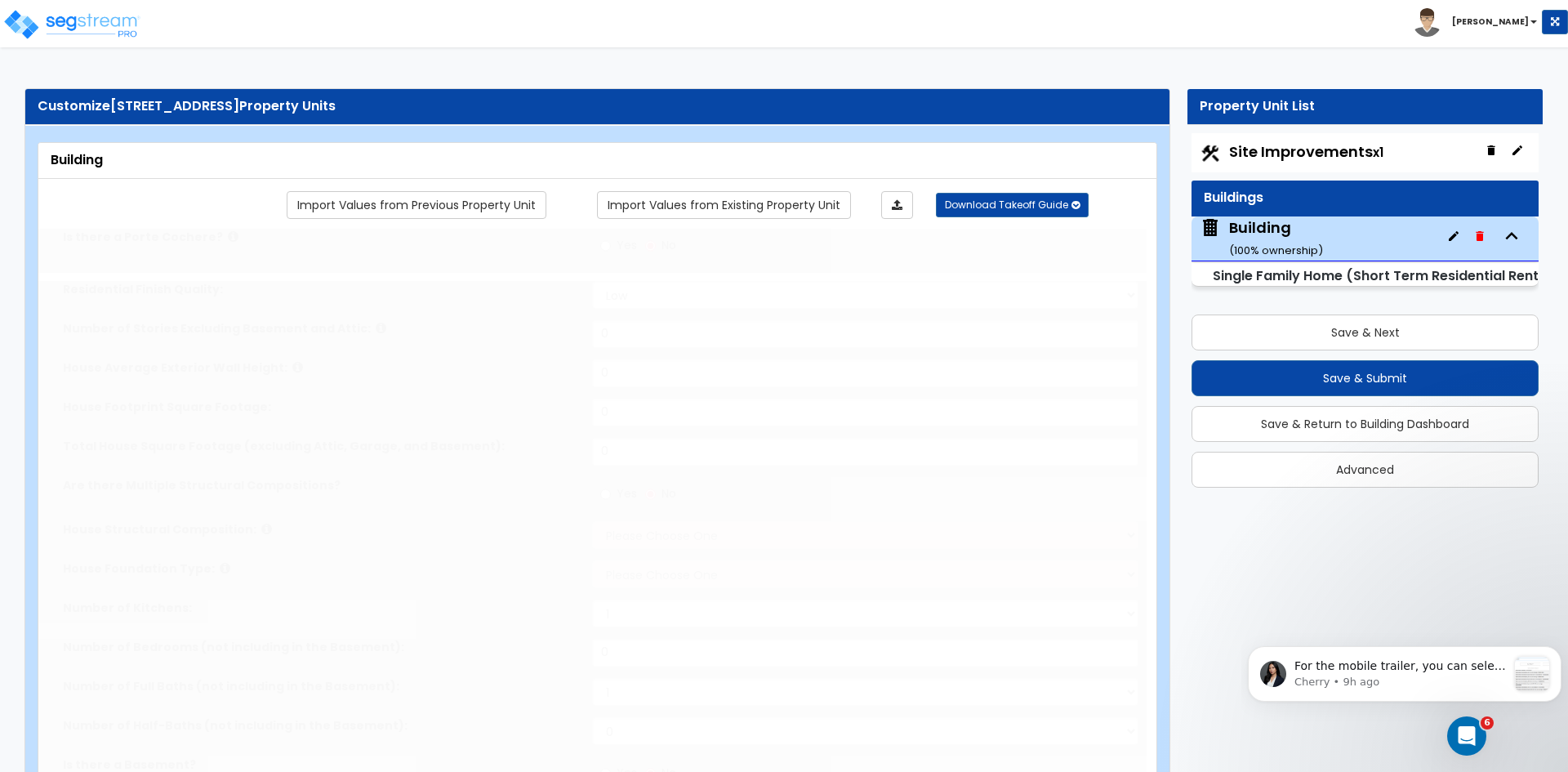
type input "1"
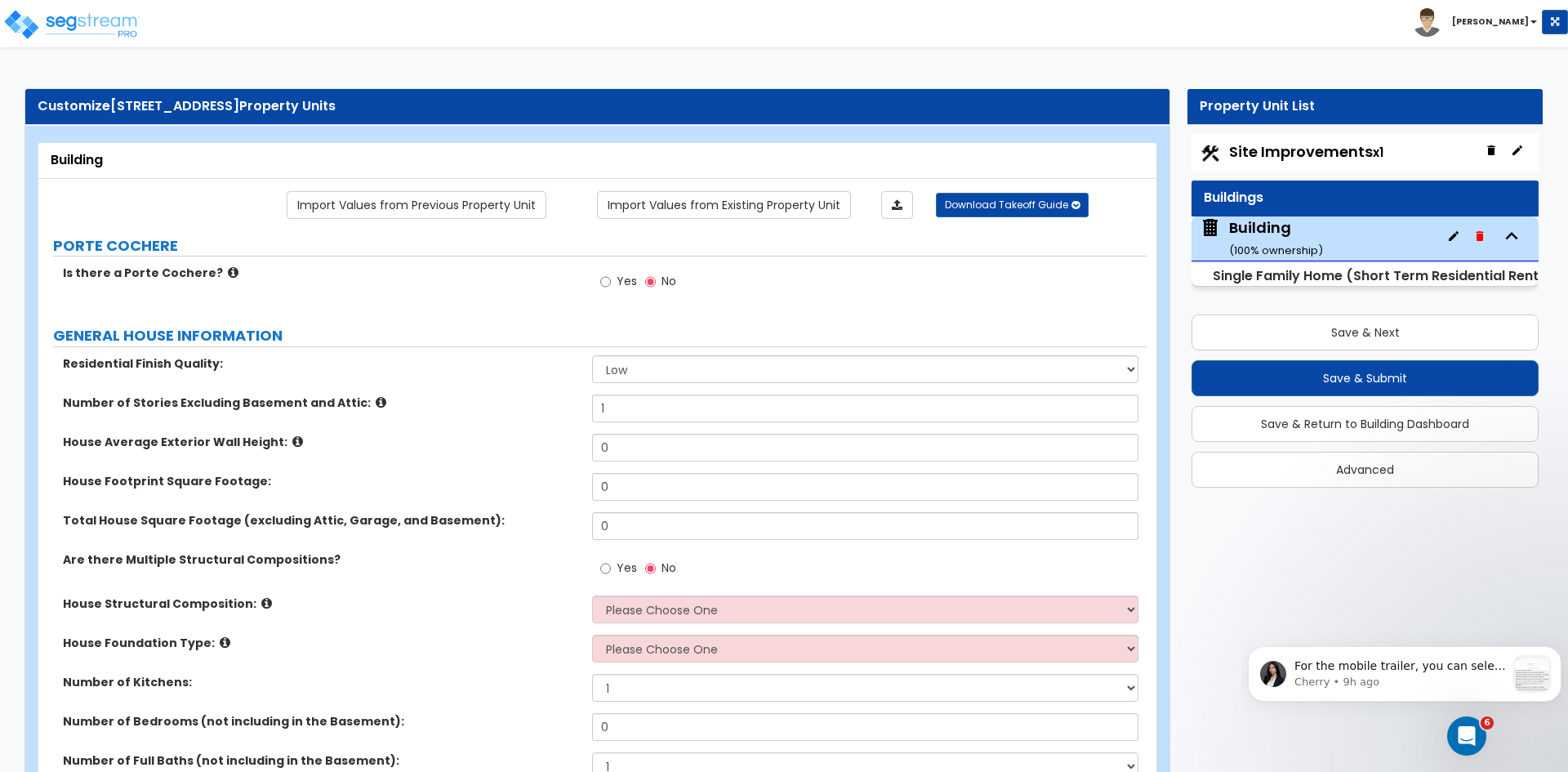
click at [132, 254] on label "PORTE COCHERE" at bounding box center [600, 246] width 1094 height 21
click at [147, 250] on label "PORTE COCHERE" at bounding box center [600, 246] width 1094 height 21
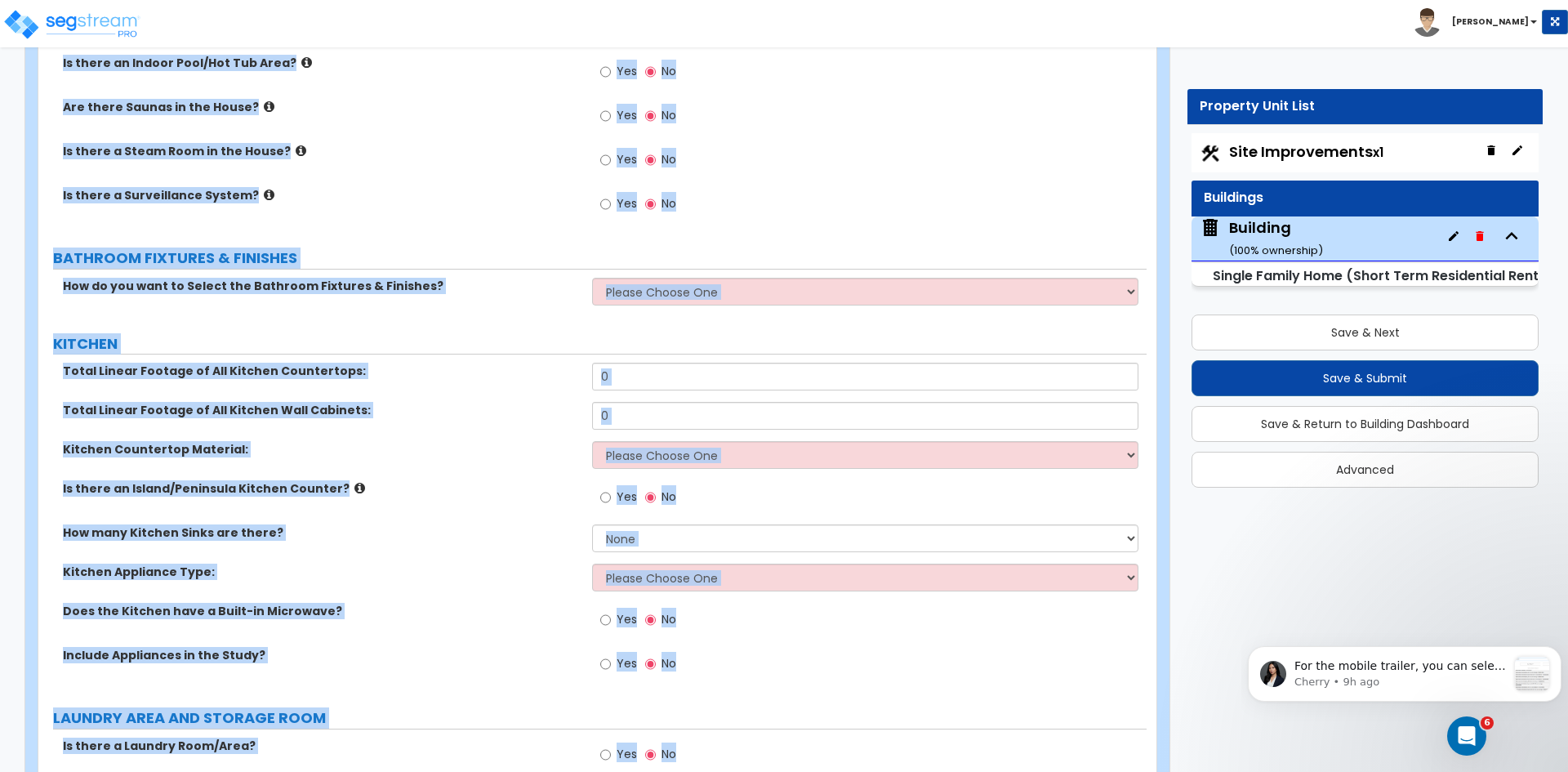
scroll to position [3708, 0]
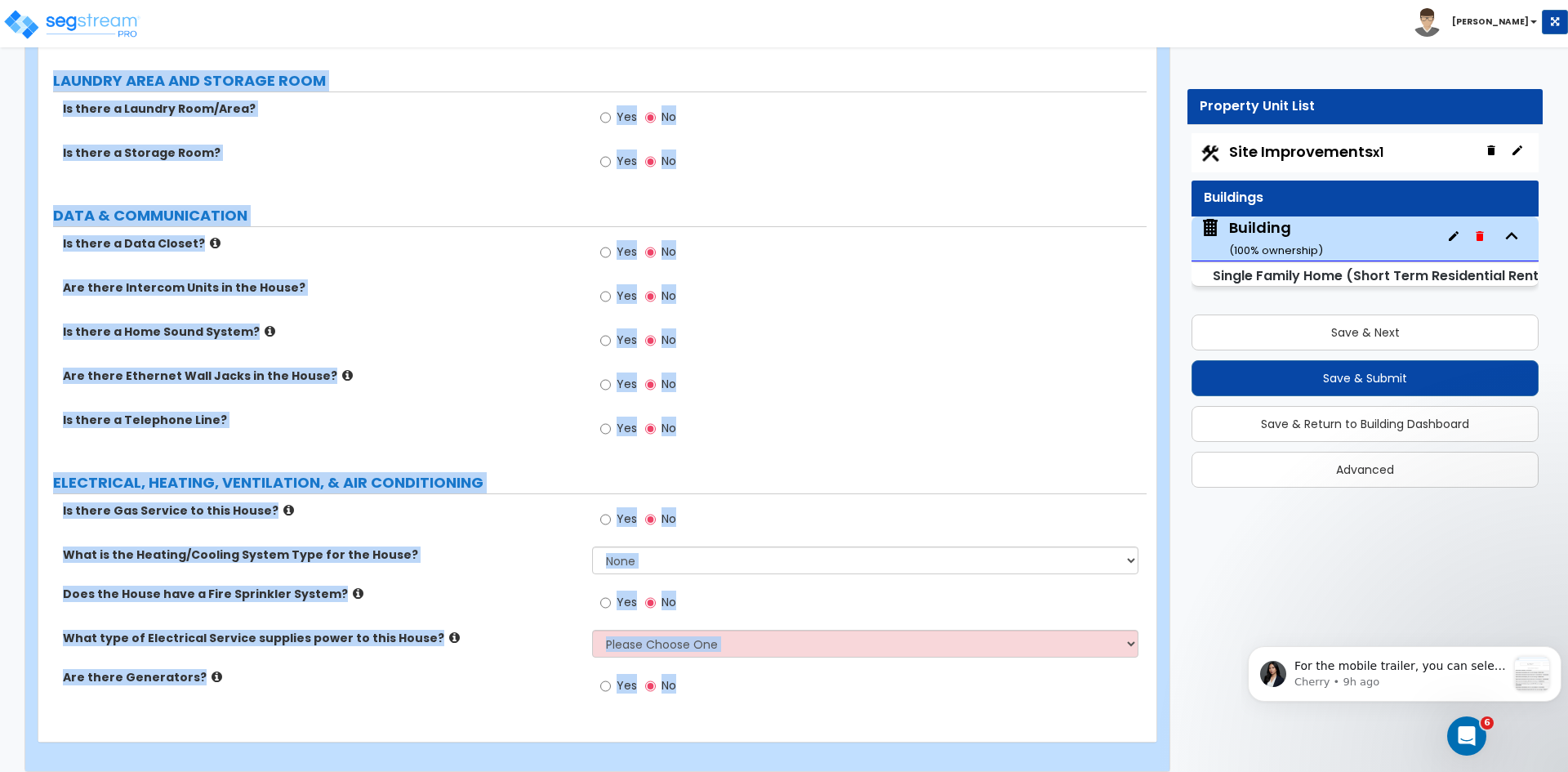
drag, startPoint x: 52, startPoint y: 244, endPoint x: 822, endPoint y: 810, distance: 955.6
copy div "PORTE COCHERE Is there a Porte Cochere? Yes No GENERAL HOUSE INFORMATION Reside…"
